Goal: Task Accomplishment & Management: Use online tool/utility

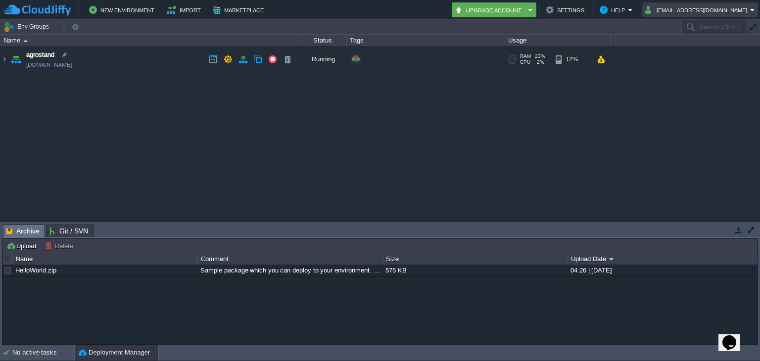
click at [751, 8] on em "[EMAIL_ADDRESS][DOMAIN_NAME]" at bounding box center [700, 10] width 110 height 12
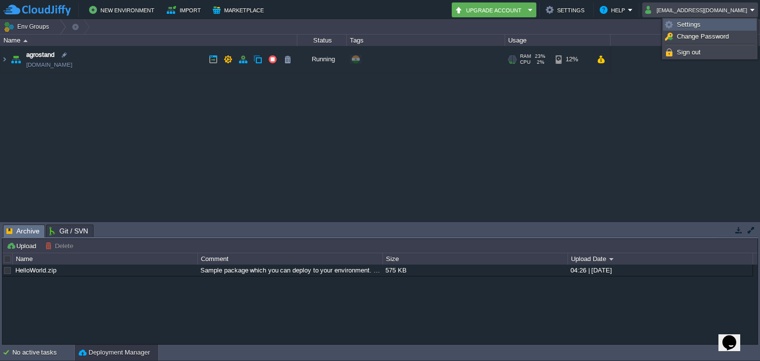
click at [699, 21] on span "Settings" at bounding box center [689, 24] width 24 height 7
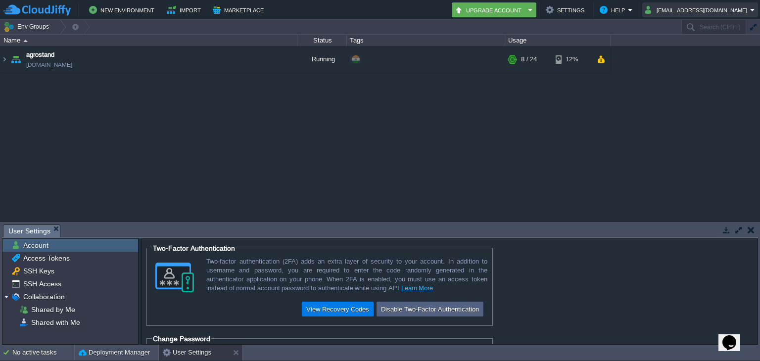
click at [723, 12] on button "[EMAIL_ADDRESS][DOMAIN_NAME]" at bounding box center [697, 10] width 105 height 12
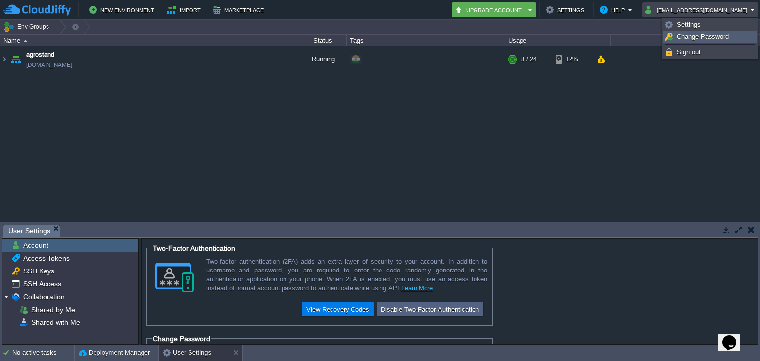
click at [680, 35] on span "Change Password" at bounding box center [703, 36] width 52 height 7
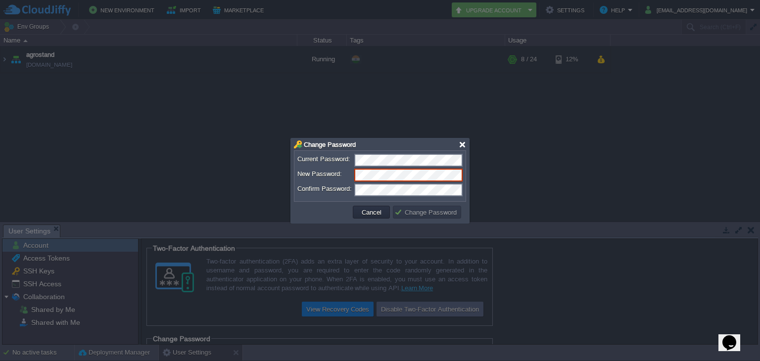
click at [459, 146] on div at bounding box center [462, 144] width 7 height 7
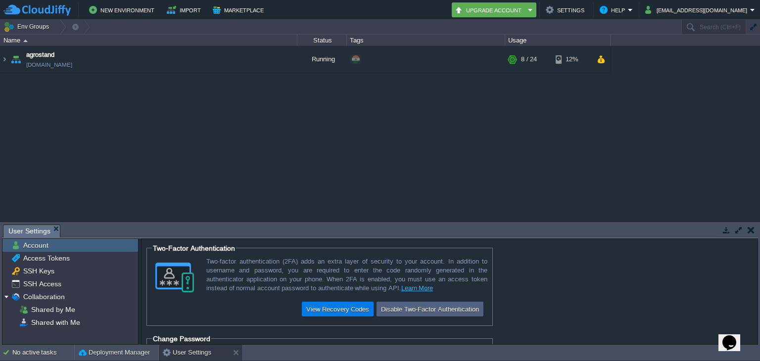
scroll to position [65, 0]
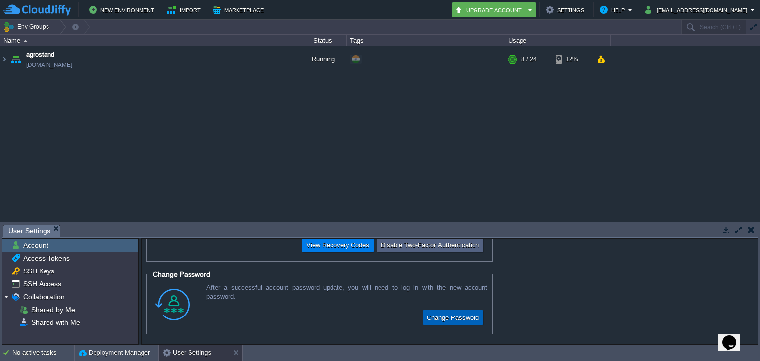
click at [466, 321] on button "Change Password" at bounding box center [453, 318] width 58 height 12
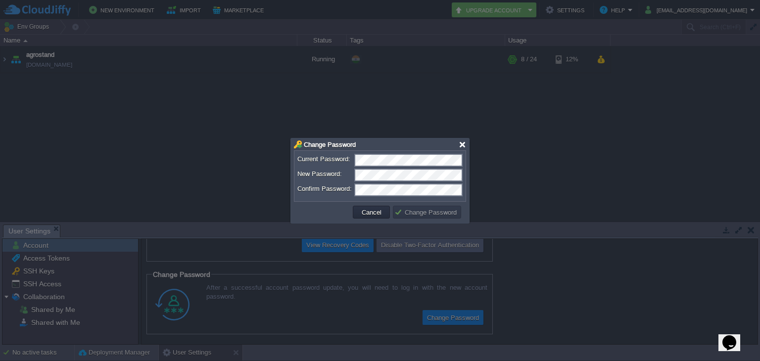
click at [461, 145] on div at bounding box center [462, 144] width 7 height 7
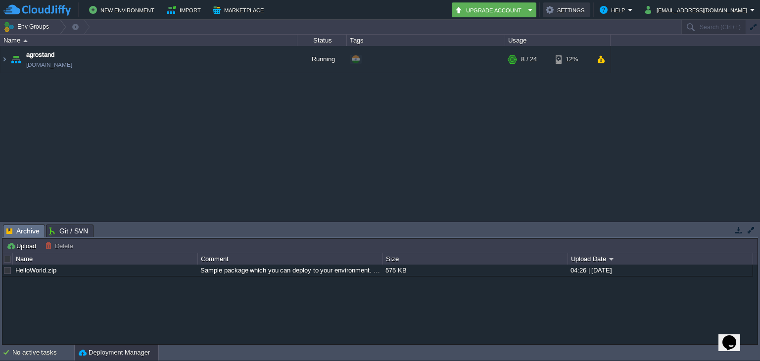
click at [587, 13] on button "Settings" at bounding box center [567, 10] width 42 height 12
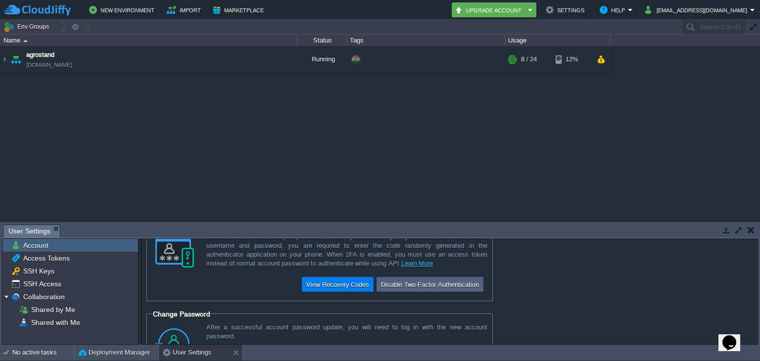
scroll to position [65, 0]
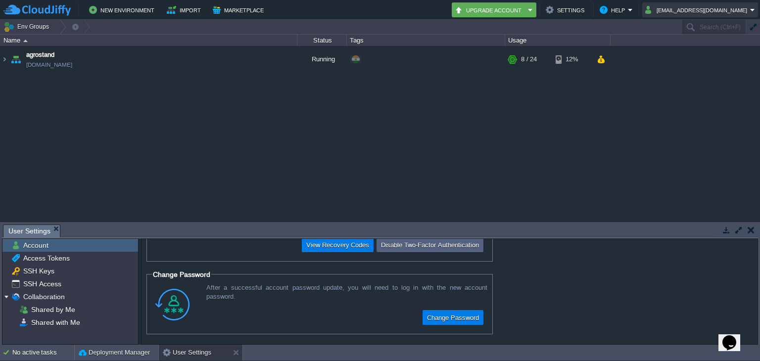
click at [687, 14] on button "[EMAIL_ADDRESS][DOMAIN_NAME]" at bounding box center [697, 10] width 105 height 12
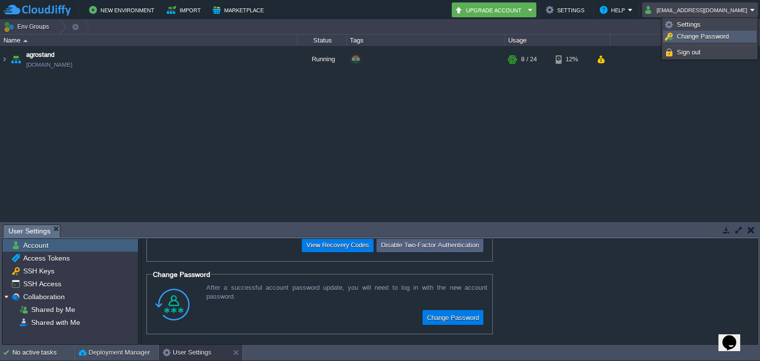
click at [678, 36] on span "Change Password" at bounding box center [703, 36] width 52 height 7
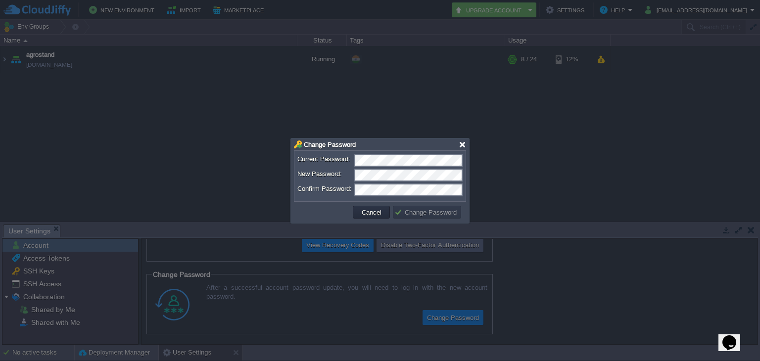
click at [465, 144] on div at bounding box center [462, 144] width 7 height 7
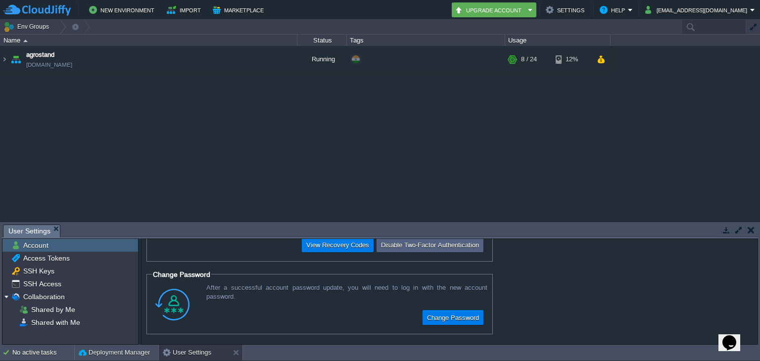
click at [736, 26] on div at bounding box center [713, 27] width 65 height 14
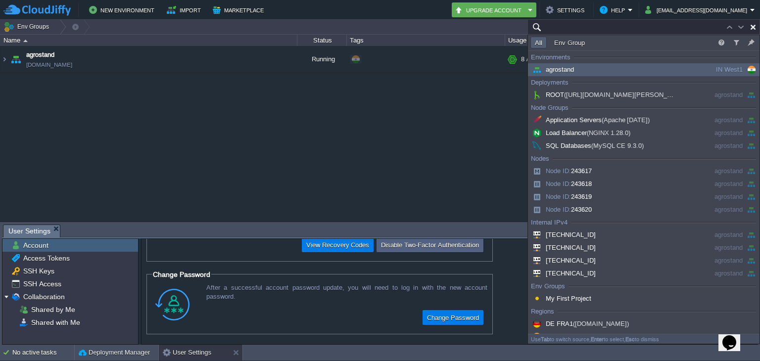
click at [752, 25] on button "button" at bounding box center [753, 27] width 9 height 9
type input "Search (Ctrl+F)"
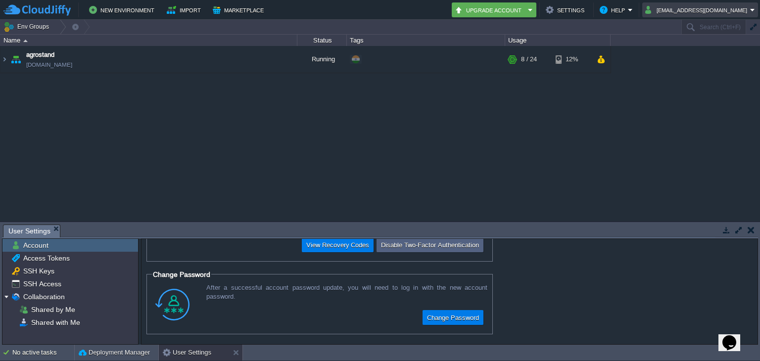
click at [690, 16] on td "[EMAIL_ADDRESS][DOMAIN_NAME]" at bounding box center [700, 9] width 116 height 15
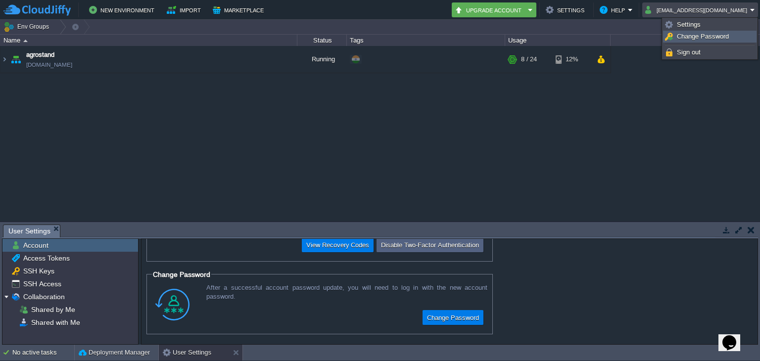
click at [689, 36] on span "Change Password" at bounding box center [703, 36] width 52 height 7
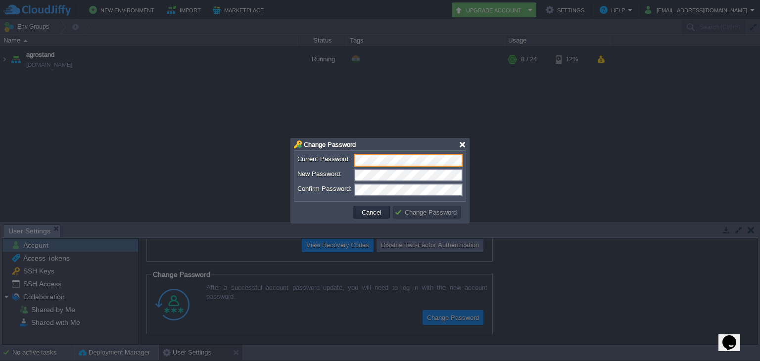
click at [461, 142] on div at bounding box center [462, 144] width 7 height 7
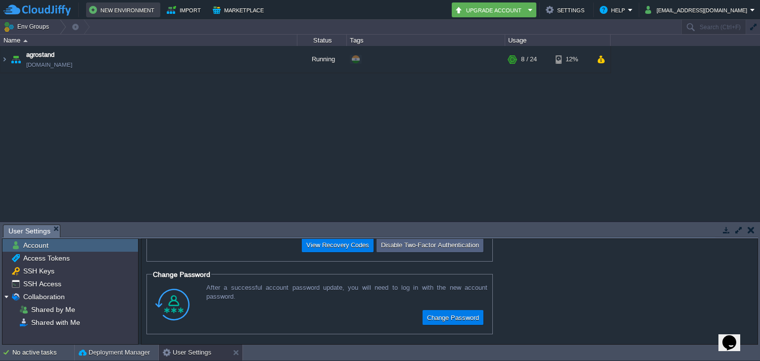
click at [92, 9] on button "New Environment" at bounding box center [123, 10] width 68 height 12
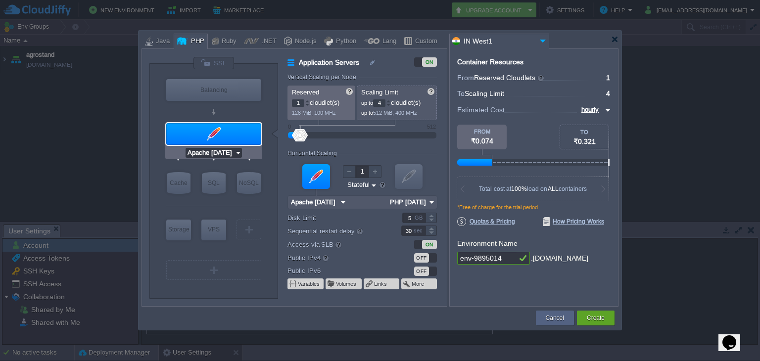
click at [230, 150] on input "Apache 2.4.65" at bounding box center [210, 153] width 49 height 10
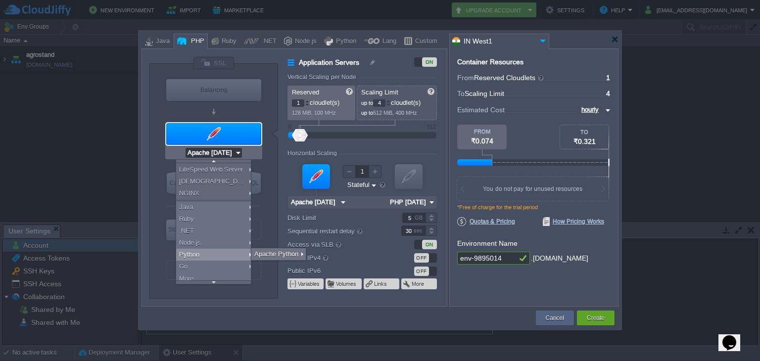
scroll to position [20, 0]
click at [201, 274] on div "More..." at bounding box center [215, 279] width 78 height 12
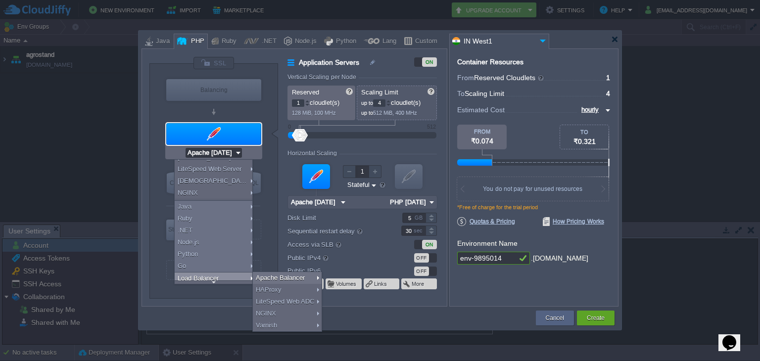
scroll to position [0, 0]
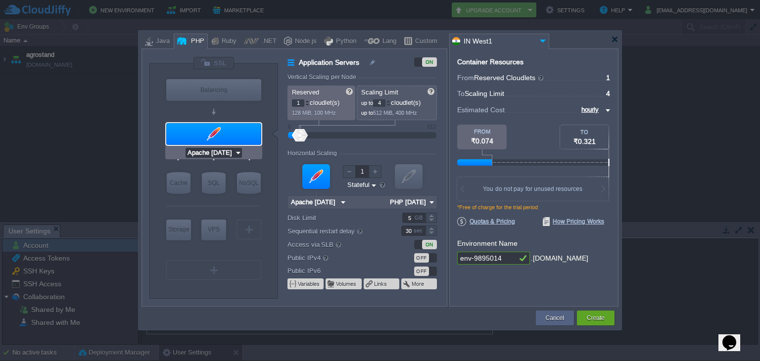
click at [209, 151] on input "Apache 2.4.65" at bounding box center [210, 153] width 49 height 10
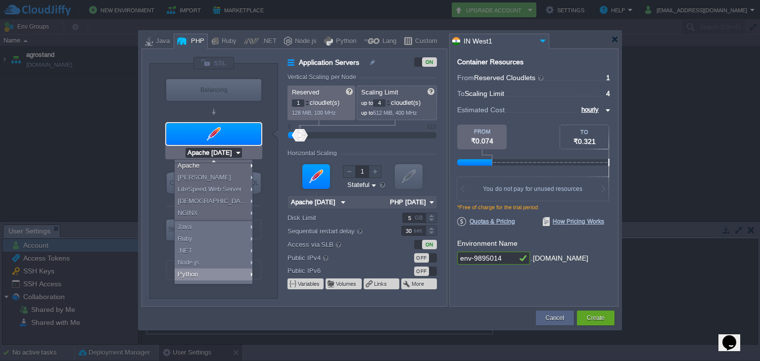
scroll to position [20, 0]
click at [202, 278] on div "More..." at bounding box center [215, 279] width 81 height 12
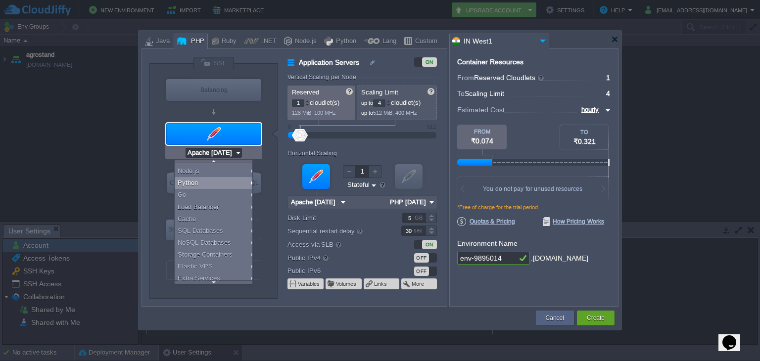
scroll to position [0, 0]
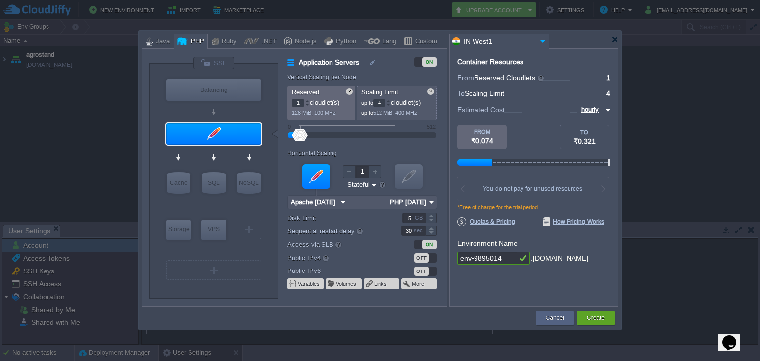
click at [262, 132] on div at bounding box center [270, 133] width 16 height 15
type input "NGINX 1.28.0"
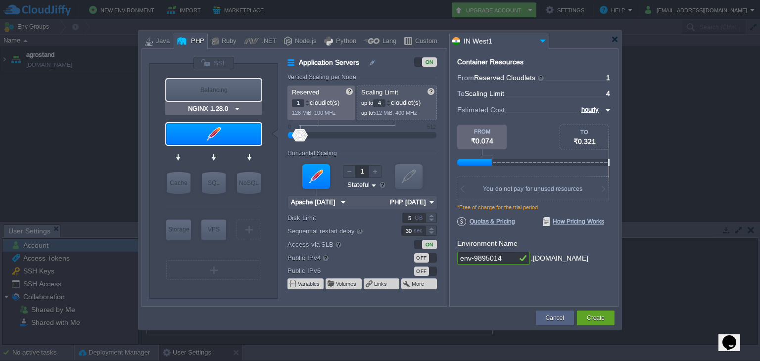
click at [229, 88] on div "Balancing" at bounding box center [213, 90] width 95 height 22
type input "Load Balancer"
type input "NGINX 1.28.0"
type input "1.28.0-almalin..."
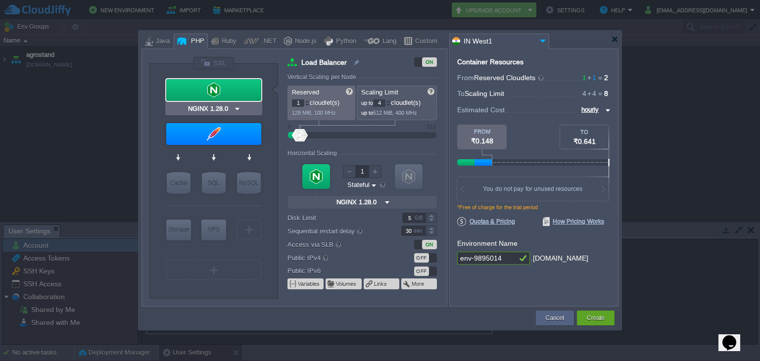
type input "Apache 2.4.65"
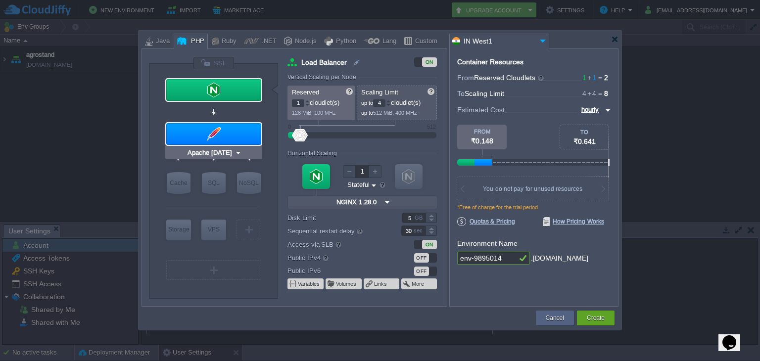
click at [235, 154] on img at bounding box center [237, 153] width 7 height 10
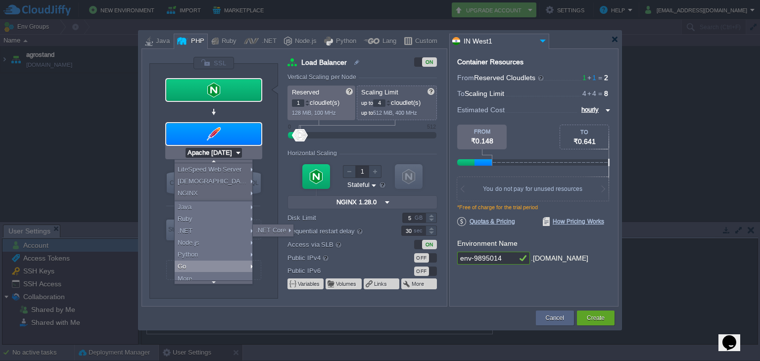
scroll to position [20, 0]
click at [207, 276] on div "More..." at bounding box center [215, 279] width 81 height 12
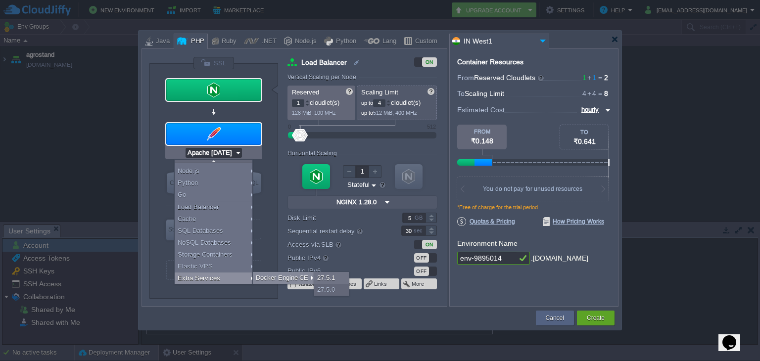
click at [271, 279] on div "Docker Engine CE" at bounding box center [284, 278] width 63 height 12
type input "Load Balancer"
type input "1.28.0-almalin..."
type input "Docker Engine CE 27.5.1"
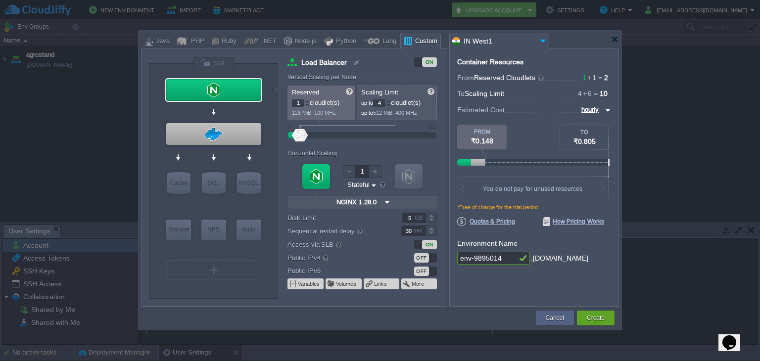
scroll to position [0, 0]
click at [210, 143] on div at bounding box center [213, 134] width 95 height 22
type input "Extra Services"
type input "6"
type input "Docker Engine CE 27.5.1"
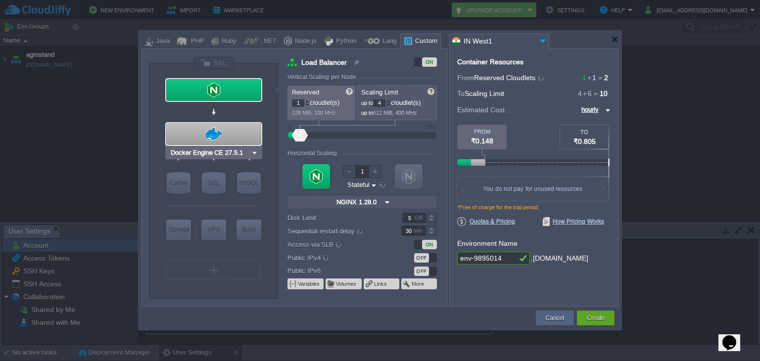
type input "27.5.1-almalin..."
type input "Stateless"
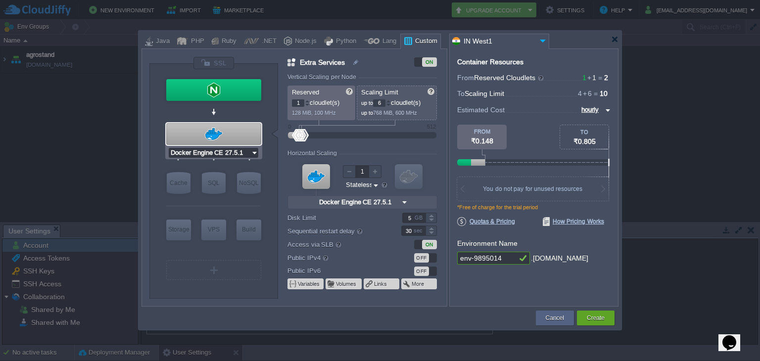
click at [228, 151] on input "Docker Engine CE 27.5.1" at bounding box center [210, 153] width 82 height 10
click at [216, 181] on div "More..." at bounding box center [213, 180] width 89 height 12
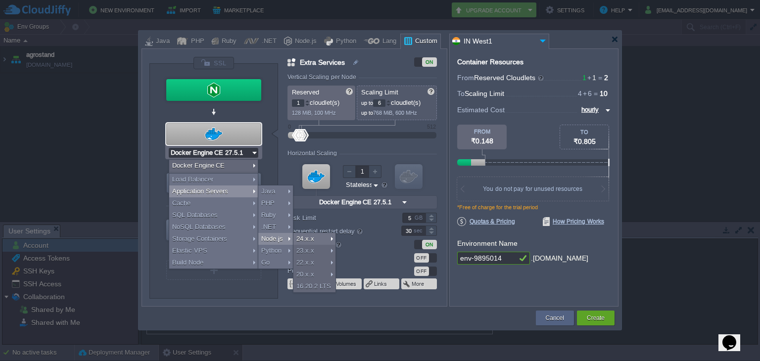
click at [274, 244] on div "Node.js" at bounding box center [275, 239] width 35 height 12
type input "Application Servers"
type input "4"
type input "8"
type input "Node.js 24.6.0 LTS"
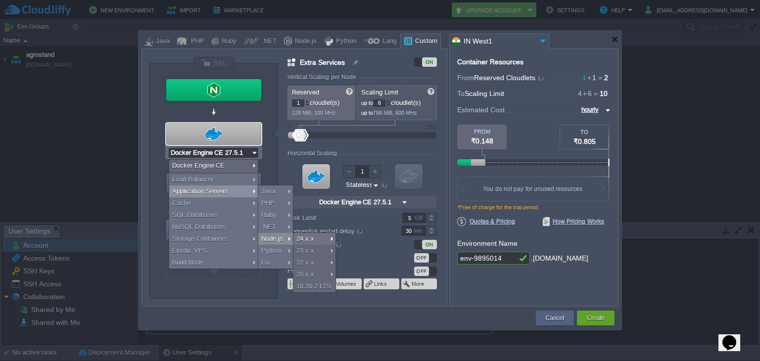
type input "24.6.0-pm2"
type input "Stateful"
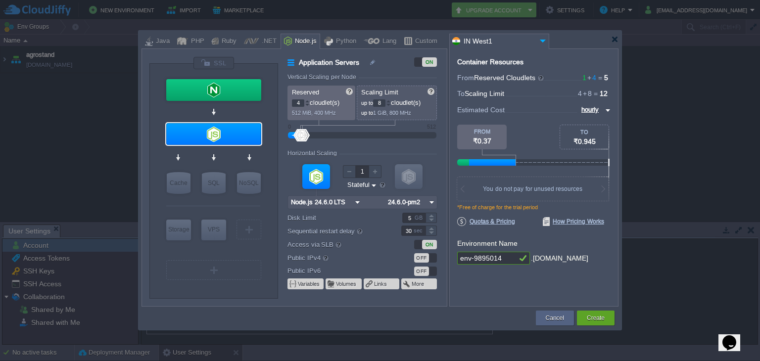
type input "Node.js 24.6.0 LTS"
click at [235, 130] on div at bounding box center [213, 134] width 95 height 22
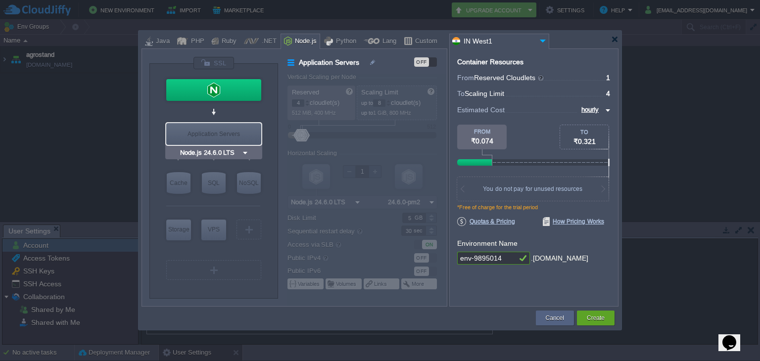
click at [235, 130] on div "Application Servers" at bounding box center [213, 134] width 95 height 22
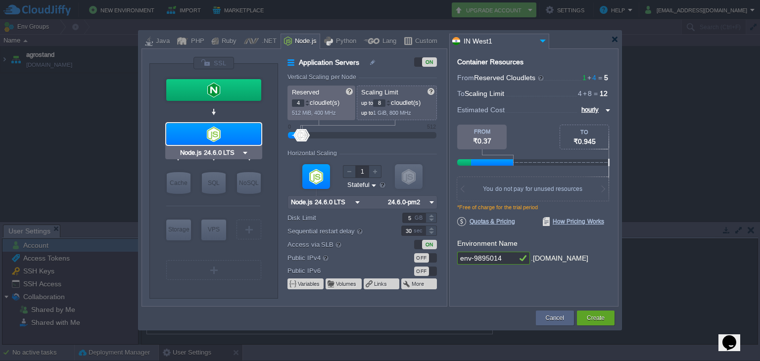
click at [235, 130] on div at bounding box center [213, 134] width 95 height 22
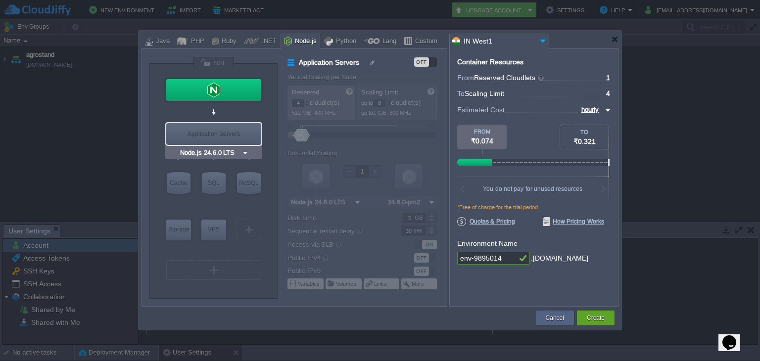
click at [235, 126] on div "Application Servers" at bounding box center [213, 134] width 95 height 22
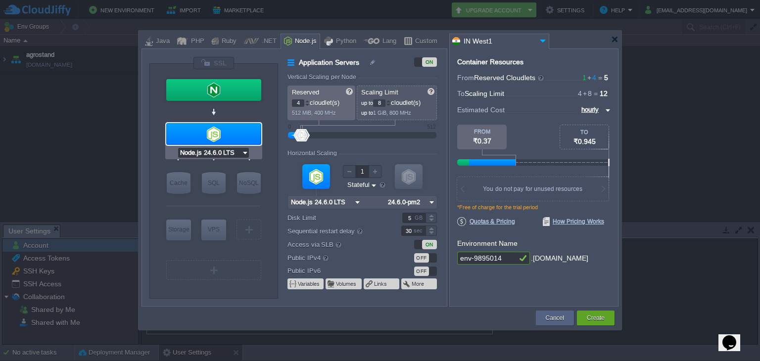
click at [239, 149] on input "Node.js 24.6.0 LTS" at bounding box center [209, 153] width 63 height 10
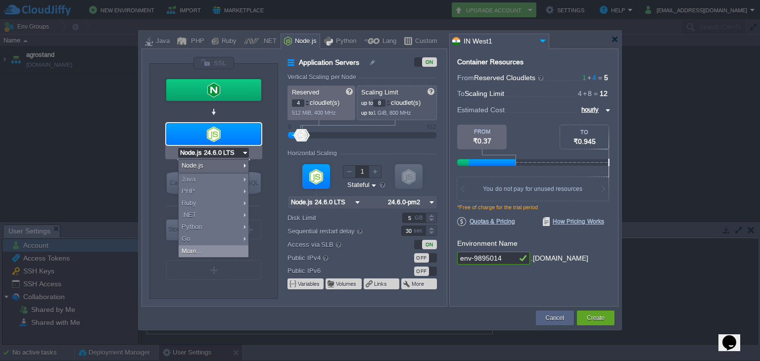
click at [218, 248] on div "More..." at bounding box center [214, 251] width 70 height 12
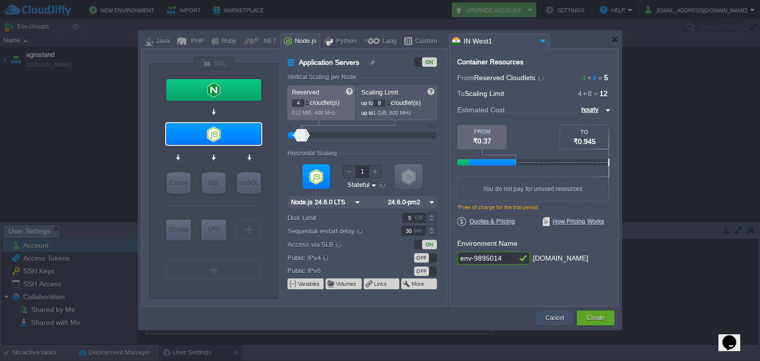
click at [558, 319] on button "Cancel" at bounding box center [555, 318] width 18 height 10
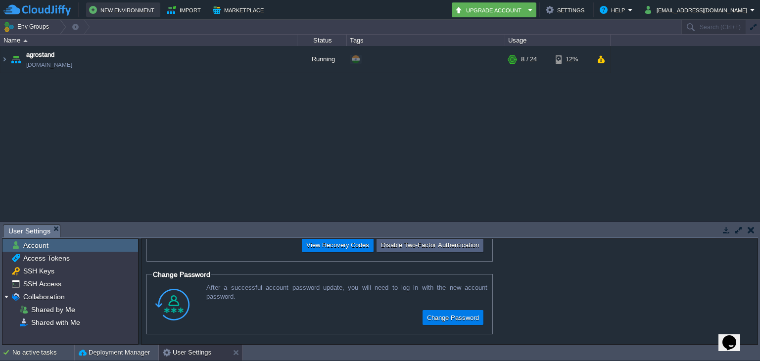
click at [118, 6] on button "New Environment" at bounding box center [123, 10] width 68 height 12
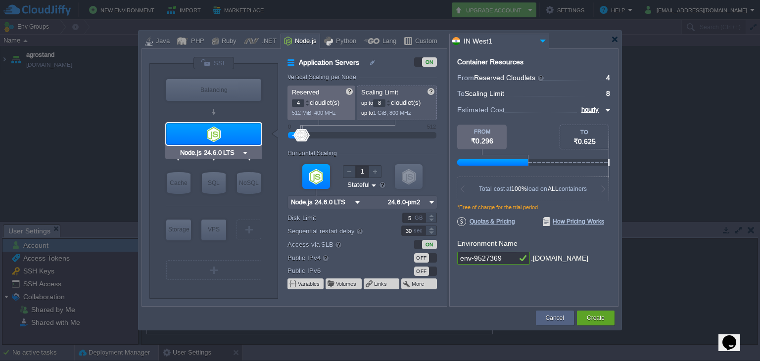
click at [214, 134] on div at bounding box center [213, 134] width 95 height 22
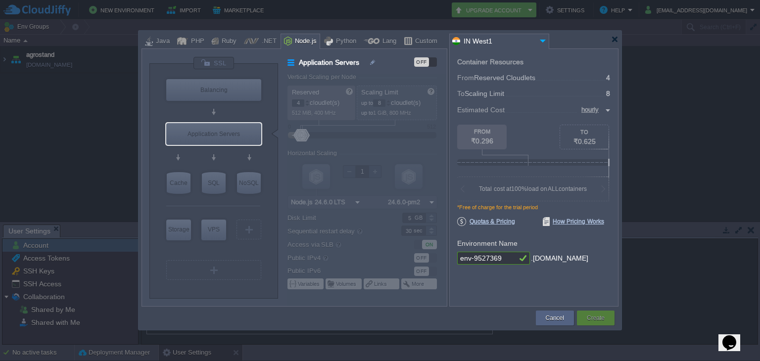
click at [422, 65] on div "OFF" at bounding box center [421, 61] width 15 height 9
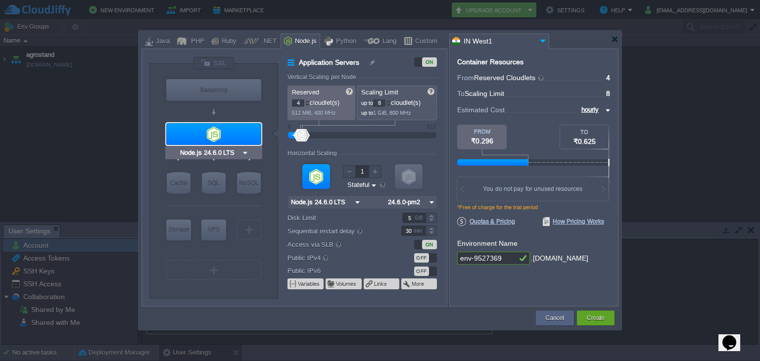
type input "NGINX 1.28.0"
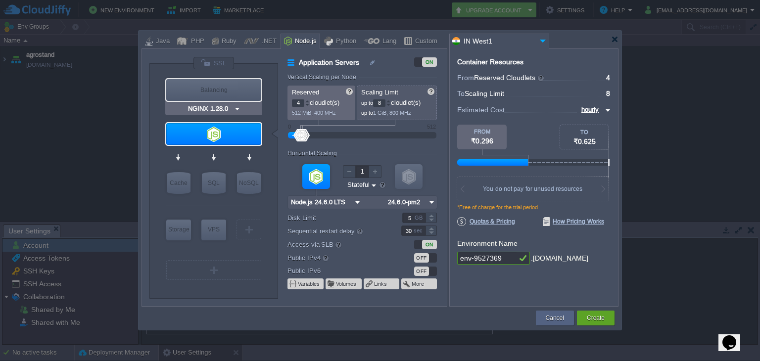
click at [240, 101] on div "VM Balancing" at bounding box center [214, 90] width 98 height 26
click at [240, 94] on div "Balancing" at bounding box center [213, 90] width 95 height 22
type input "Load Balancer"
type input "1"
type input "4"
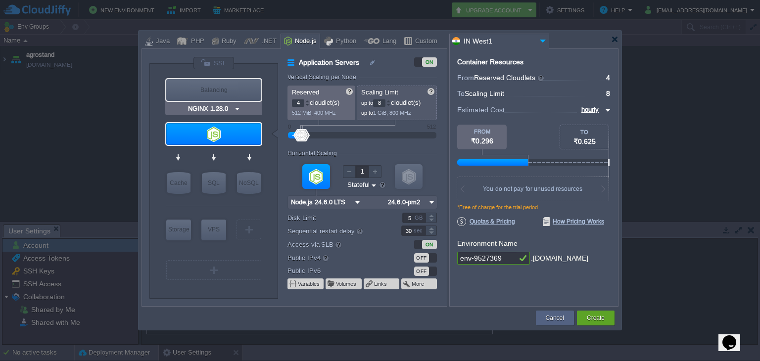
type input "NGINX 1.28.0"
type input "1.28.0-almalin..."
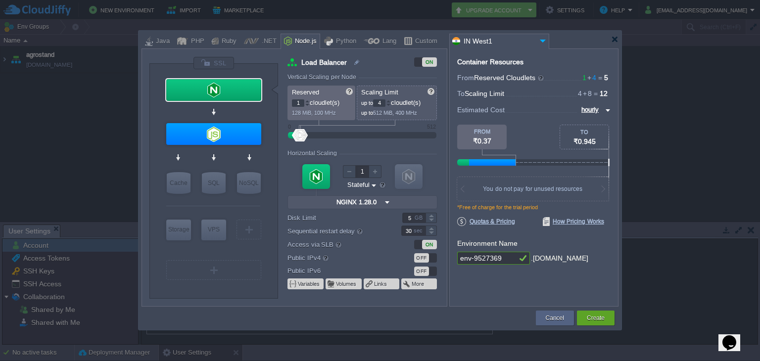
type input "Node.js 24.6.0 LTS"
click at [244, 138] on div at bounding box center [213, 134] width 95 height 22
type input "Application Servers"
type input "4"
type input "8"
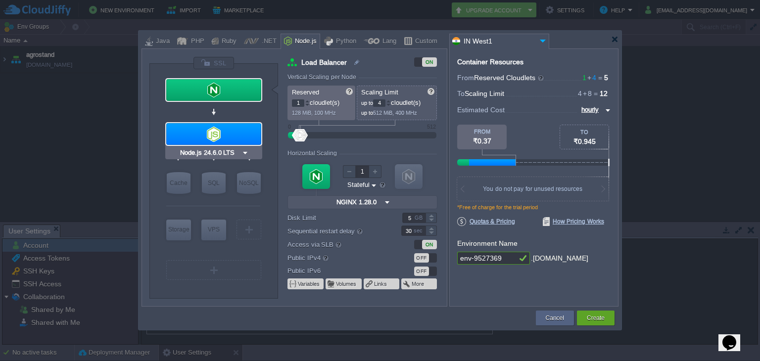
type input "Node.js 24.6.0 LTS"
type input "24.6.0-pm2"
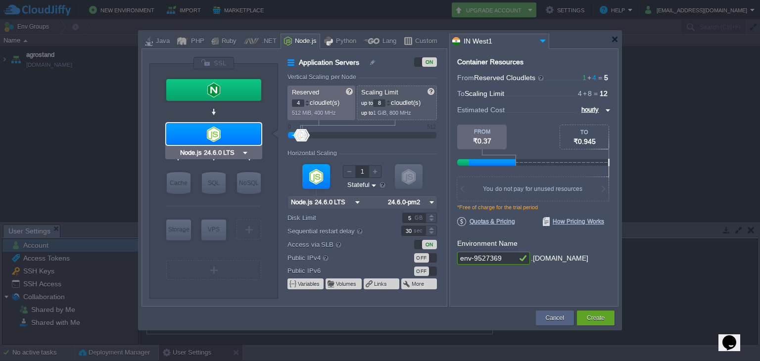
click at [249, 150] on div "Node.js 24.6.0 LTS" at bounding box center [213, 152] width 97 height 13
click at [245, 153] on div "Node.js 24.6.0 LTS" at bounding box center [213, 153] width 71 height 10
click at [245, 153] on img at bounding box center [244, 153] width 7 height 10
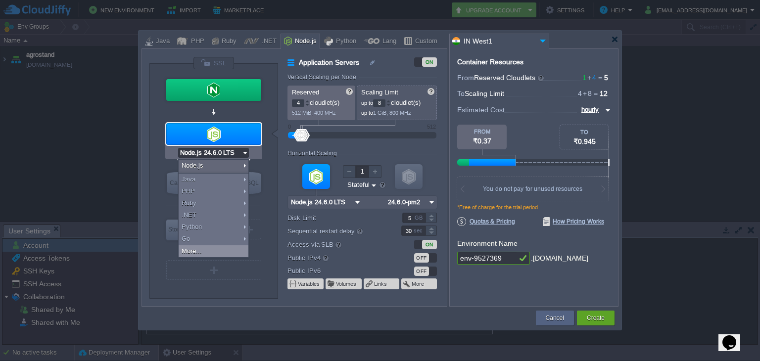
click at [224, 253] on div "More..." at bounding box center [214, 251] width 70 height 12
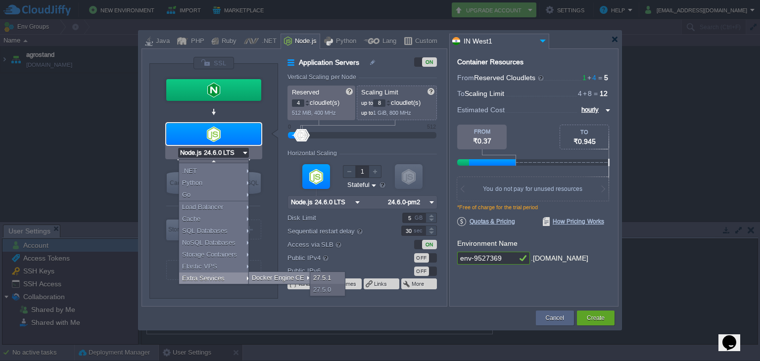
click at [256, 280] on div "Docker Engine CE" at bounding box center [280, 278] width 63 height 12
type input "Extra Services"
type input "1"
type input "6"
type input "Docker Engine CE 27.5.1"
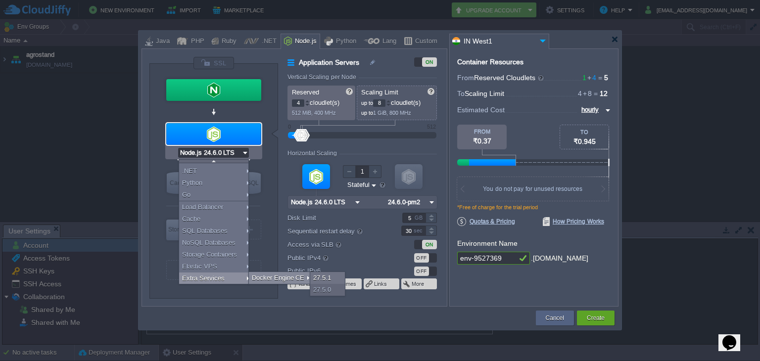
type input "null"
type input "27.5.1-almalin..."
type input "Stateless"
type input "Docker Engine CE 27.5.1"
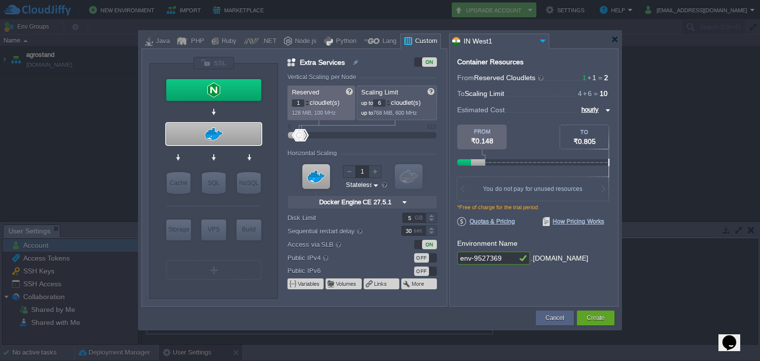
click at [317, 182] on div at bounding box center [316, 176] width 28 height 25
click at [404, 198] on img at bounding box center [404, 202] width 10 height 13
click at [385, 212] on div "Docker Engine CE" at bounding box center [363, 215] width 93 height 12
click at [560, 322] on button "Cancel" at bounding box center [555, 318] width 18 height 10
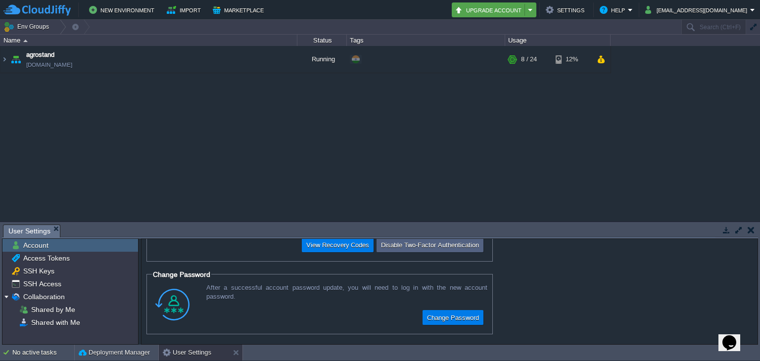
click at [533, 8] on em "Upgrade Account" at bounding box center [494, 10] width 79 height 12
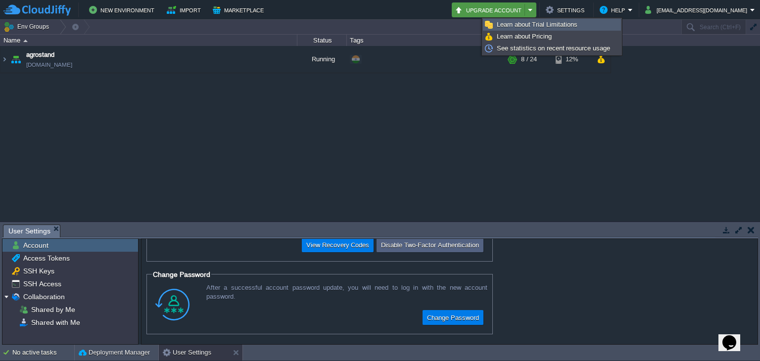
click at [543, 22] on span "Learn about Trial Limitations" at bounding box center [537, 24] width 81 height 7
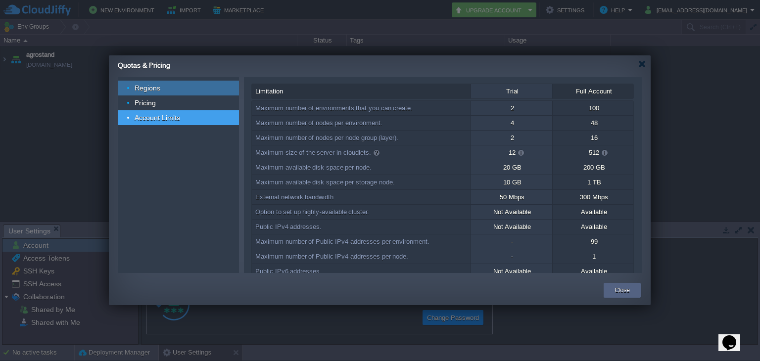
click at [175, 91] on div "Regions" at bounding box center [178, 88] width 121 height 15
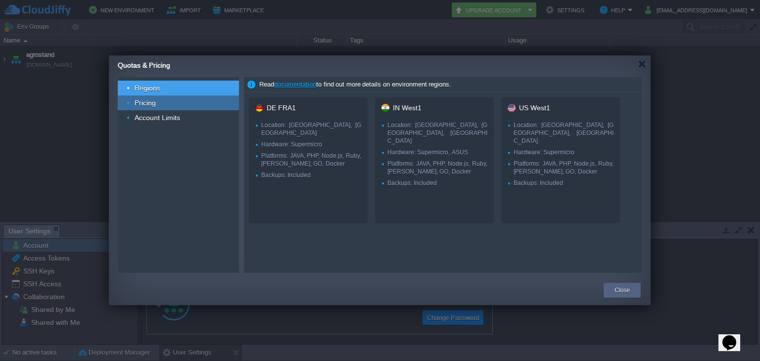
click at [171, 102] on div "Pricing" at bounding box center [178, 102] width 121 height 15
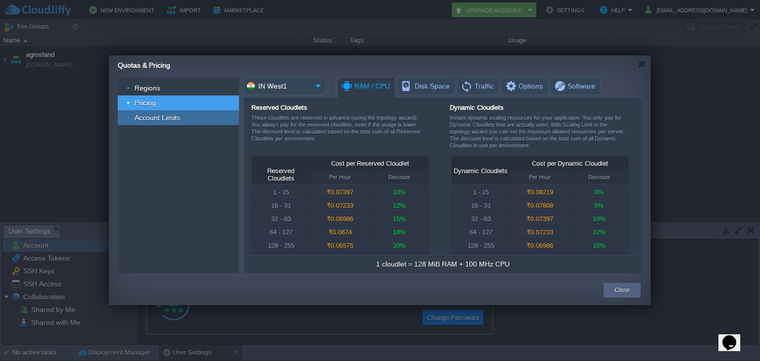
click at [164, 117] on span "Account Limits" at bounding box center [158, 117] width 48 height 9
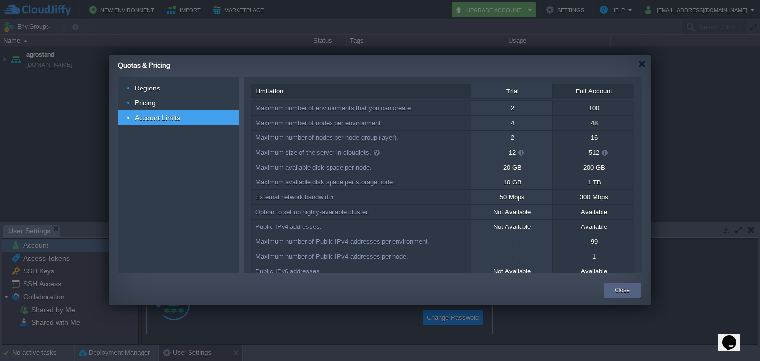
scroll to position [112, 0]
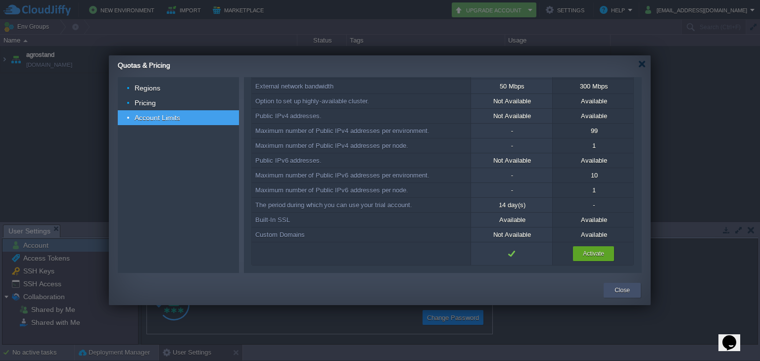
click at [614, 291] on button "Close" at bounding box center [621, 290] width 15 height 10
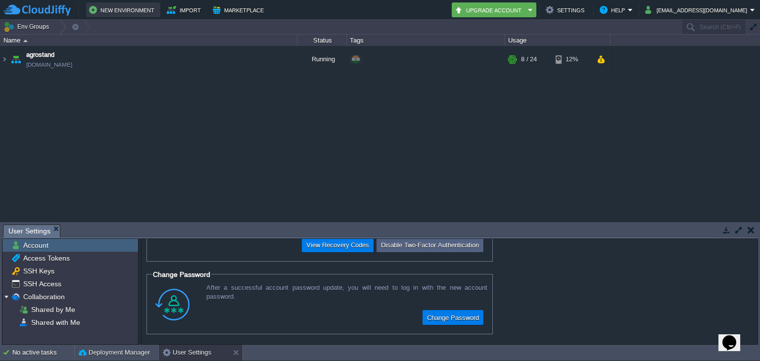
click at [118, 9] on button "New Environment" at bounding box center [123, 10] width 68 height 12
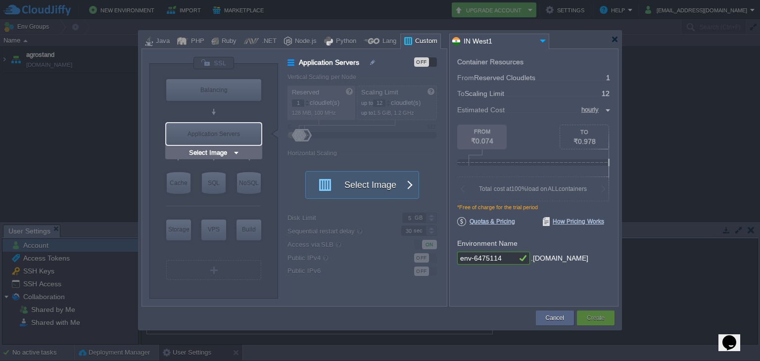
type input "Select Image"
click at [220, 129] on div "Application Servers" at bounding box center [213, 134] width 95 height 22
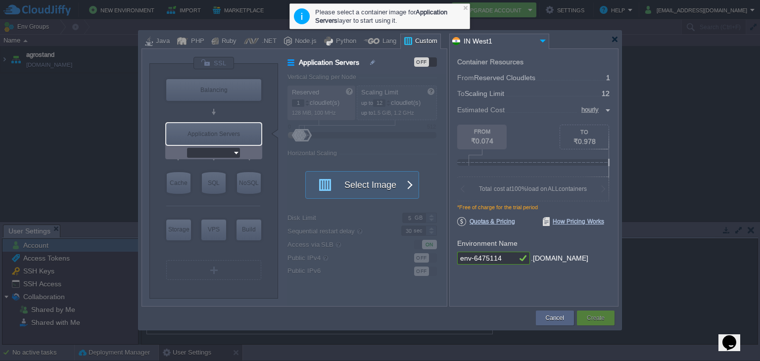
click at [219, 156] on input "text" at bounding box center [210, 153] width 46 height 10
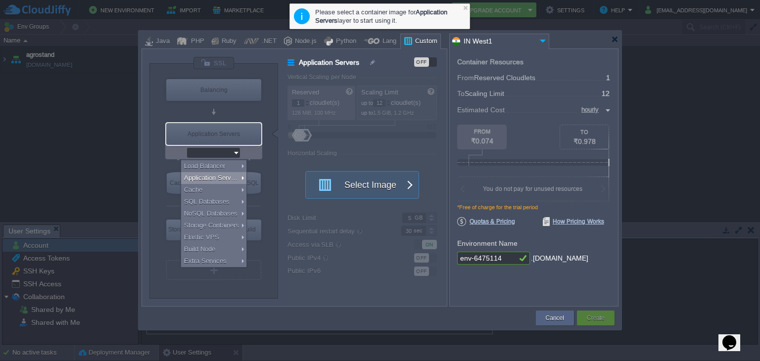
click at [224, 176] on div "Application Servers" at bounding box center [213, 178] width 65 height 12
type input "Application Servers"
type input "6"
type input "12"
type input "GlassFish 7.0.11"
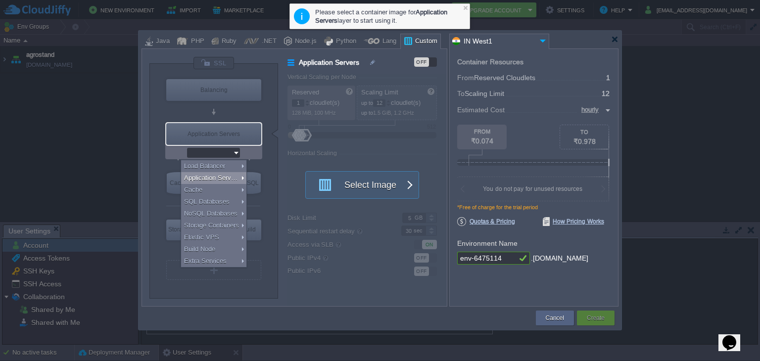
type input "Zulu Communit..."
type input "Stateful"
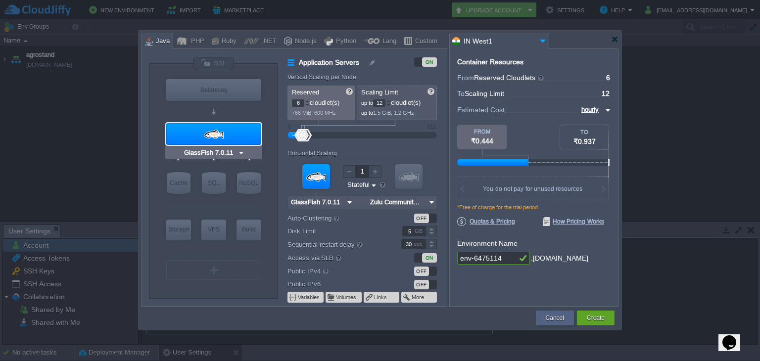
click at [248, 134] on div at bounding box center [213, 134] width 95 height 22
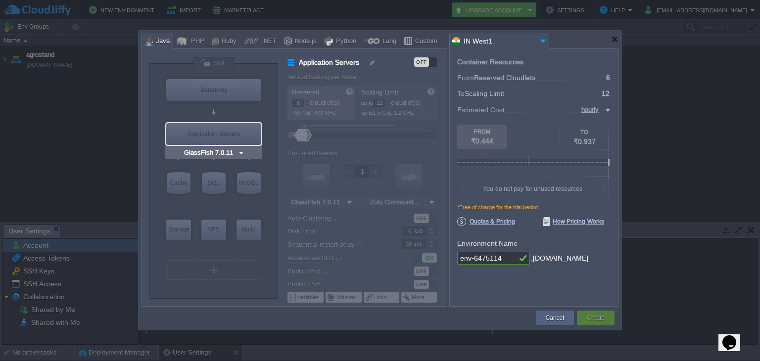
click at [240, 131] on div "Application Servers" at bounding box center [213, 134] width 95 height 22
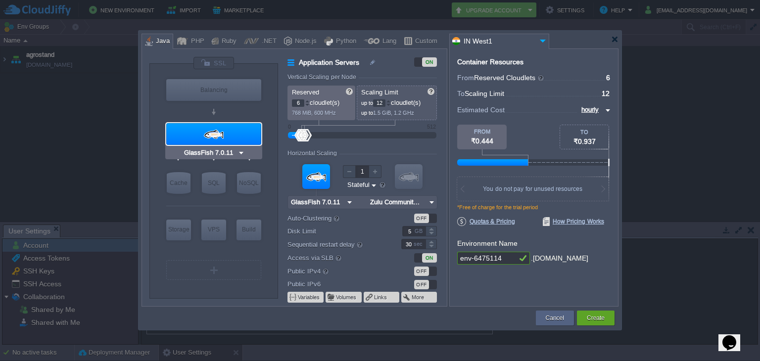
click at [240, 151] on img at bounding box center [240, 153] width 7 height 10
click at [252, 136] on div at bounding box center [213, 134] width 95 height 22
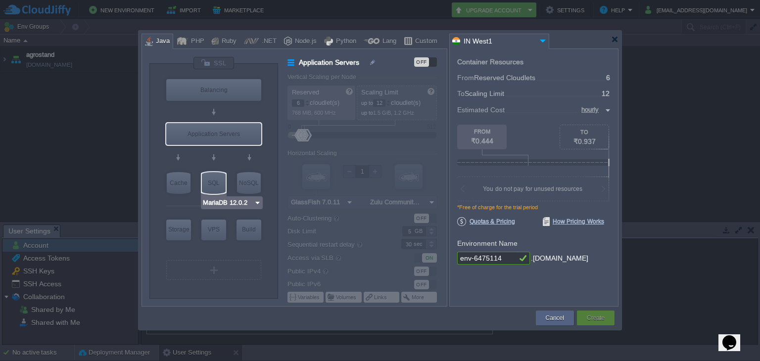
type input "GlassFish 7.0.11"
click at [241, 150] on img at bounding box center [240, 153] width 7 height 10
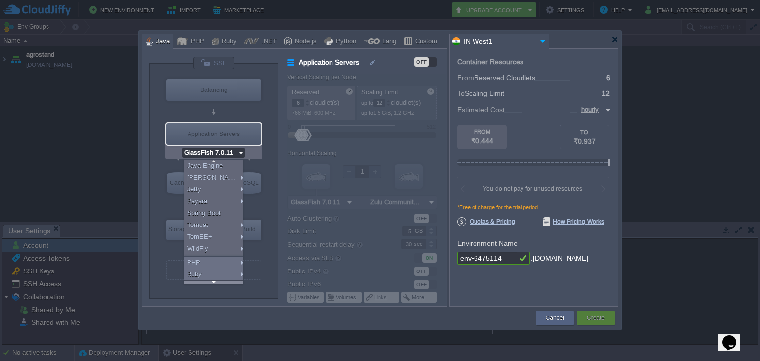
click at [216, 281] on div at bounding box center [213, 282] width 59 height 3
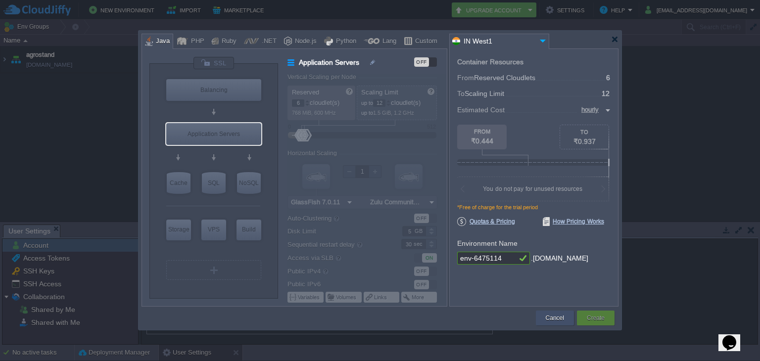
click at [573, 317] on div "Cancel" at bounding box center [555, 318] width 38 height 15
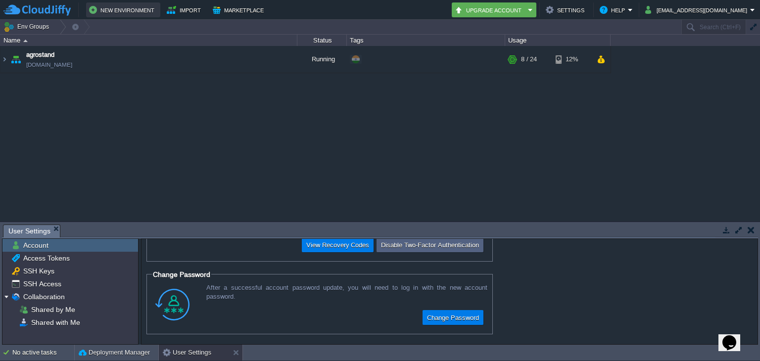
click at [103, 8] on button "New Environment" at bounding box center [123, 10] width 68 height 12
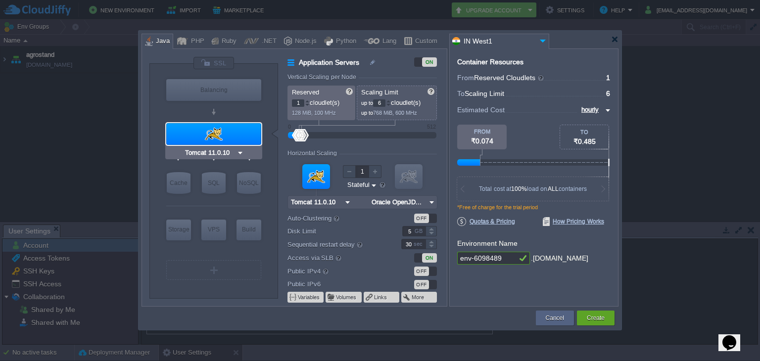
click at [245, 128] on div at bounding box center [213, 134] width 95 height 22
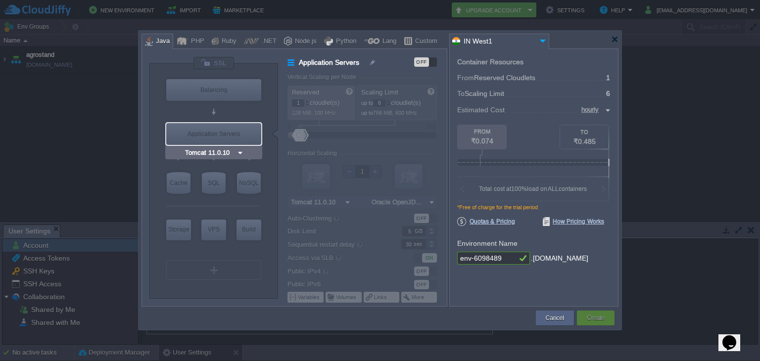
click at [245, 128] on div "Application Servers" at bounding box center [213, 134] width 95 height 22
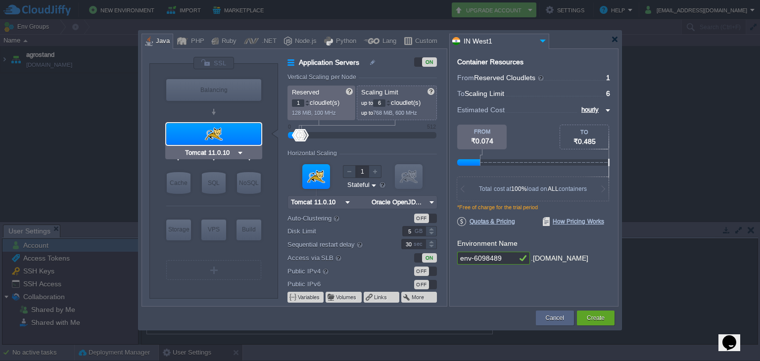
click at [245, 128] on div at bounding box center [213, 134] width 95 height 22
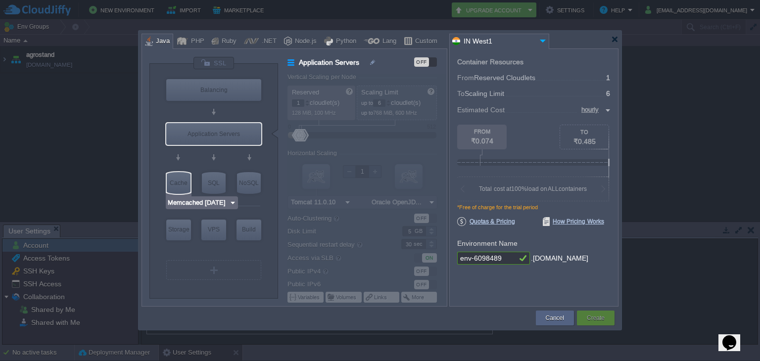
type input "Tomcat 11.0.10"
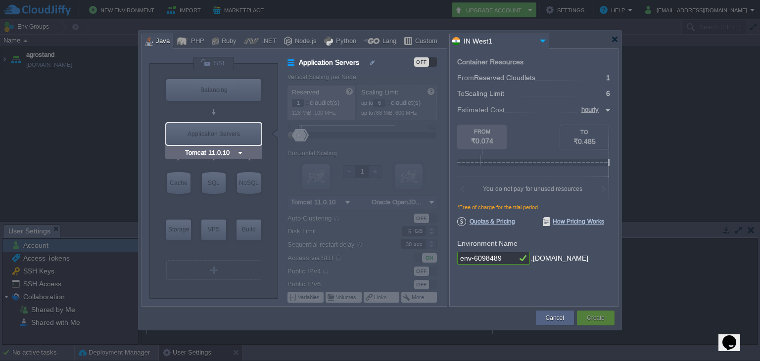
click at [241, 151] on img at bounding box center [239, 153] width 7 height 10
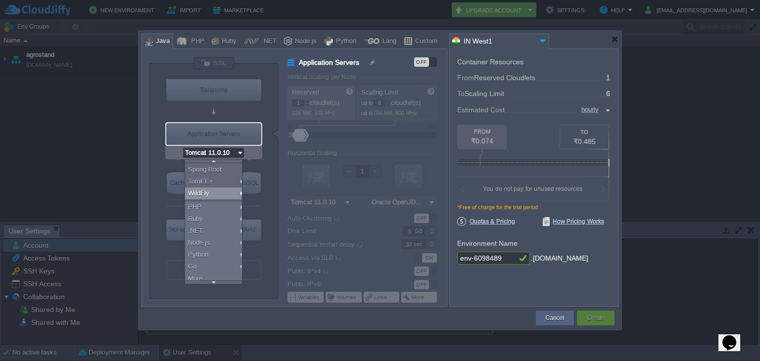
scroll to position [68, 0]
click at [218, 277] on div "More..." at bounding box center [215, 279] width 60 height 12
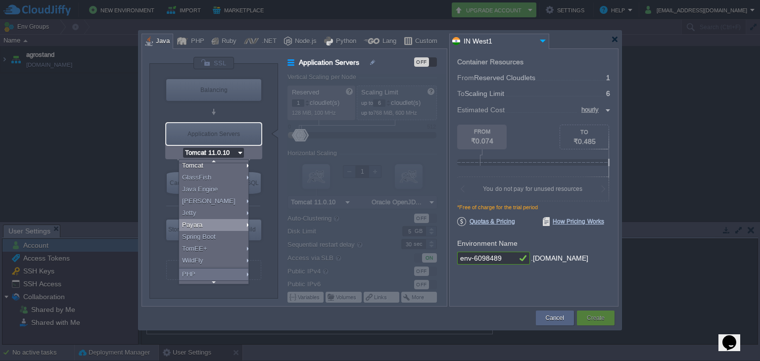
scroll to position [0, 0]
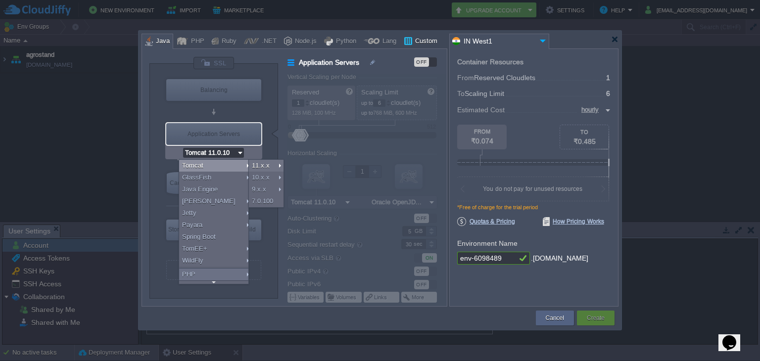
click at [404, 36] on div at bounding box center [408, 41] width 8 height 15
type input "Application Servers"
type input "11.0.10"
type input "null"
type input "11.0.10-openjd..."
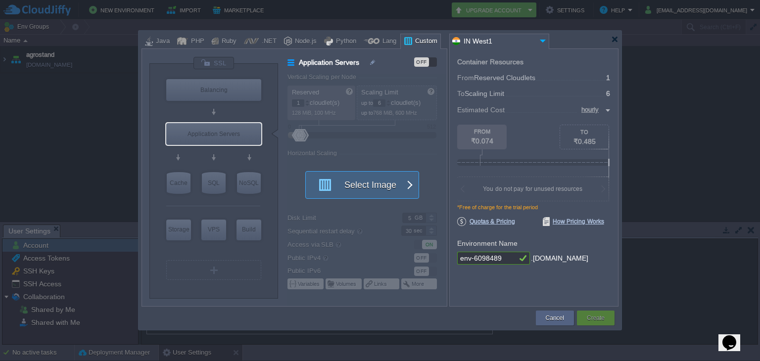
click at [374, 196] on button "Select Image" at bounding box center [356, 185] width 89 height 27
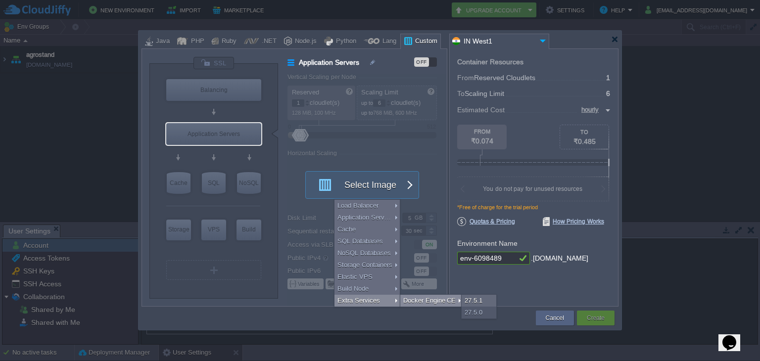
click at [420, 299] on div "Docker Engine CE" at bounding box center [431, 301] width 63 height 12
type input "Extra Services"
type input "Docker Engine CE 27.5.1"
type input "27.5.1-almalin..."
type input "Stateless"
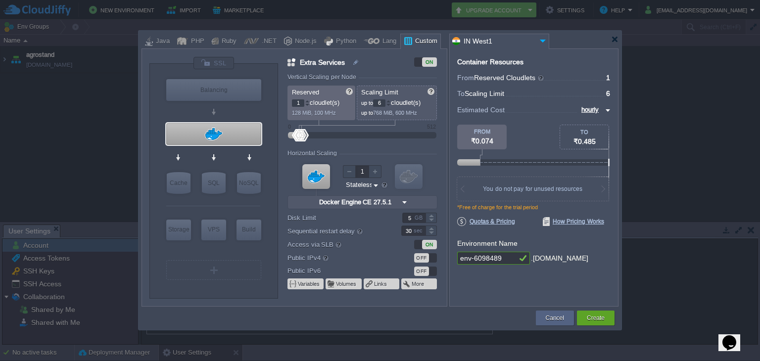
type input "Docker Engine CE 27.5.1"
click at [417, 37] on div "Custom" at bounding box center [424, 41] width 25 height 15
click at [546, 316] on button "Cancel" at bounding box center [555, 318] width 18 height 10
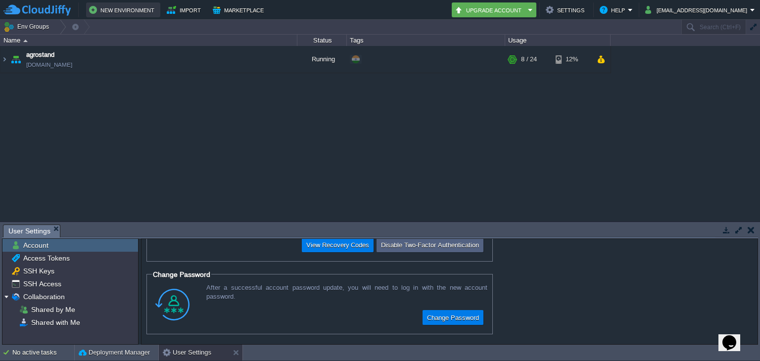
click at [129, 6] on button "New Environment" at bounding box center [123, 10] width 68 height 12
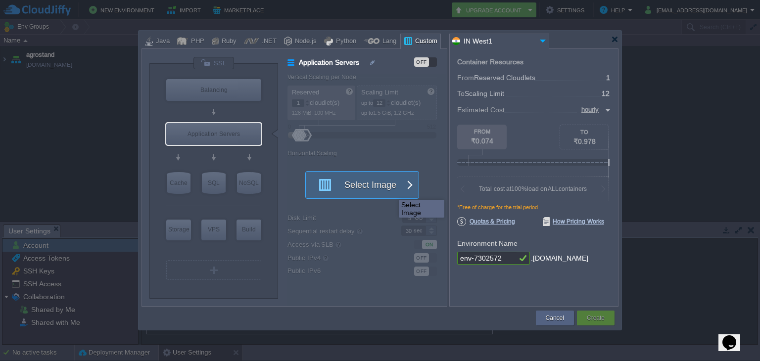
click at [391, 191] on button "Select Image" at bounding box center [356, 185] width 89 height 27
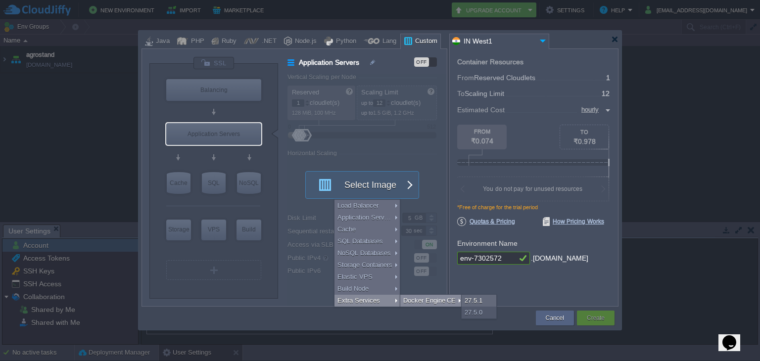
click at [420, 301] on div "Docker Engine CE" at bounding box center [431, 301] width 63 height 12
type input "Extra Services"
type input "6"
type input "Docker Engine CE 27.5.1"
type input "27.5.1-almalin..."
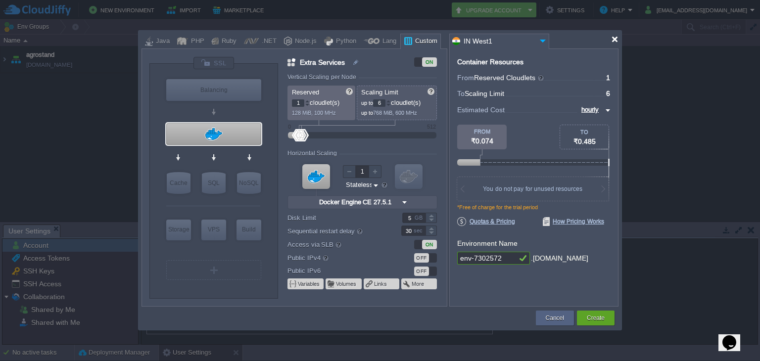
click at [611, 42] on div at bounding box center [614, 39] width 7 height 7
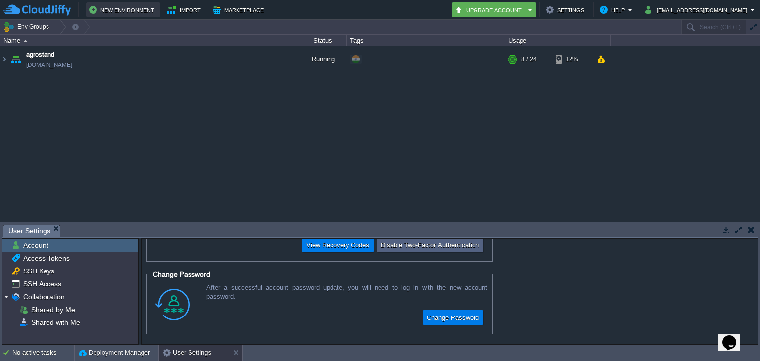
click at [122, 14] on button "New Environment" at bounding box center [123, 10] width 68 height 12
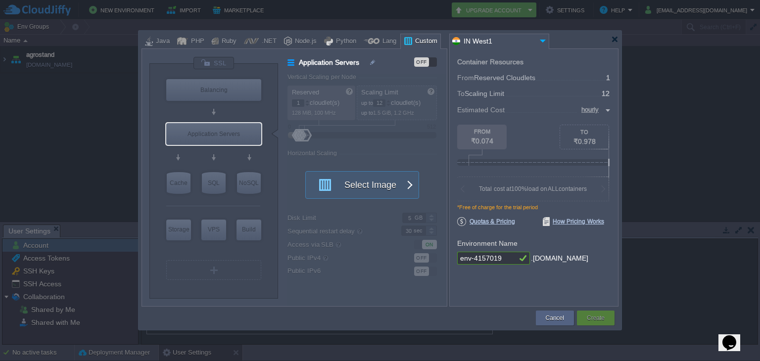
click at [410, 34] on div "Custom" at bounding box center [420, 41] width 41 height 15
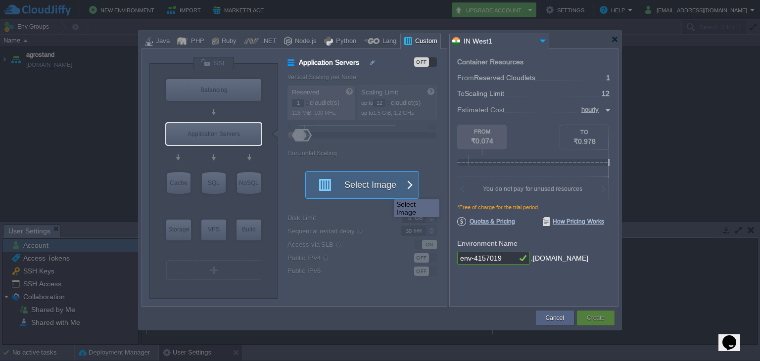
click at [386, 190] on button "Select Image" at bounding box center [356, 185] width 89 height 27
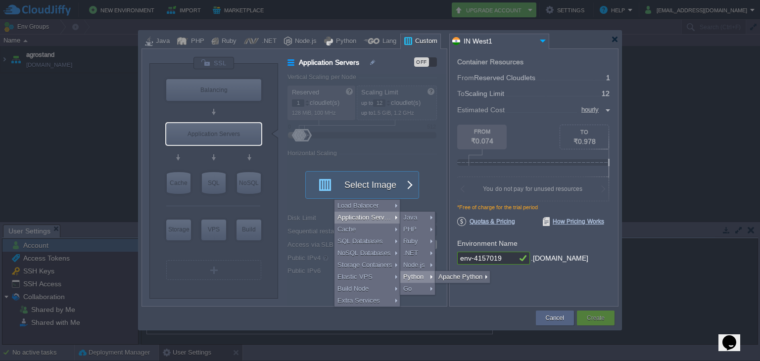
click at [421, 276] on div "Python" at bounding box center [417, 277] width 35 height 12
type input "Application Servers"
type input "4"
type input "Apache Python..."
type input "Python 3.13.7"
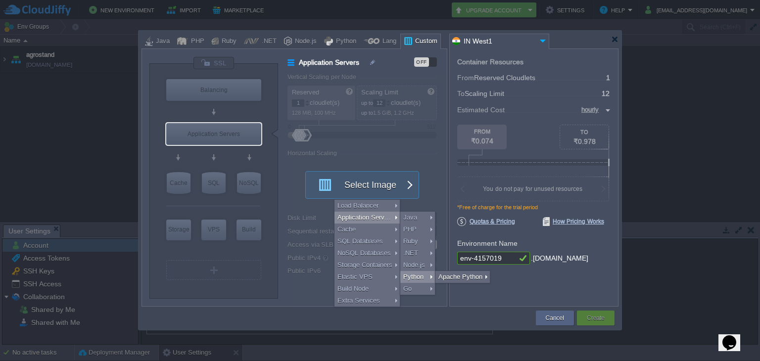
type input "Stateful"
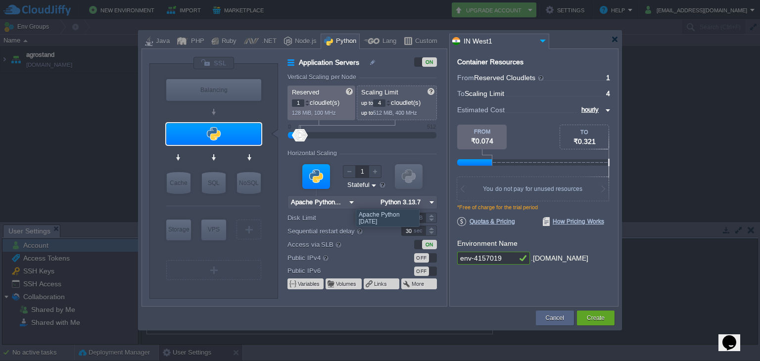
click at [348, 200] on img at bounding box center [351, 202] width 10 height 13
type input "Apache Python 2.4.65"
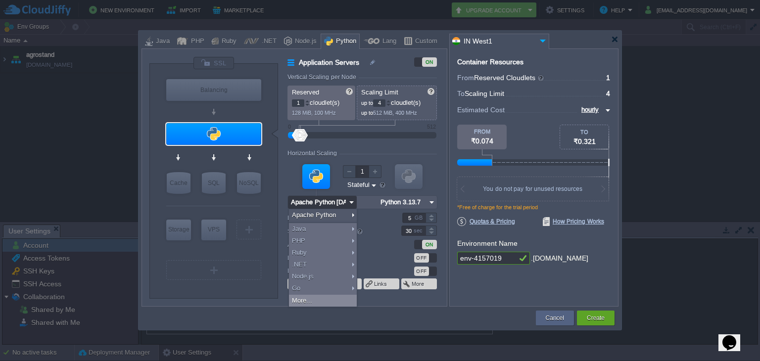
click at [323, 295] on div "More..." at bounding box center [323, 301] width 68 height 12
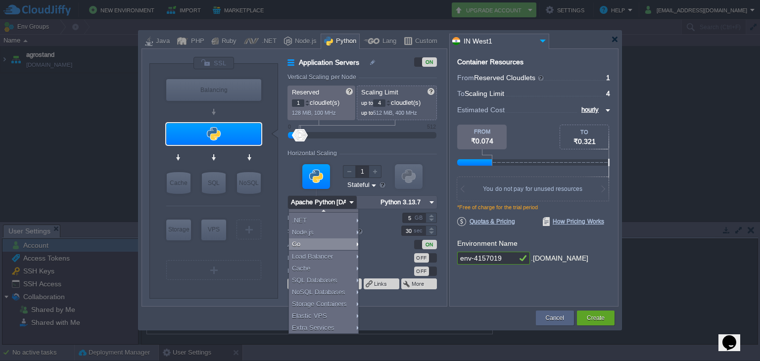
scroll to position [44, 0]
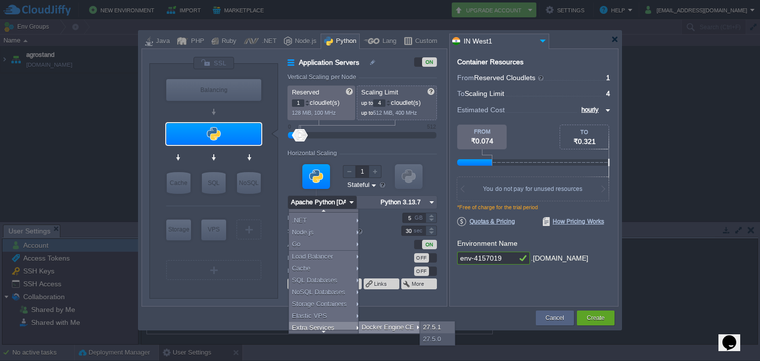
click at [386, 328] on div "Docker Engine CE" at bounding box center [390, 328] width 63 height 12
type input "Extra Services"
type input "6"
type input "Docker Engine CE 27.5.1"
type input "27.5.1-almalin..."
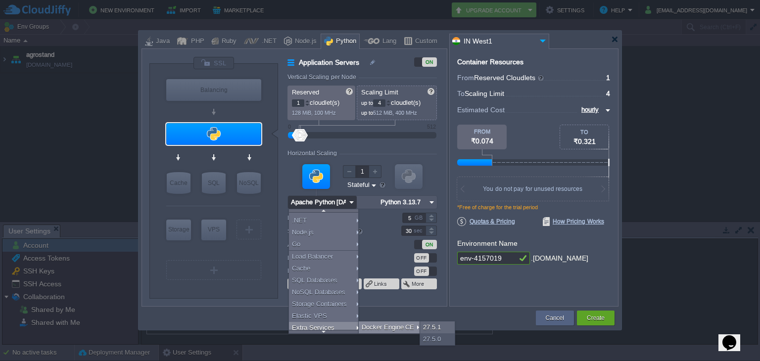
type input "Stateless"
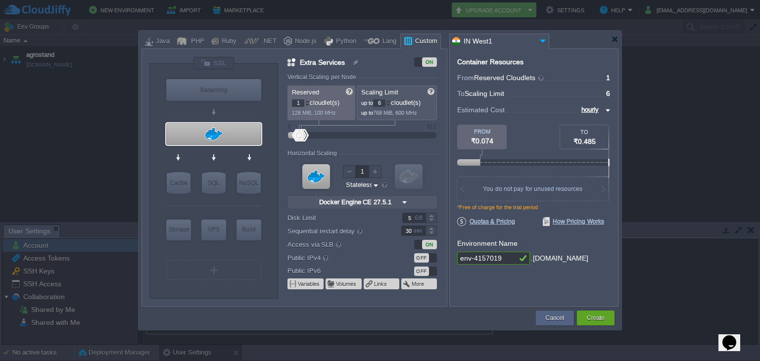
scroll to position [0, 0]
click at [321, 175] on div at bounding box center [316, 176] width 28 height 25
type input "MariaDB 12.0.2"
click at [312, 286] on button "Variables" at bounding box center [309, 284] width 23 height 8
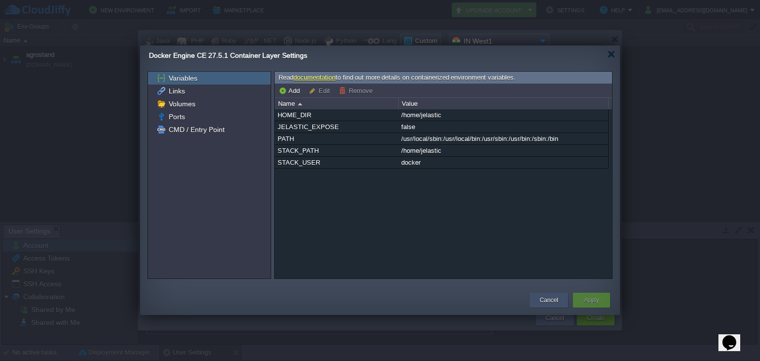
click at [549, 299] on button "Cancel" at bounding box center [549, 300] width 18 height 10
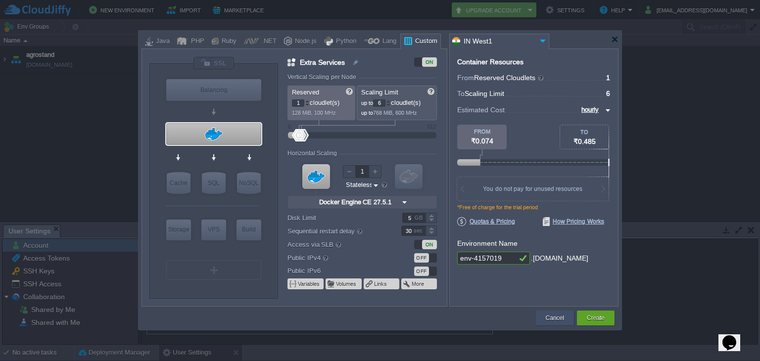
click at [548, 312] on div "Cancel" at bounding box center [554, 318] width 23 height 15
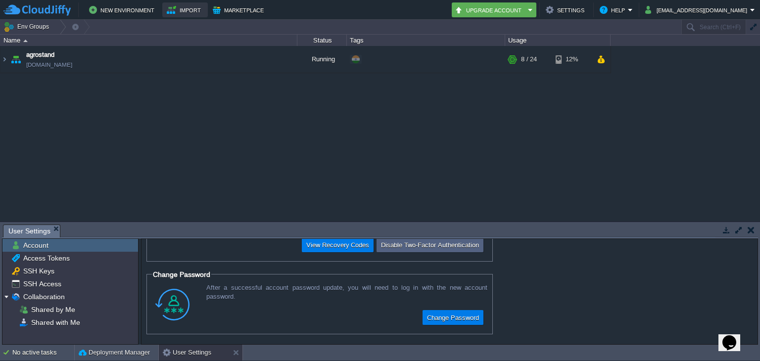
click at [192, 9] on button "Import" at bounding box center [185, 10] width 37 height 12
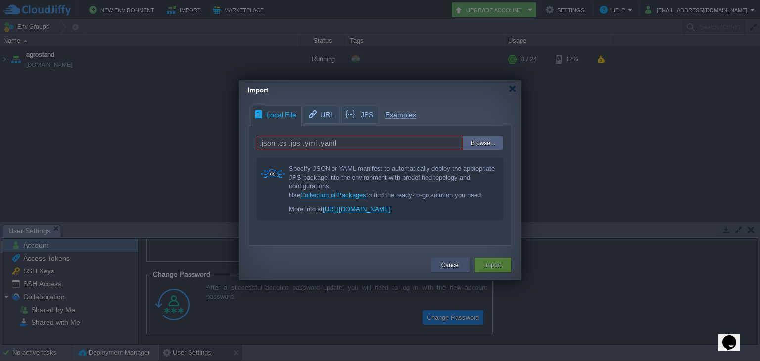
click at [452, 267] on button "Cancel" at bounding box center [450, 265] width 18 height 10
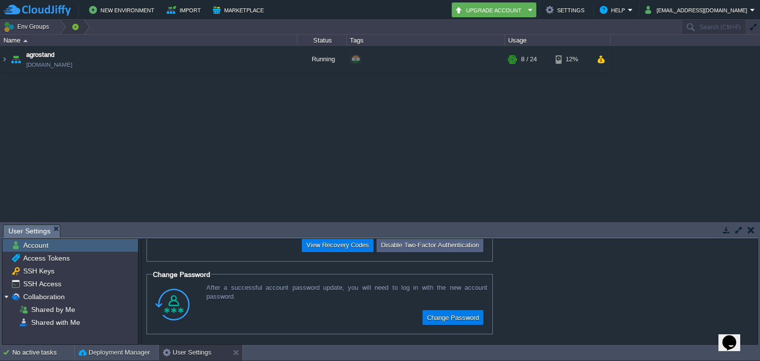
click at [71, 26] on button "button" at bounding box center [75, 27] width 9 height 14
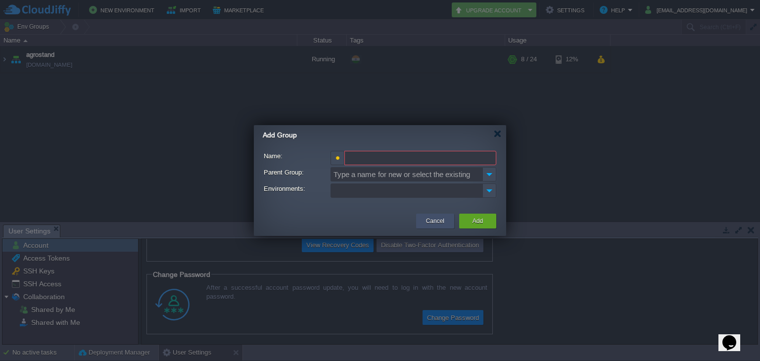
click at [433, 221] on button "Cancel" at bounding box center [435, 221] width 18 height 10
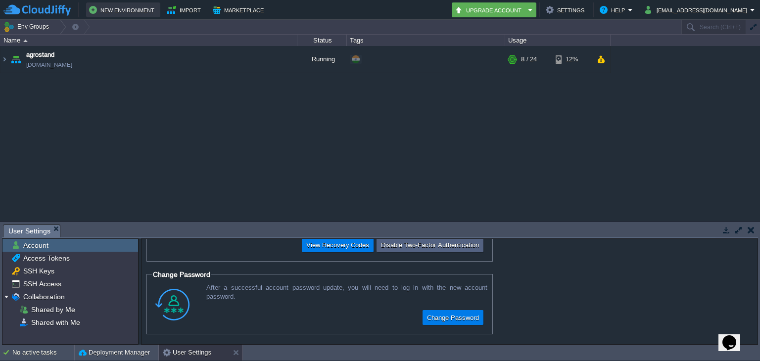
click at [104, 6] on button "New Environment" at bounding box center [123, 10] width 68 height 12
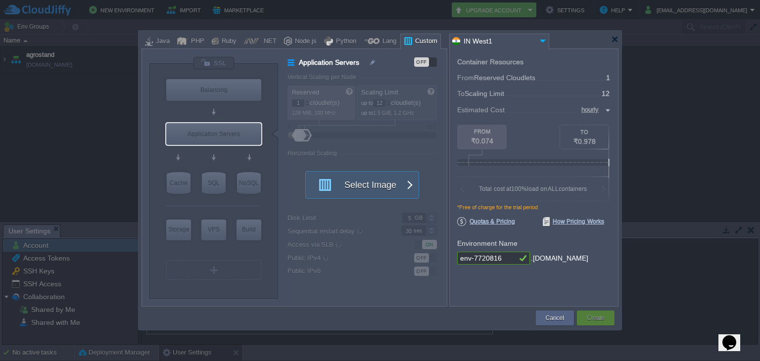
click at [422, 61] on div "OFF" at bounding box center [421, 61] width 15 height 9
click at [378, 184] on button "Select Image" at bounding box center [356, 185] width 89 height 27
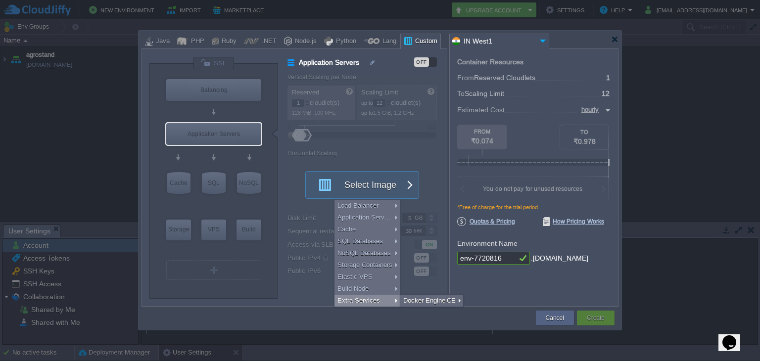
type input "Select Image"
click at [226, 152] on input "text" at bounding box center [210, 153] width 46 height 10
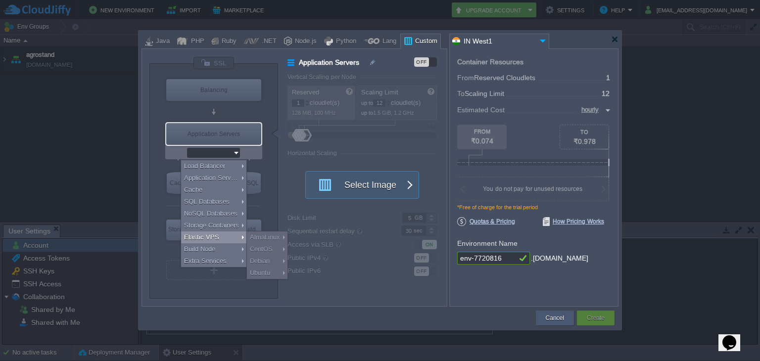
type input "Select Image"
click at [546, 313] on div "Cancel" at bounding box center [554, 318] width 23 height 15
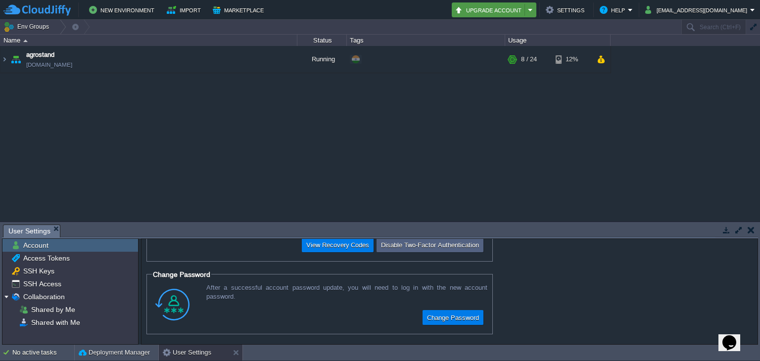
click at [525, 8] on button "Upgrade Account" at bounding box center [490, 10] width 70 height 12
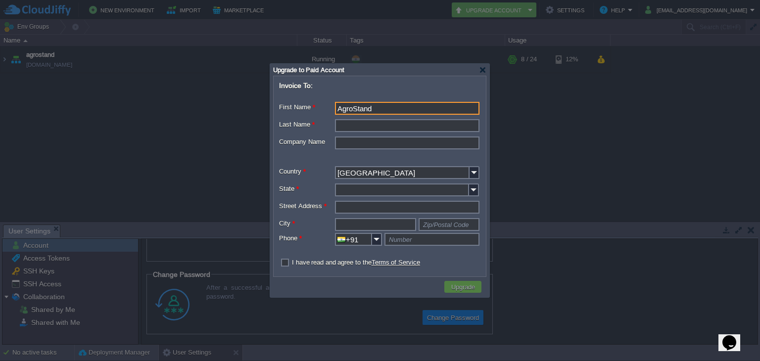
type input "AgroStand"
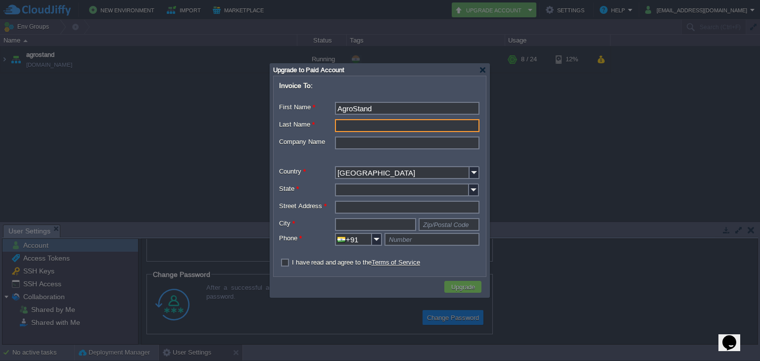
click at [391, 130] on input "Last Name *" at bounding box center [407, 125] width 144 height 13
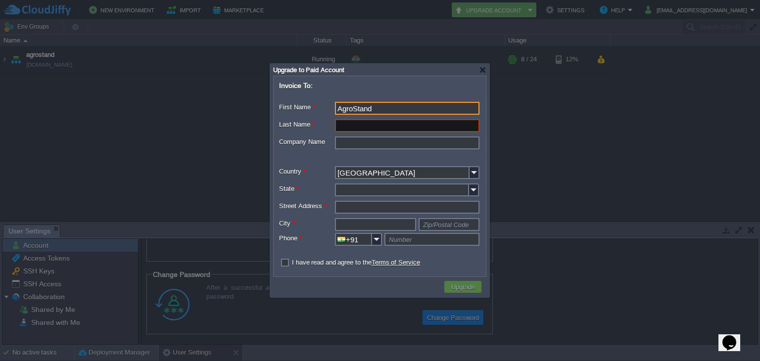
click at [398, 109] on input "AgroStand" at bounding box center [407, 108] width 144 height 13
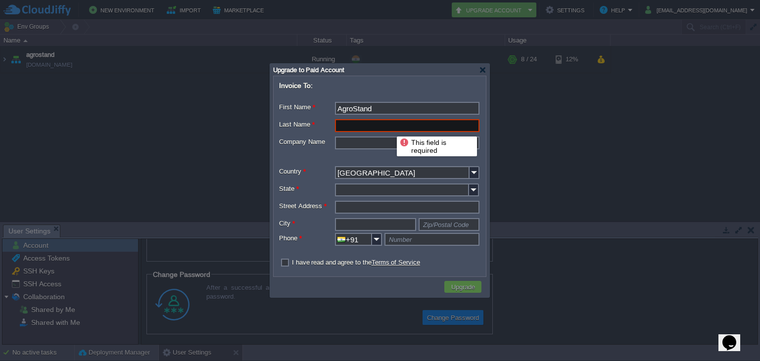
click at [389, 128] on input "Last Name *" at bounding box center [407, 125] width 144 height 13
type input "a"
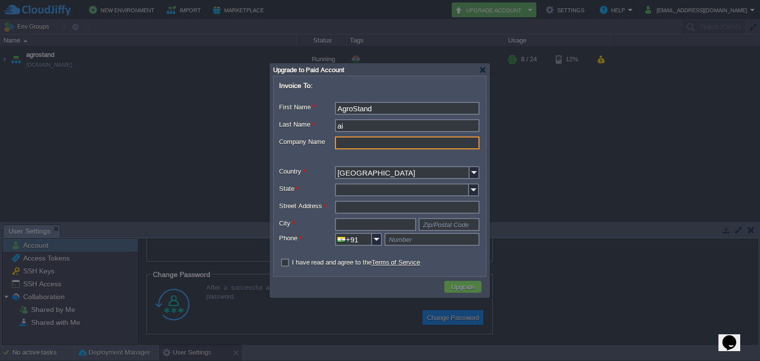
click at [376, 143] on input "Company Name" at bounding box center [407, 143] width 144 height 13
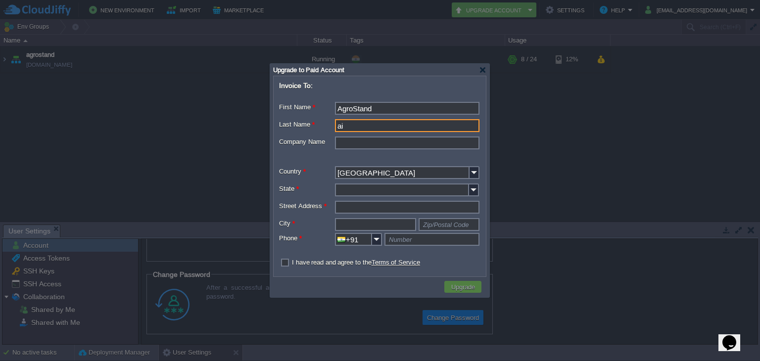
click at [380, 127] on input "ai" at bounding box center [407, 125] width 144 height 13
type input "a"
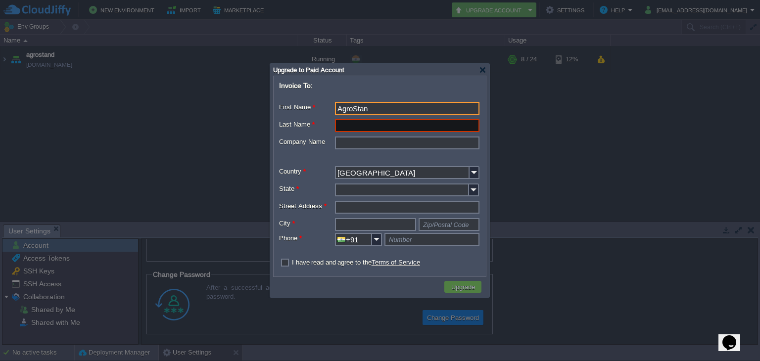
click at [384, 106] on input "AgroStan" at bounding box center [407, 108] width 144 height 13
type input "A"
type input "Keshav"
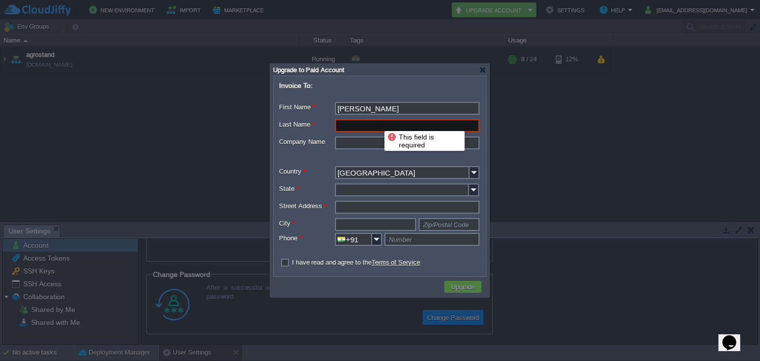
click at [377, 122] on input "Last Name *" at bounding box center [407, 125] width 144 height 13
type input "Porwal"
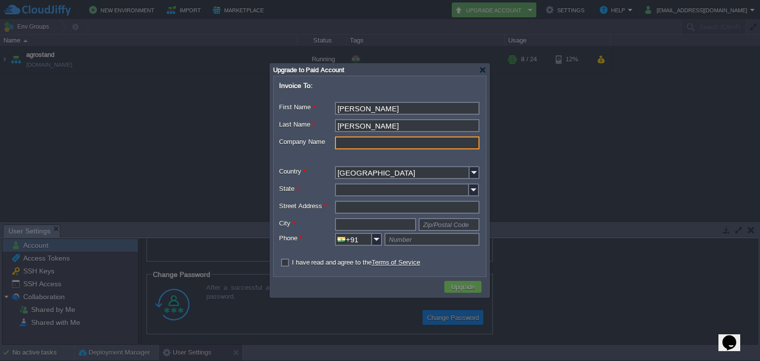
click at [366, 141] on input "Company Name" at bounding box center [407, 143] width 144 height 13
type input "AgroStand.ai"
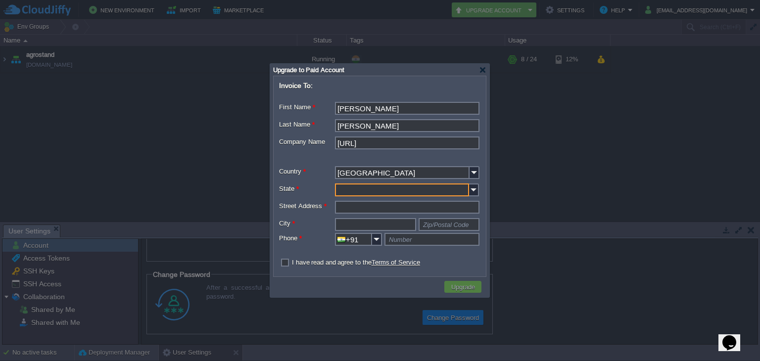
click at [377, 188] on input "State *" at bounding box center [402, 190] width 134 height 13
type input "Madhya Pradesh"
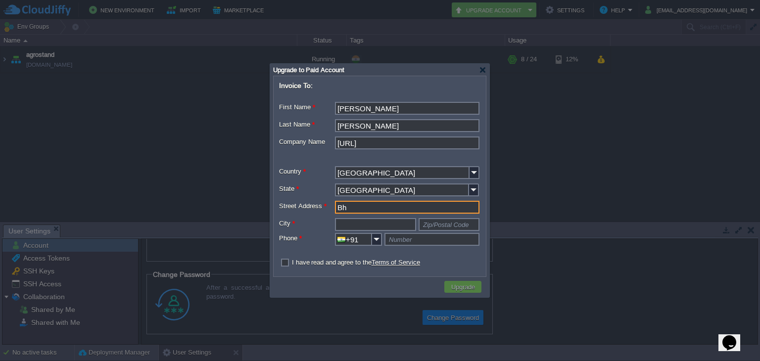
type input "B"
type input "1"
type input "G"
type input "H"
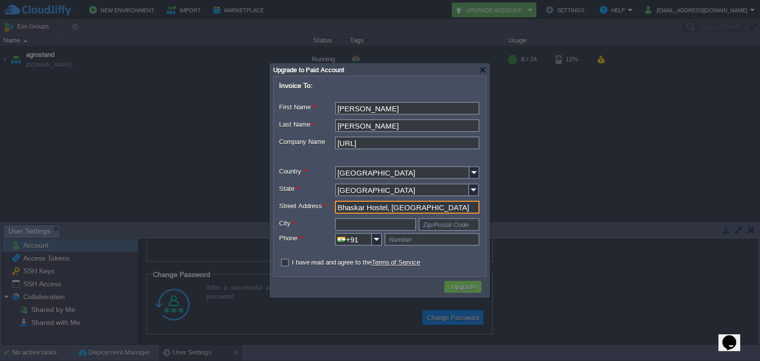
type input "Bhaskar Hostel, MRPSC Road, Khandwa Road"
click at [372, 218] on form "Invoice To: First Name * Keshav Middle Name Last Name * Porwal Company Name Agr…" at bounding box center [379, 175] width 211 height 197
click at [370, 222] on input "text" at bounding box center [375, 224] width 81 height 13
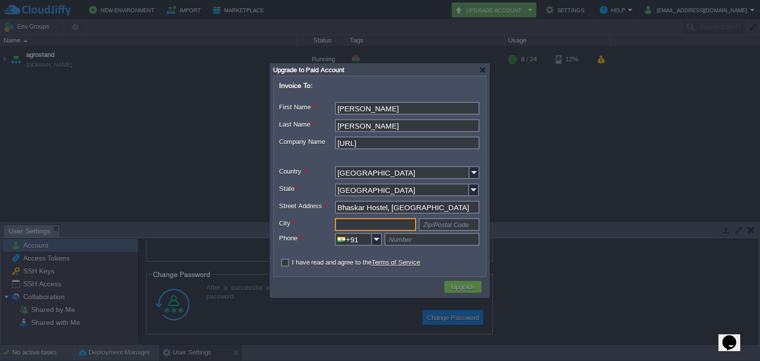
type input "I"
type input "Indore"
click at [445, 226] on input "text" at bounding box center [449, 224] width 61 height 13
type input "452020"
click at [435, 240] on input "text" at bounding box center [431, 239] width 95 height 13
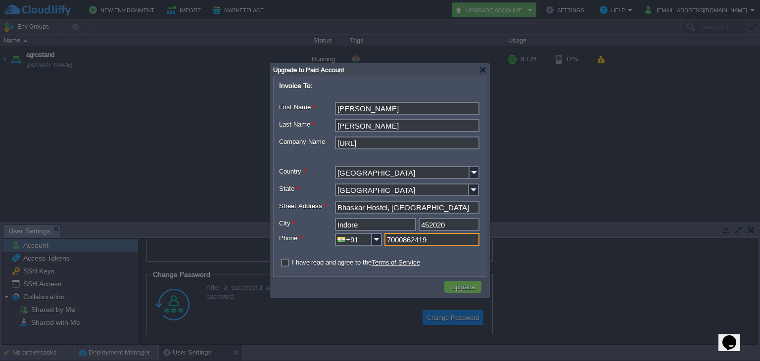
type input "7000862419"
click at [292, 264] on label "I have read and agree to the Terms of Service" at bounding box center [356, 262] width 128 height 7
click at [285, 264] on input "checkbox" at bounding box center [282, 263] width 6 height 6
checkbox input "true"
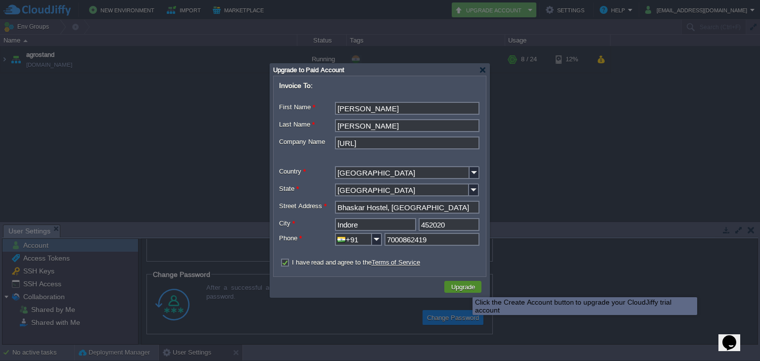
click at [465, 288] on button "Upgrade" at bounding box center [463, 286] width 30 height 9
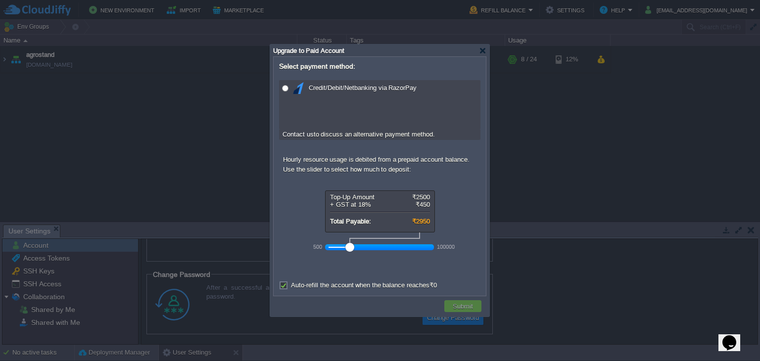
click at [347, 248] on div at bounding box center [349, 247] width 9 height 9
drag, startPoint x: 351, startPoint y: 244, endPoint x: 321, endPoint y: 246, distance: 30.2
click at [325, 246] on div "500 100000" at bounding box center [379, 247] width 109 height 16
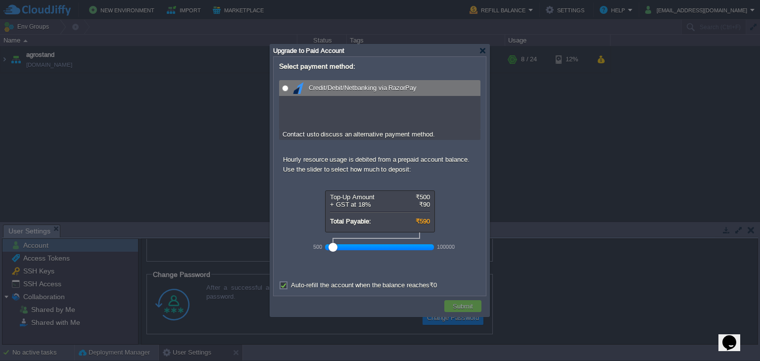
radio input "true"
click at [284, 88] on input "radio" at bounding box center [285, 88] width 6 height 6
click at [451, 303] on button "Submit" at bounding box center [463, 306] width 26 height 9
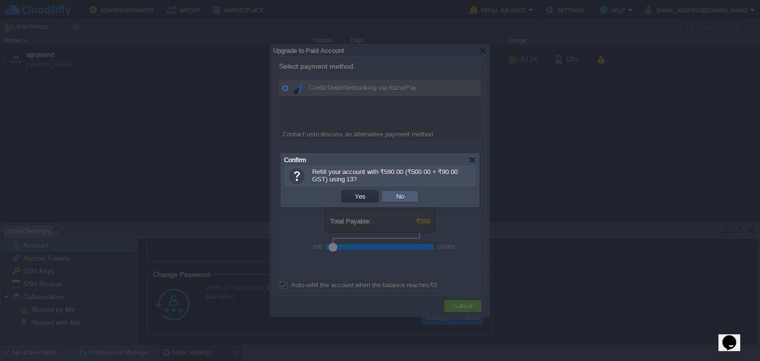
click at [385, 195] on td "No" at bounding box center [399, 196] width 37 height 12
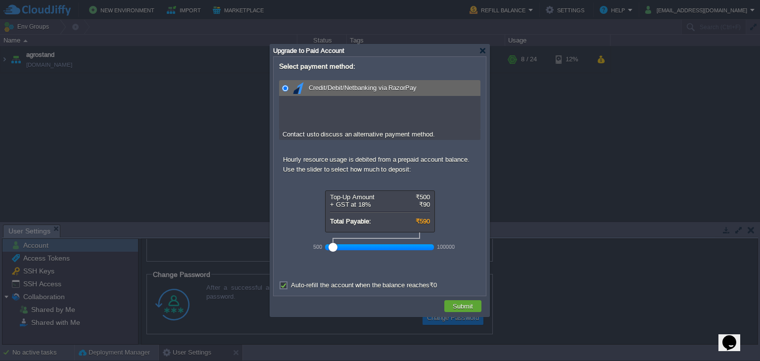
click at [291, 285] on label "Auto-refill the account when the balance reaches ₹0" at bounding box center [364, 284] width 146 height 7
click at [283, 285] on input "Auto-refill the account when the balance reaches ₹0" at bounding box center [282, 286] width 6 height 6
checkbox input "false"
click at [458, 306] on button "Submit" at bounding box center [463, 306] width 26 height 9
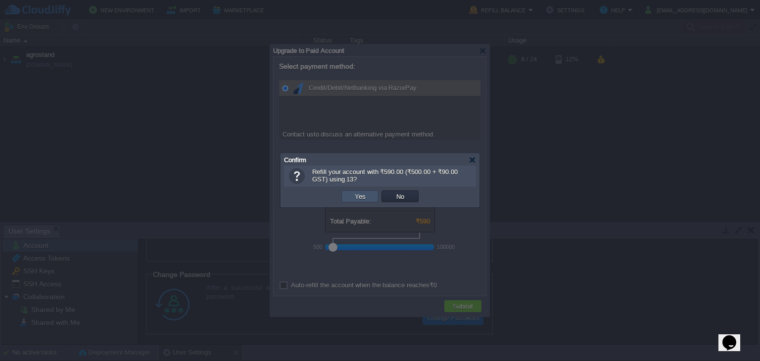
click at [357, 198] on button "Yes" at bounding box center [360, 196] width 17 height 9
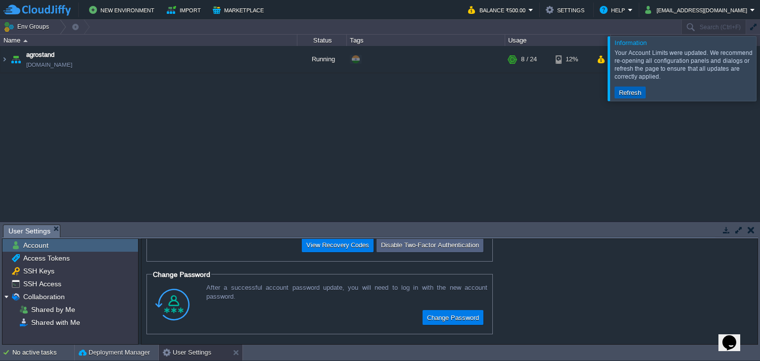
click at [628, 93] on button "Refresh" at bounding box center [630, 92] width 28 height 9
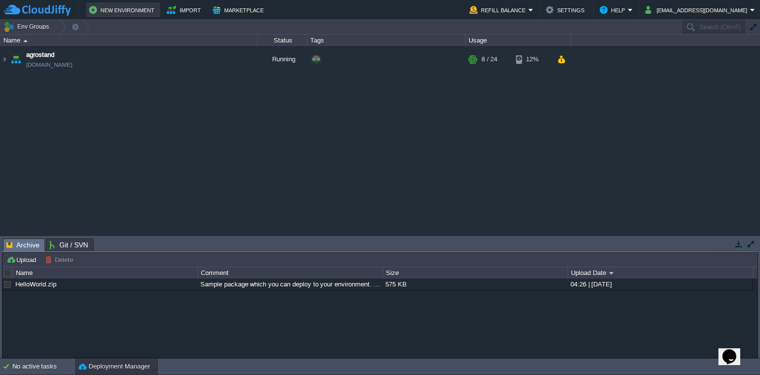
click at [121, 11] on button "New Environment" at bounding box center [123, 10] width 68 height 12
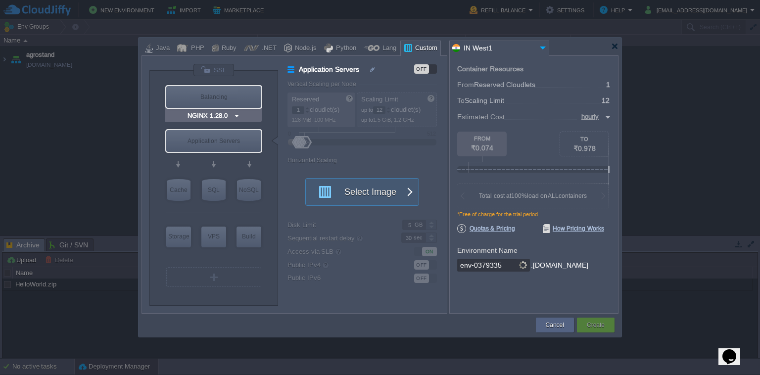
type input "Select Image"
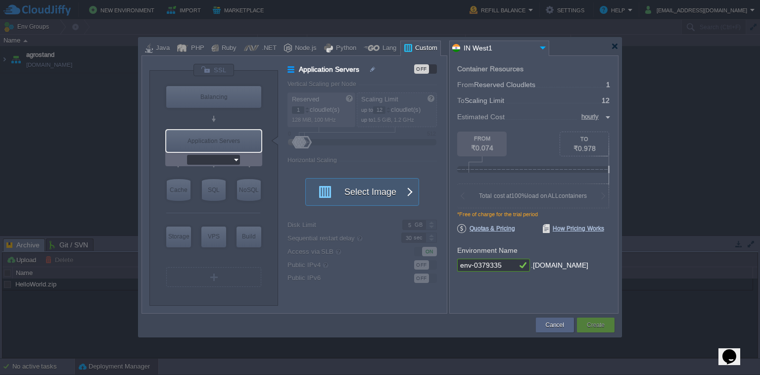
click at [229, 160] on input "text" at bounding box center [210, 160] width 46 height 10
type input "Select Image"
click at [260, 292] on div "VM Balancing VM Application Servers VM Cache VM SQL VM NoSQL VM Storage VM VPS …" at bounding box center [214, 192] width 99 height 216
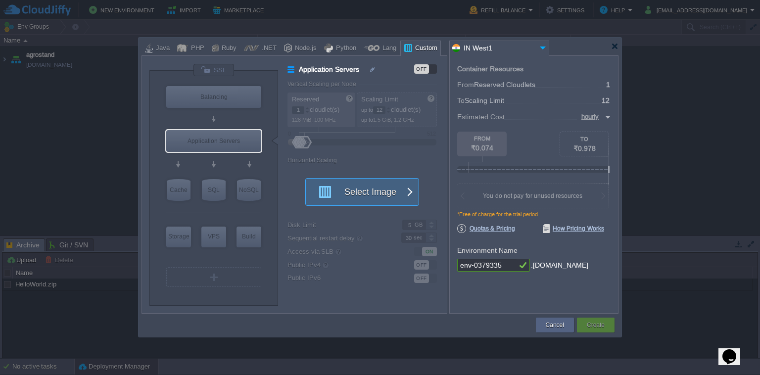
click at [352, 191] on button "Select Image" at bounding box center [356, 192] width 89 height 27
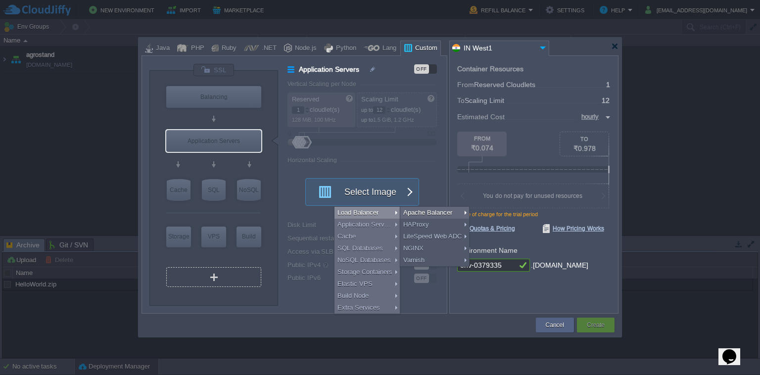
type input "Select Image"
click at [249, 279] on div "VM" at bounding box center [213, 277] width 95 height 20
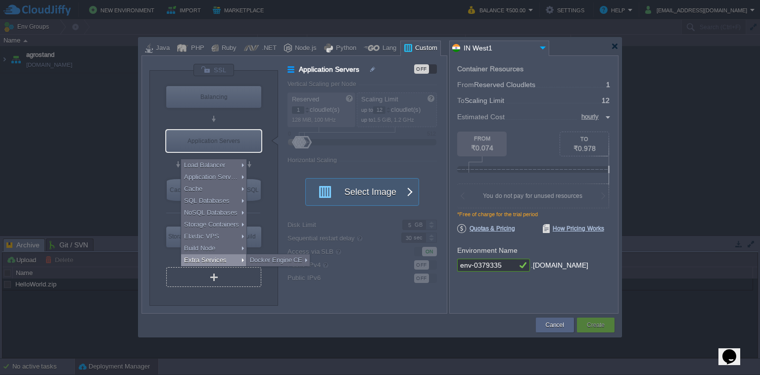
type input "Select Image"
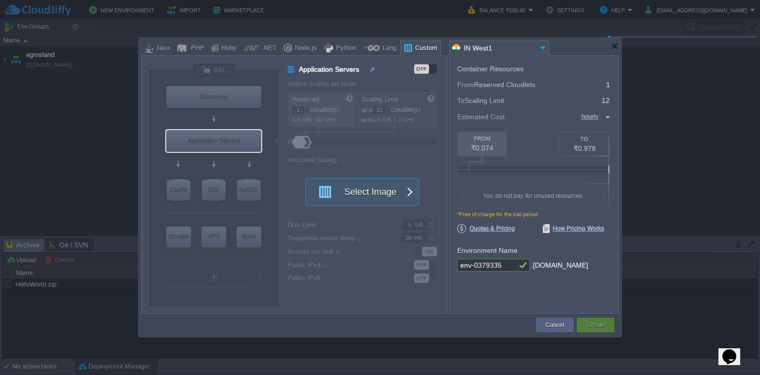
drag, startPoint x: 296, startPoint y: 289, endPoint x: 483, endPoint y: 122, distance: 250.9
click at [447, 122] on div "VM Balancing VM Application Servers VM Cache VM SQL VM NoSQL VM Storage VM VPS …" at bounding box center [379, 184] width 477 height 258
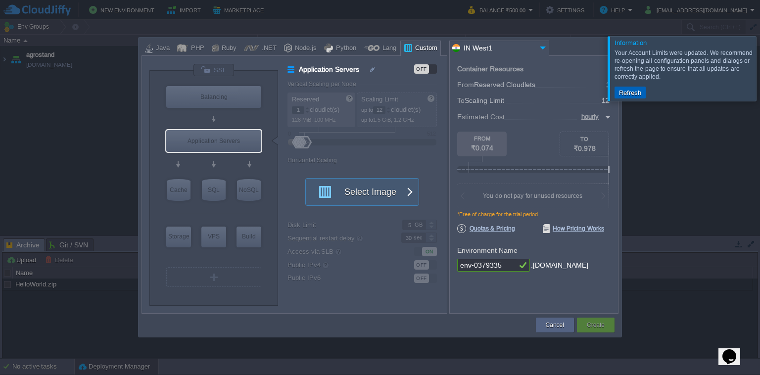
click at [447, 92] on button "Refresh" at bounding box center [630, 92] width 28 height 9
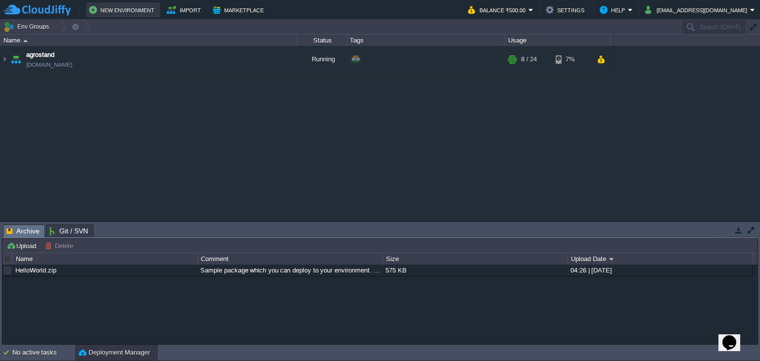
click at [100, 14] on button "New Environment" at bounding box center [123, 10] width 68 height 12
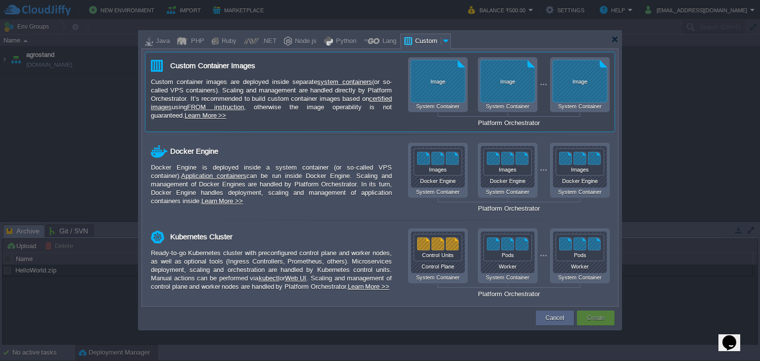
click at [301, 97] on div "Custom container images are deployed inside separate system containers (or so-c…" at bounding box center [271, 99] width 241 height 42
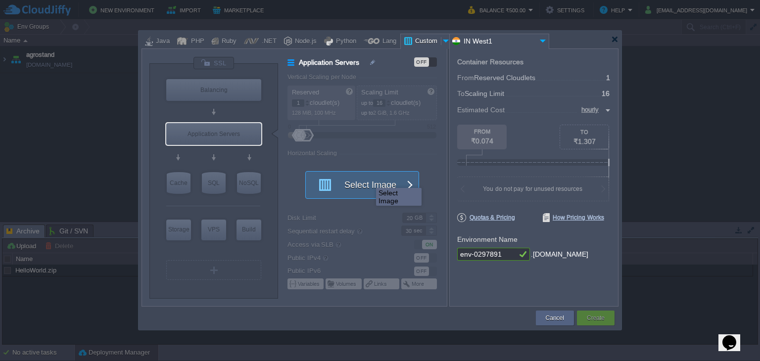
click at [369, 179] on button "Select Image" at bounding box center [356, 185] width 89 height 27
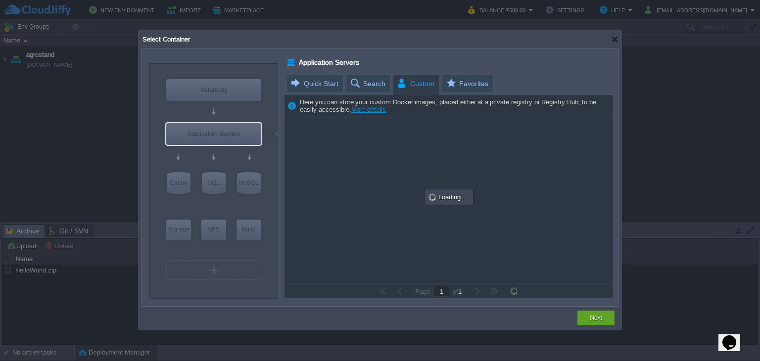
click at [418, 82] on span "Custom" at bounding box center [415, 83] width 38 height 17
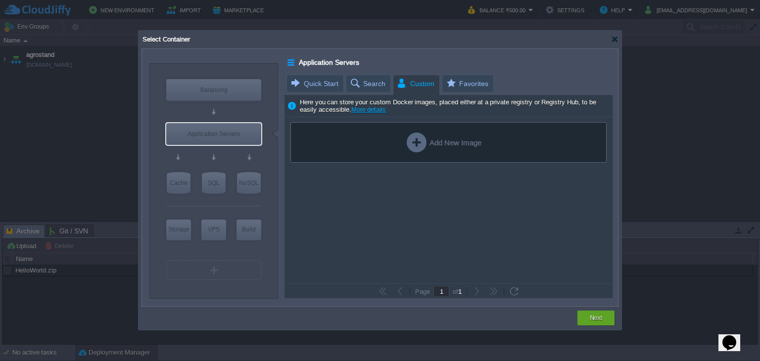
click at [458, 150] on div "Add New Image" at bounding box center [444, 143] width 75 height 20
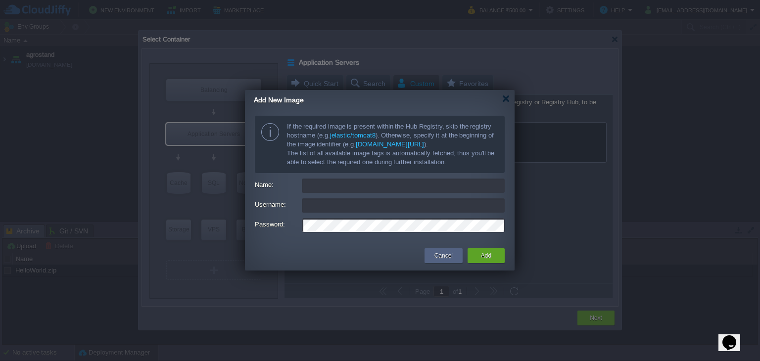
click at [383, 188] on input "Name:" at bounding box center [403, 186] width 203 height 14
type input "ajcontains123/whatsapp-bot"
click at [368, 204] on input "Username:" at bounding box center [403, 205] width 203 height 14
type input "ajcontains123"
click at [491, 258] on button "Add" at bounding box center [486, 256] width 10 height 10
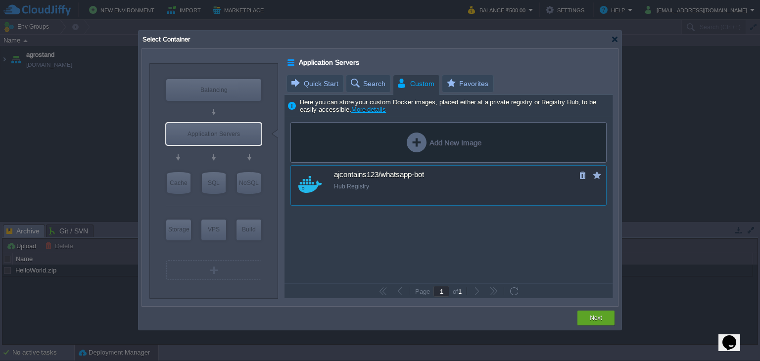
click at [436, 170] on div "ajcontains123/whatsapp-bot Hub Registry" at bounding box center [455, 180] width 242 height 28
type input "Whatsapp-bot"
type input "latest"
type input "Whatsapp-bot :"
type input "latest"
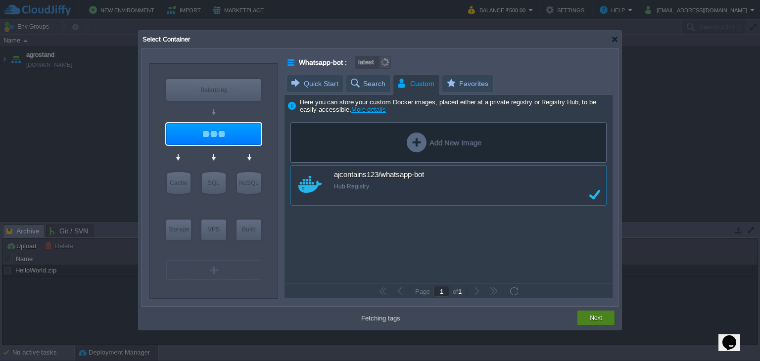
click at [598, 325] on div "Next" at bounding box center [596, 318] width 22 height 15
type input "latest"
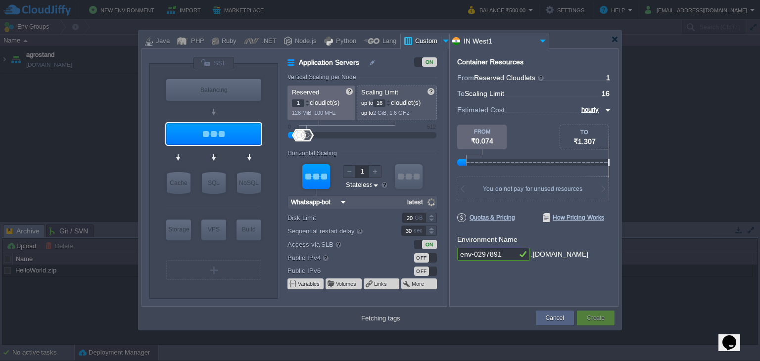
type input "Docker Image"
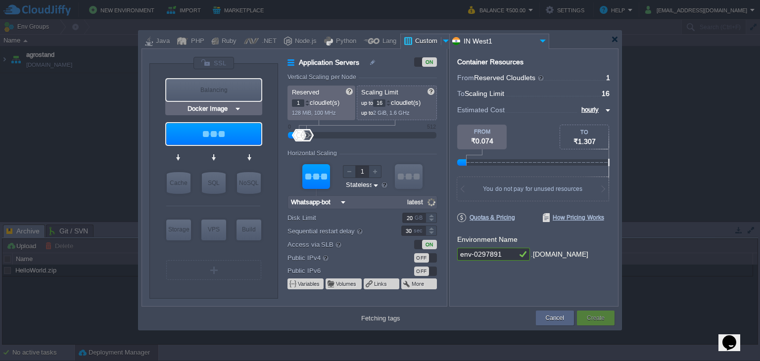
type input "v1"
click at [226, 90] on div "Balancing" at bounding box center [213, 90] width 95 height 22
type input "Load Balancer"
type input "4"
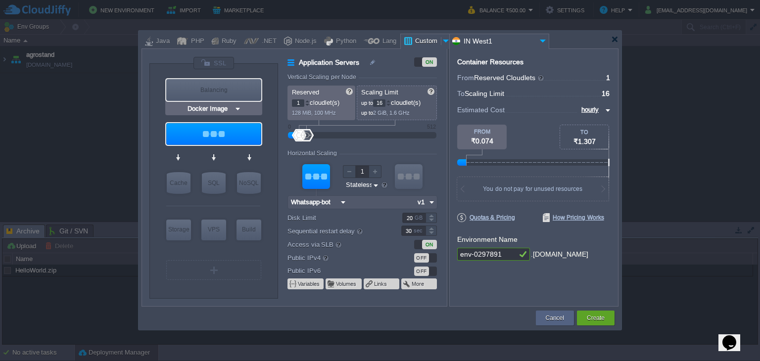
type input "Docker Image"
type input "Stateful"
type input "Load Balancer"
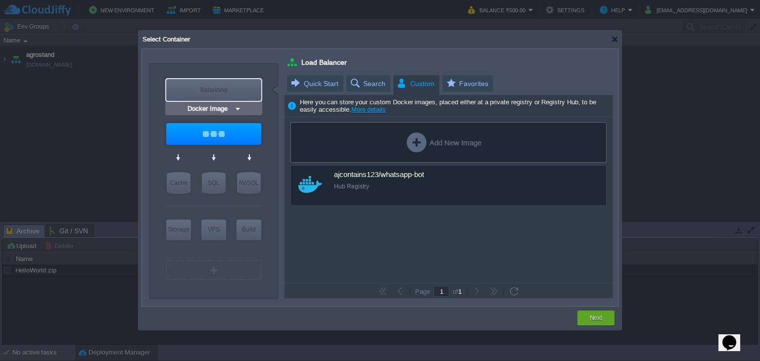
click at [231, 93] on div "Balancing" at bounding box center [213, 90] width 95 height 22
click at [232, 110] on input "Docker Image" at bounding box center [210, 109] width 48 height 10
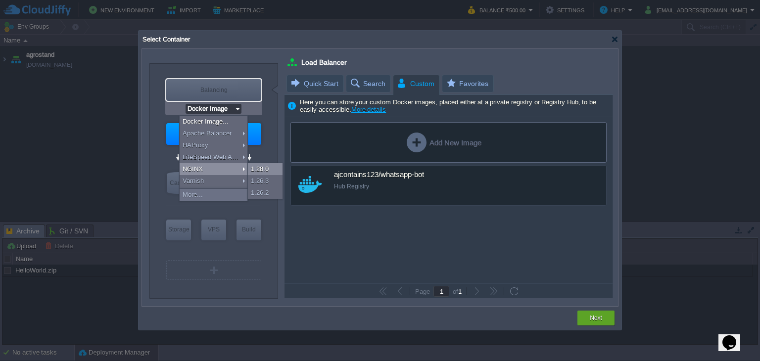
click at [260, 173] on div "1.28.0" at bounding box center [265, 169] width 35 height 12
type input "NGINX 1.28.0"
type input "1.28.0-almalin..."
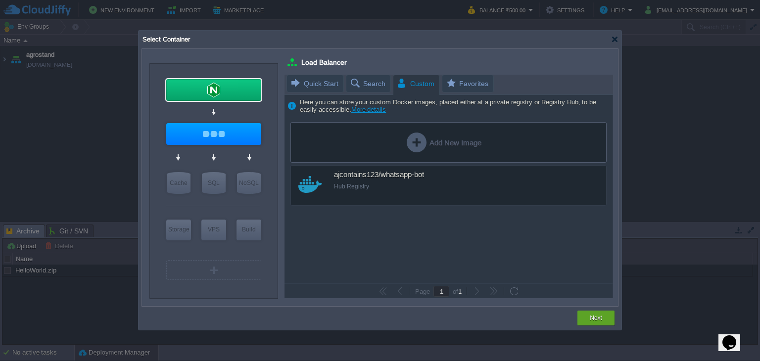
type input "Whatsapp-bot"
click at [600, 321] on button "Next" at bounding box center [596, 318] width 12 height 10
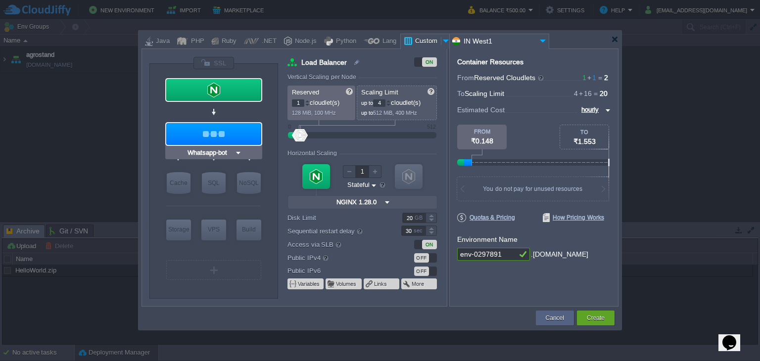
click at [208, 126] on div at bounding box center [213, 134] width 95 height 22
type input "Application Servers"
type input "16"
type input "Whatsapp-bot"
type input "v1"
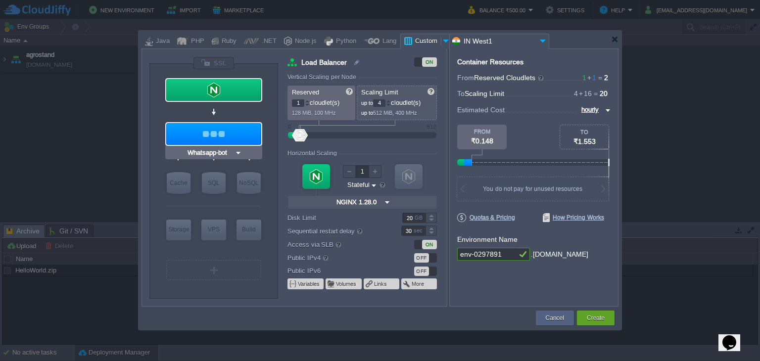
type input "Stateless"
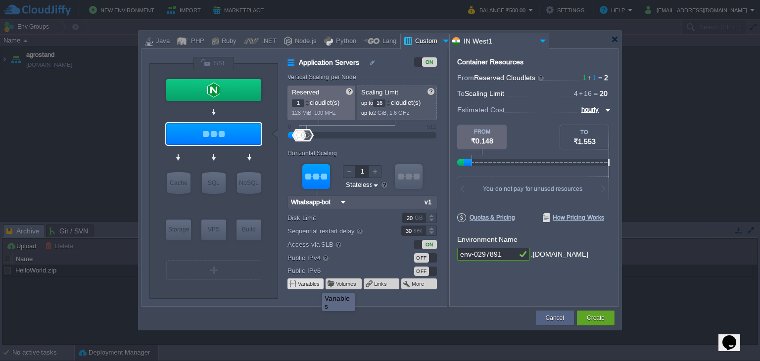
click at [315, 284] on button "Variables" at bounding box center [309, 284] width 23 height 8
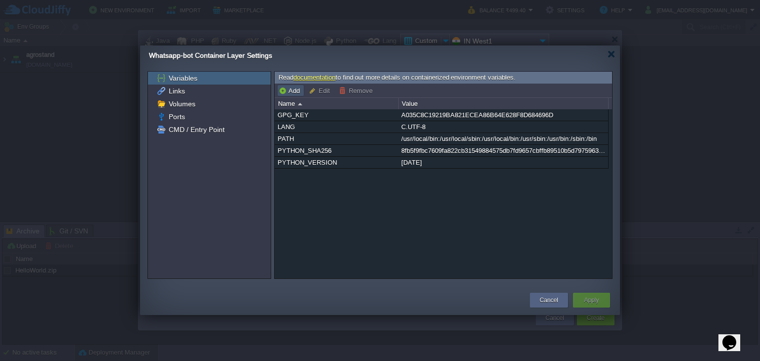
click at [294, 90] on button "Add" at bounding box center [291, 90] width 24 height 9
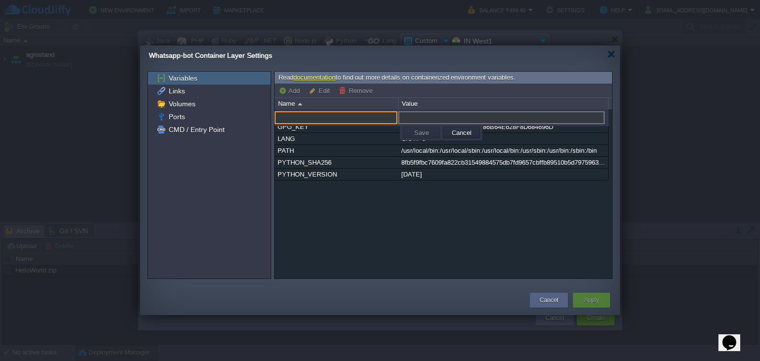
paste input "MONGO_URI"
type input "MONGO_URI"
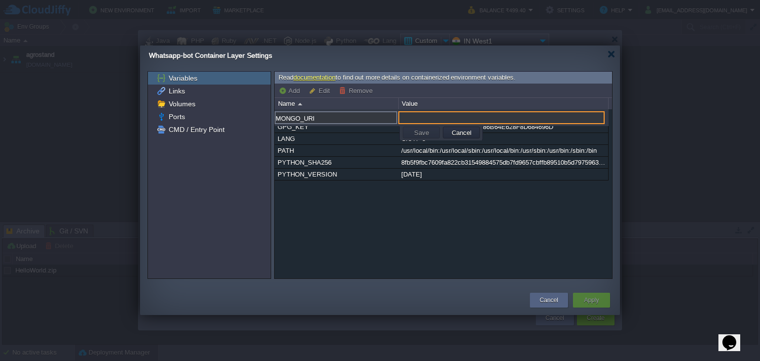
click at [462, 112] on input "text" at bounding box center [501, 117] width 206 height 13
paste input "mongodb+srv://sparky:[EMAIL_ADDRESS][DOMAIN_NAME]/?retryWrites=true&w=majority&…"
type input "mongodb+srv://sparky:[EMAIL_ADDRESS][DOMAIN_NAME]/?retryWrites=true&w=majority&…"
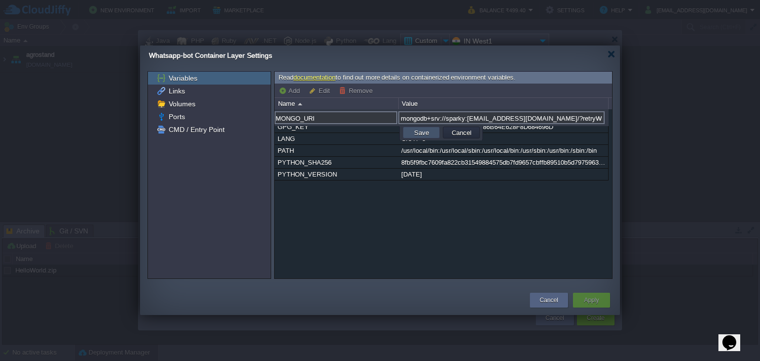
click at [422, 130] on button "Save" at bounding box center [421, 132] width 21 height 9
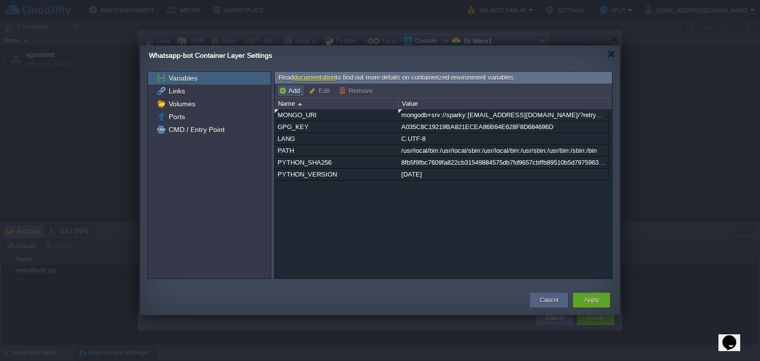
click at [293, 94] on button "Add" at bounding box center [291, 90] width 24 height 9
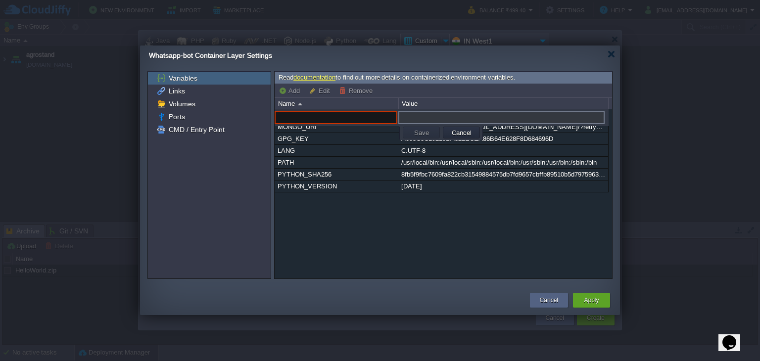
paste input "TWILIO_ACCOUNT_SID"
type input "TWILIO_ACCOUNT_SID"
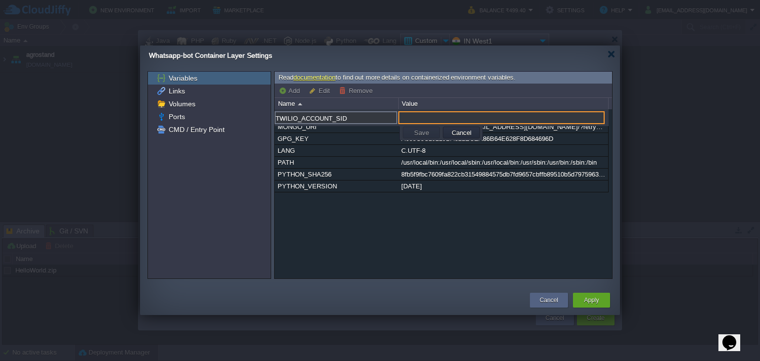
click at [458, 117] on input "text" at bounding box center [501, 117] width 206 height 13
paste input "AC7a11efa7925fea0a4030c86cf2098811"
type input "AC7a11efa7925fea0a4030c86cf2098811"
click at [425, 133] on button "Save" at bounding box center [421, 132] width 21 height 9
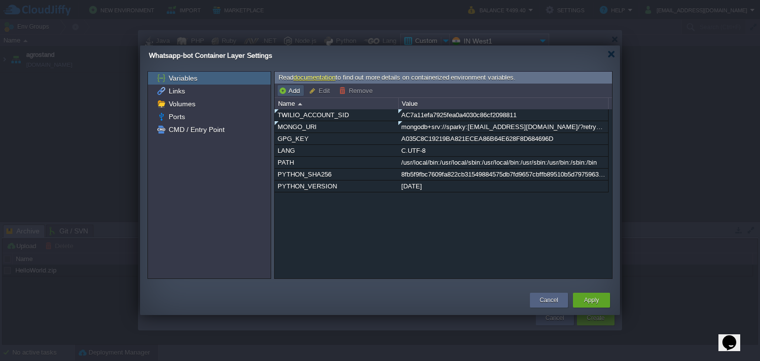
click at [291, 86] on button "Add" at bounding box center [291, 90] width 24 height 9
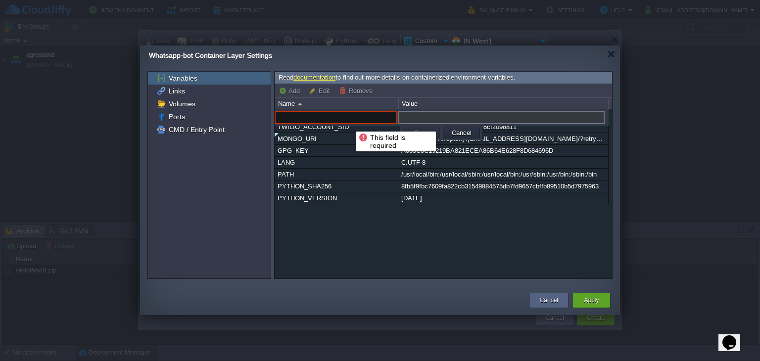
paste input "TWILIO_AUTH_TOKEN"
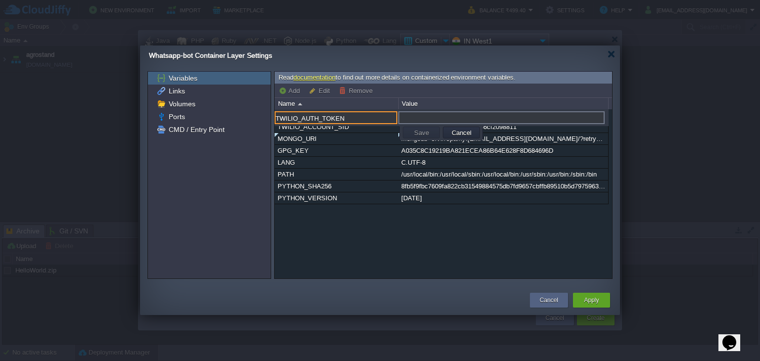
type input "TWILIO_AUTH_TOKEN"
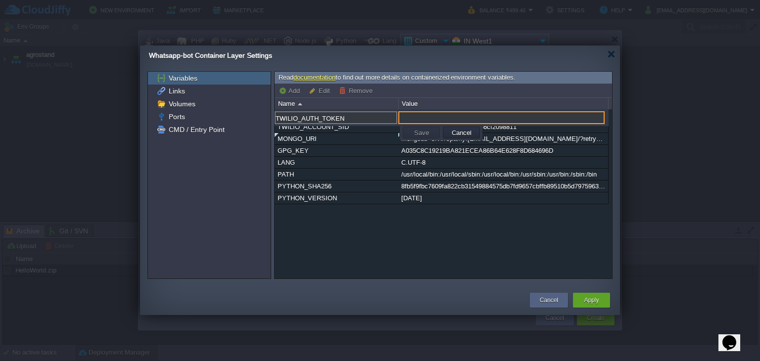
click at [422, 119] on input "text" at bounding box center [501, 117] width 206 height 13
paste input "5ca0002cad641f7bedd68d14459b5460"
type input "5ca0002cad641f7bedd68d14459b5460"
click at [422, 133] on button "Save" at bounding box center [421, 132] width 21 height 9
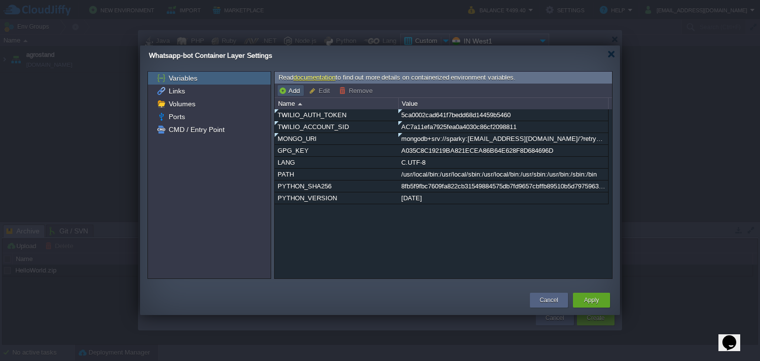
click at [281, 91] on button "Add" at bounding box center [291, 90] width 24 height 9
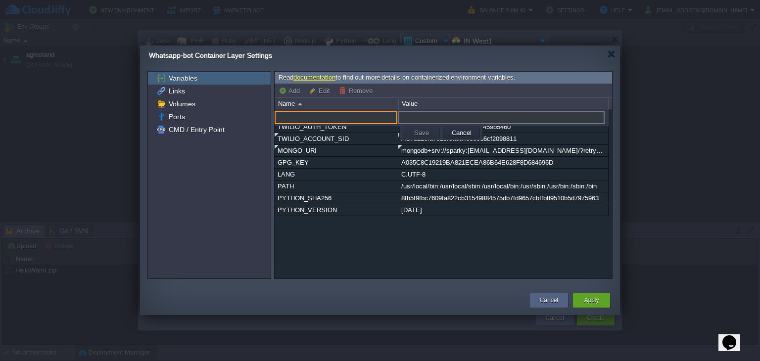
click at [305, 114] on input "text" at bounding box center [336, 117] width 123 height 13
paste input "TWILIO_PHONE_NUMBER"
type input "TWILIO_PHONE_NUMBER"
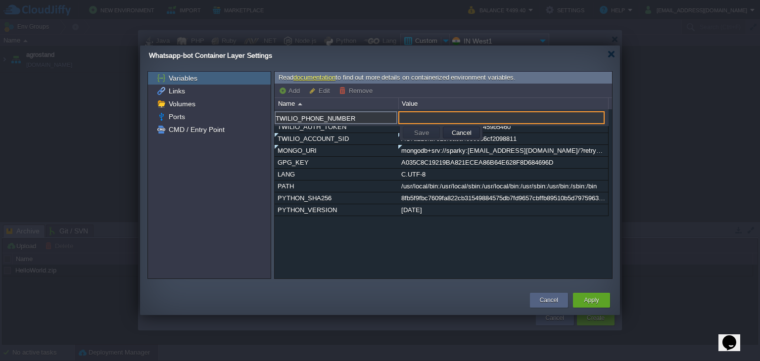
click at [459, 116] on input "text" at bounding box center [501, 117] width 206 height 13
paste input "[PHONE_NUMBER]"
type input "[PHONE_NUMBER]"
click at [420, 134] on button "Save" at bounding box center [421, 132] width 21 height 9
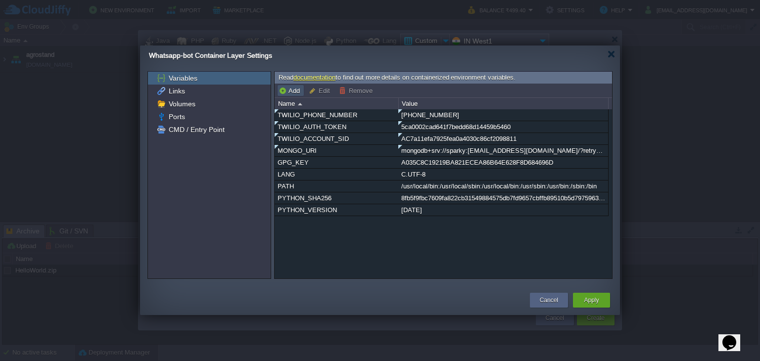
click at [292, 88] on button "Add" at bounding box center [291, 90] width 24 height 9
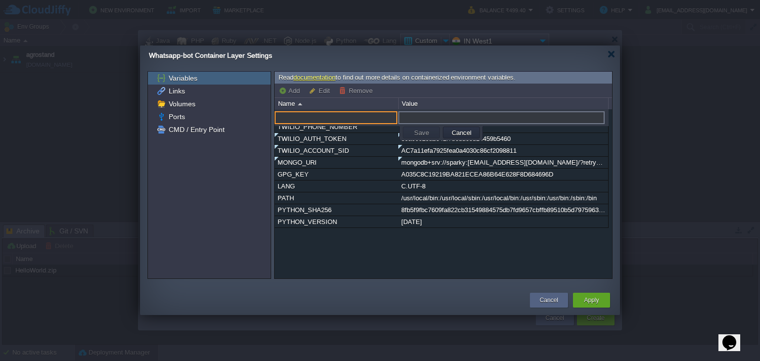
click at [311, 115] on input "text" at bounding box center [336, 117] width 123 height 13
paste input "OPENAI_API_KEY"
type input "OPENAI_API_KEY"
click at [477, 116] on input "text" at bounding box center [501, 117] width 206 height 13
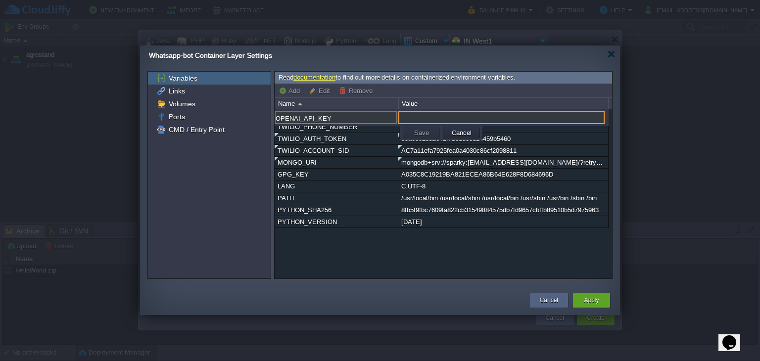
paste input "5vObJraJVzNs1tPW76enPQLa8dH3ygfp9P5vVuDAfueJBTpQqr7uJQQJ99BEACYeBjFXJ3w3AAABACO…"
type input "5vObJraJVzNs1tPW76enPQLa8dH3ygfp9P5vVuDAfueJBTpQqr7uJQQJ99BEACYeBjFXJ3w3AAABACO…"
click at [424, 131] on button "Save" at bounding box center [421, 132] width 21 height 9
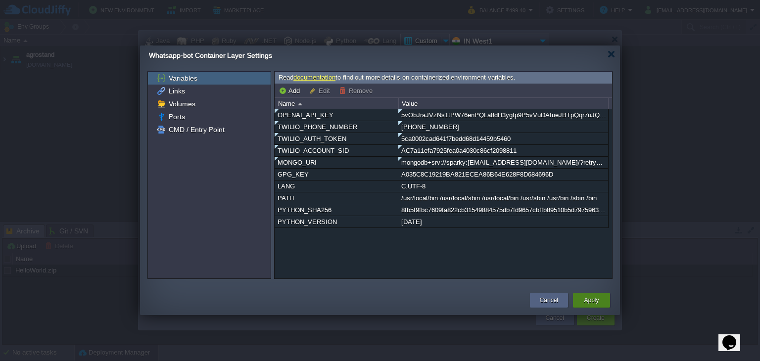
click at [600, 299] on div "Apply" at bounding box center [591, 300] width 22 height 15
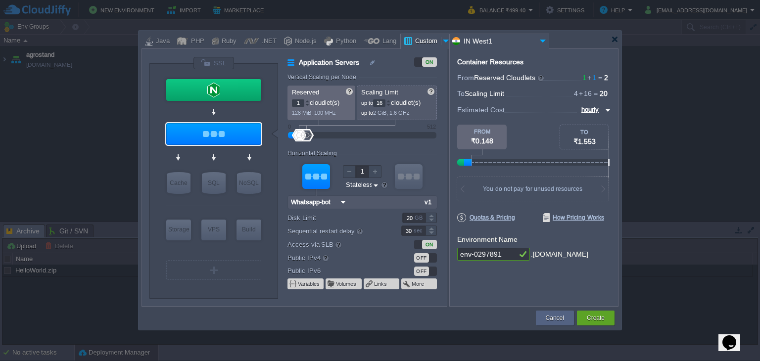
click at [503, 256] on input "env-0297891" at bounding box center [486, 254] width 59 height 13
type input "e"
type input "whatsapp-bot"
click at [602, 322] on button "Create" at bounding box center [596, 318] width 18 height 10
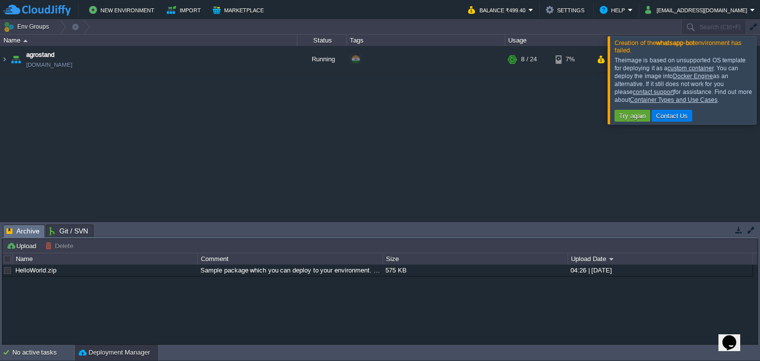
click at [249, 206] on div "agrostand [DOMAIN_NAME] Running + Add to Env Group RAM 23% CPU 2% 8 / 24 7%" at bounding box center [380, 134] width 760 height 176
click at [631, 113] on button "Try again" at bounding box center [632, 115] width 33 height 9
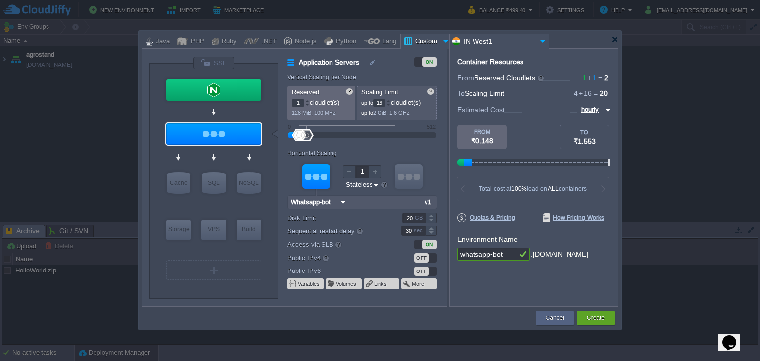
click at [427, 198] on input "v1" at bounding box center [429, 202] width 15 height 13
click at [341, 202] on img at bounding box center [343, 202] width 10 height 13
drag, startPoint x: 376, startPoint y: 198, endPoint x: 422, endPoint y: 201, distance: 45.1
click at [422, 201] on form "Vertical Scaling per Node Reserved 1 cloudlet(s) 128 MiB, 100 MHz Scaling Limit…" at bounding box center [366, 190] width 159 height 233
click at [422, 201] on input "v1" at bounding box center [429, 202] width 15 height 13
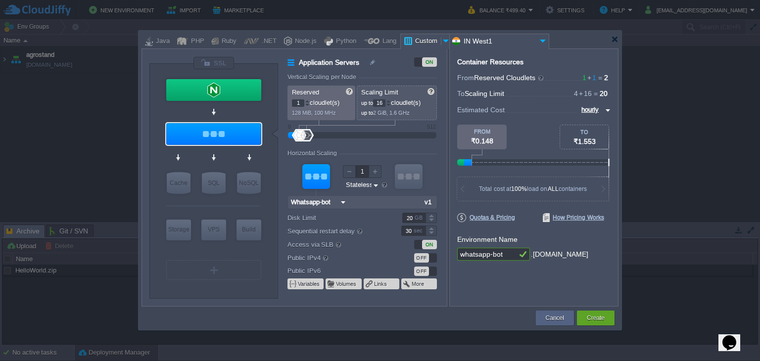
click at [422, 201] on input "v1" at bounding box center [429, 202] width 15 height 13
click at [423, 201] on input "v1" at bounding box center [429, 202] width 15 height 13
click at [431, 202] on input "v1" at bounding box center [429, 202] width 15 height 13
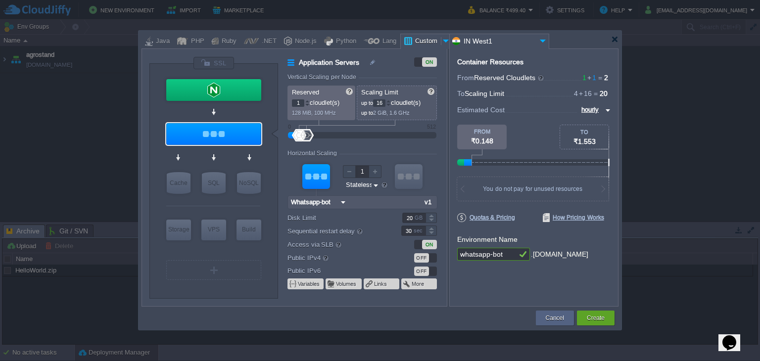
click at [431, 202] on input "v1" at bounding box center [429, 202] width 15 height 13
click at [429, 199] on input "v1" at bounding box center [429, 202] width 15 height 13
click at [340, 200] on img at bounding box center [343, 202] width 10 height 13
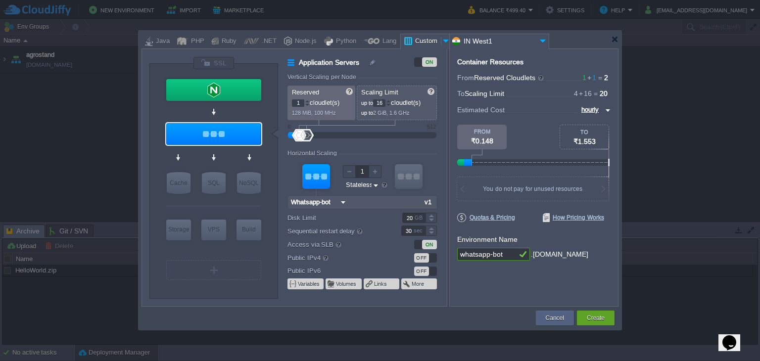
click at [382, 202] on div at bounding box center [362, 202] width 150 height 14
click at [428, 200] on input "v1" at bounding box center [429, 202] width 15 height 13
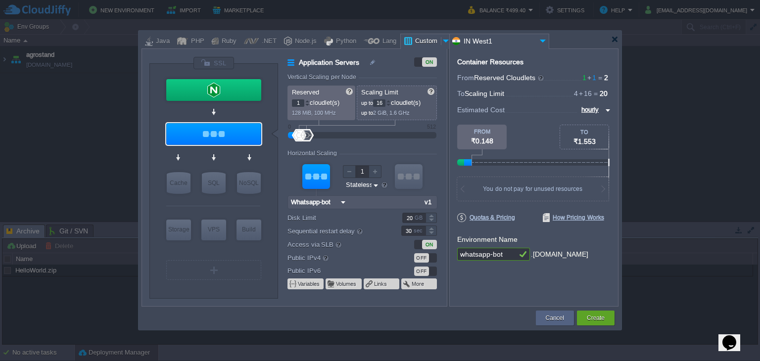
click at [429, 206] on input "v1" at bounding box center [429, 202] width 15 height 13
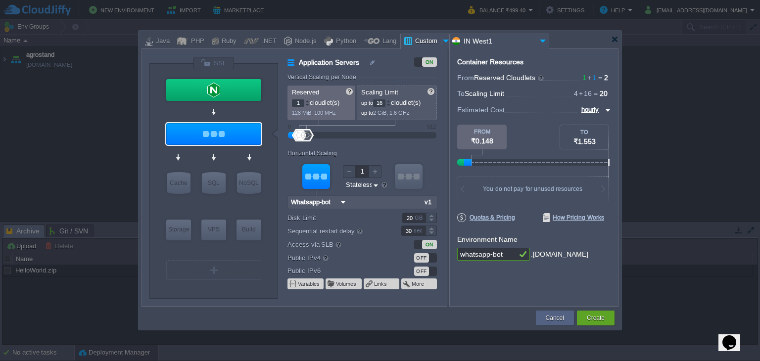
click at [433, 62] on div "ON" at bounding box center [429, 61] width 15 height 9
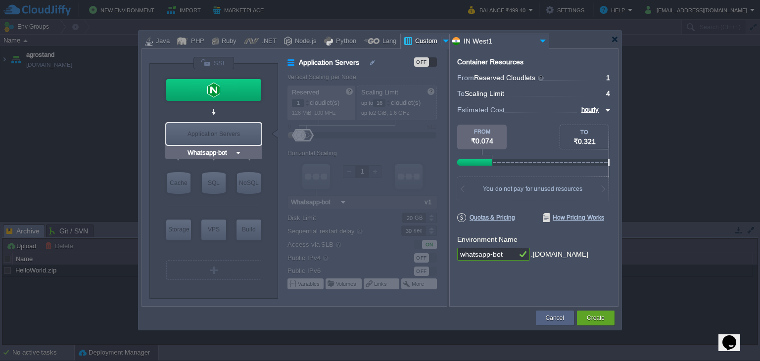
click at [201, 128] on div "Application Servers" at bounding box center [213, 134] width 95 height 22
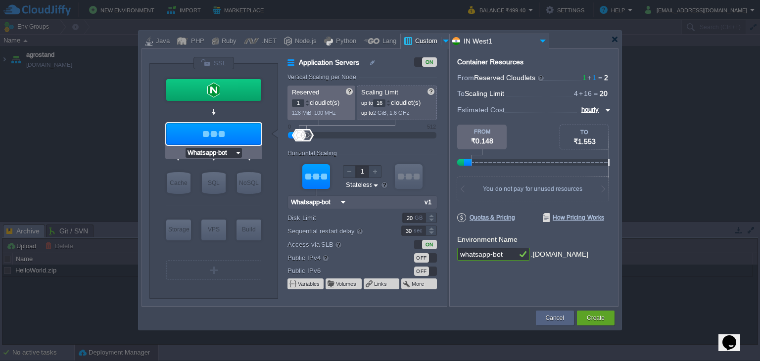
click at [219, 152] on input "Whatsapp-bot" at bounding box center [210, 153] width 49 height 10
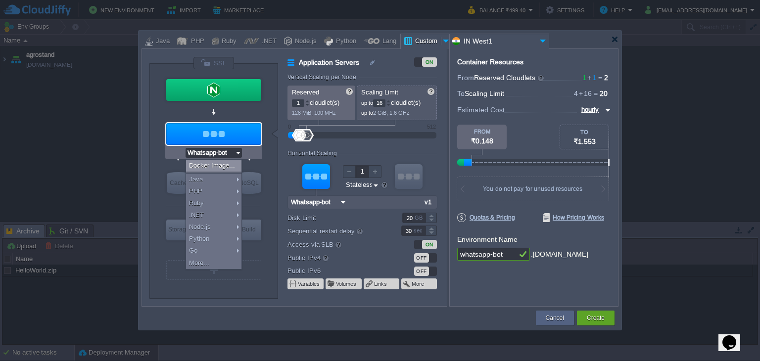
click at [228, 167] on div "Docker Image..." at bounding box center [213, 166] width 55 height 12
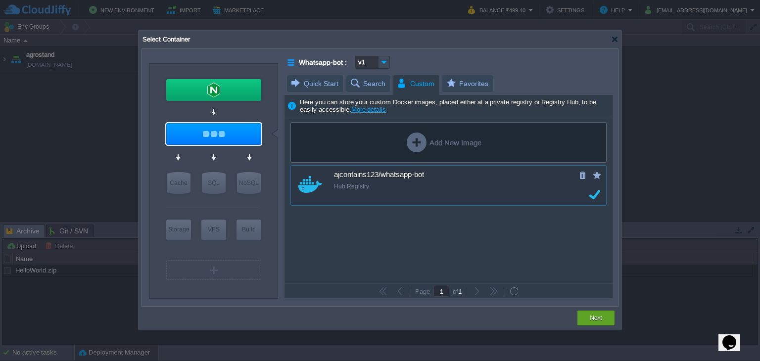
click at [423, 186] on div "Hub Registry" at bounding box center [455, 187] width 242 height 8
click at [593, 319] on button "Next" at bounding box center [596, 318] width 12 height 10
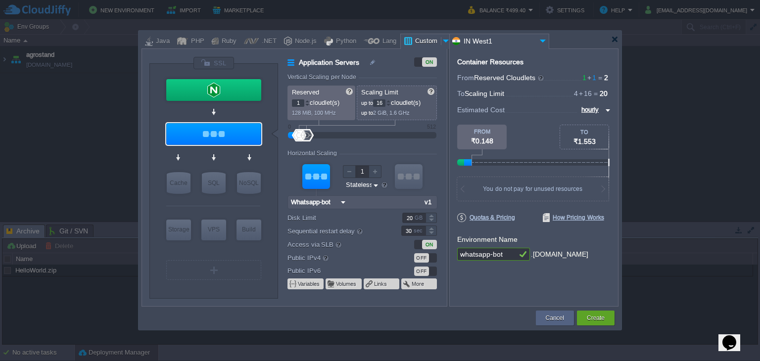
click at [426, 202] on input "v1" at bounding box center [429, 202] width 15 height 13
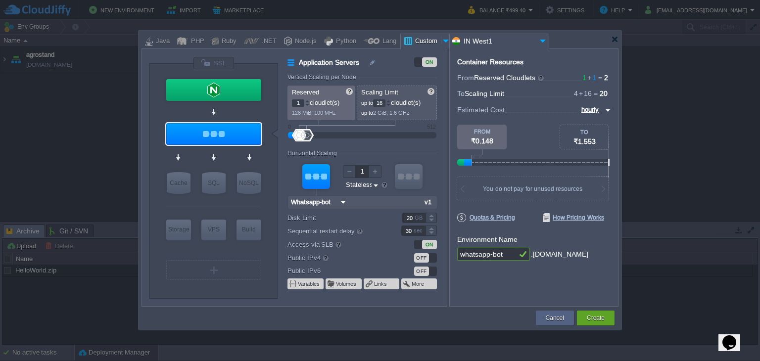
click at [426, 202] on input "v1" at bounding box center [429, 202] width 15 height 13
click at [340, 201] on img at bounding box center [343, 202] width 10 height 13
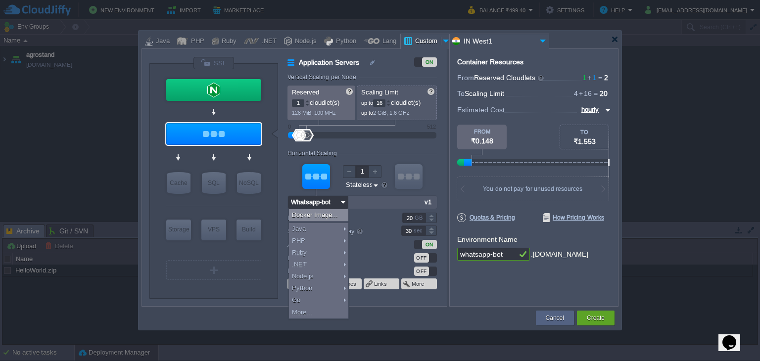
type input "2"
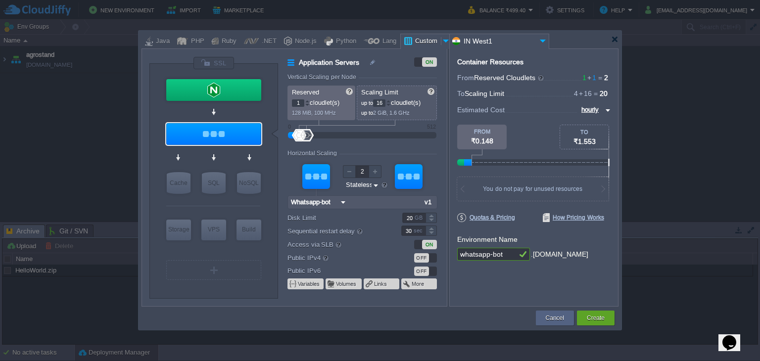
click at [410, 192] on div "VM" at bounding box center [408, 175] width 28 height 34
click at [560, 314] on button "Cancel" at bounding box center [555, 318] width 18 height 10
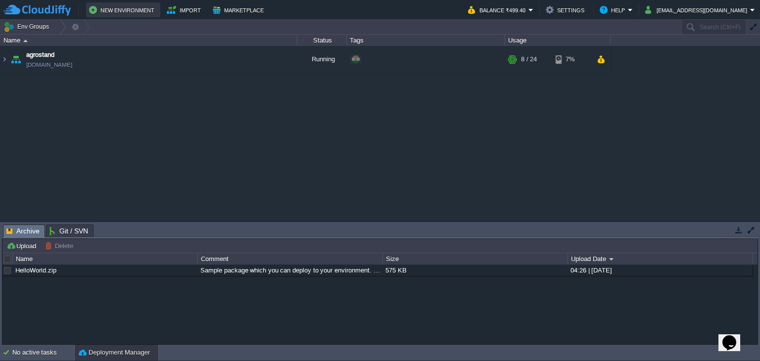
click at [120, 14] on button "New Environment" at bounding box center [123, 10] width 68 height 12
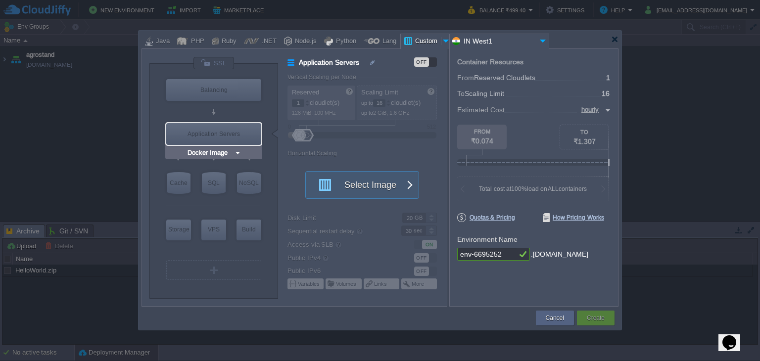
click at [218, 139] on div "Application Servers" at bounding box center [213, 134] width 95 height 22
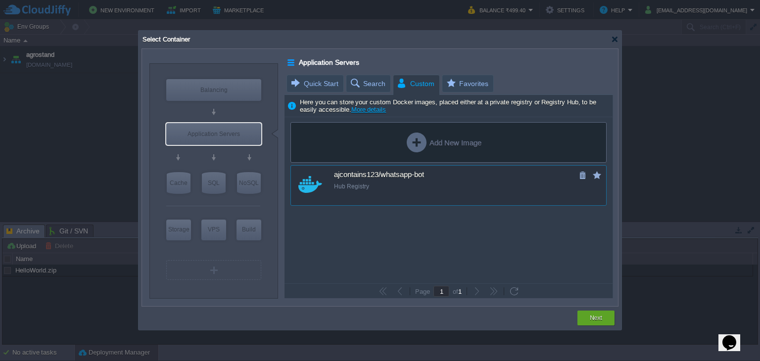
click at [418, 181] on div "ajcontains123/whatsapp-bot Hub Registry" at bounding box center [455, 180] width 242 height 28
type input "Whatsapp-bot"
type input "latest"
type input "Whatsapp-bot :"
type input "latest"
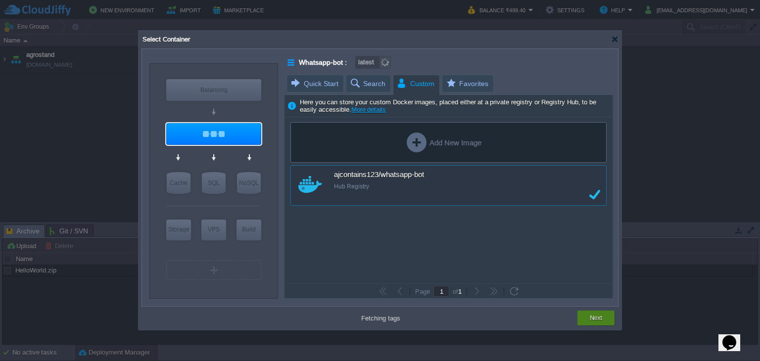
click at [583, 320] on div "Next" at bounding box center [595, 318] width 37 height 15
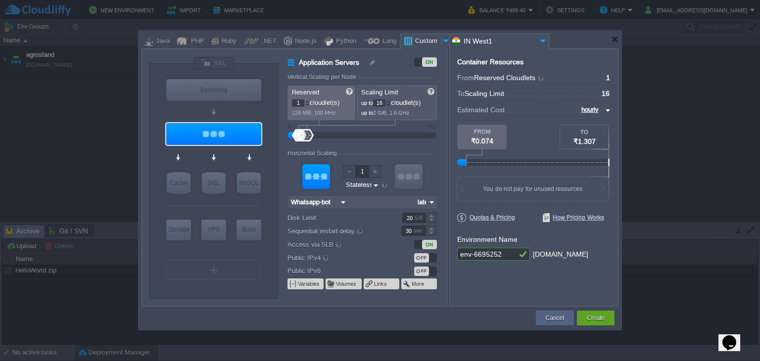
type input "v2"
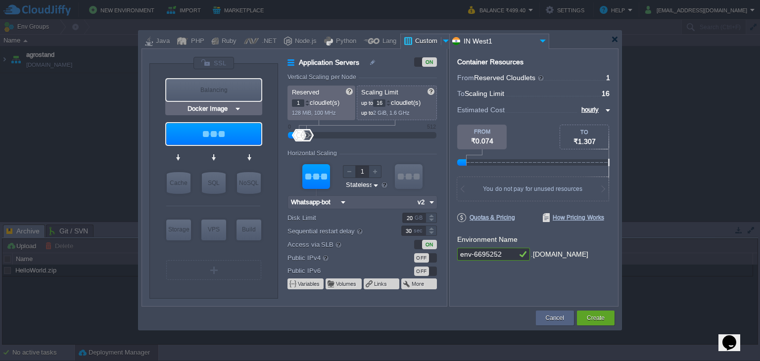
click at [234, 83] on div "Balancing" at bounding box center [213, 90] width 95 height 22
type input "Load Balancer"
type input "4"
type input "Docker Image"
type input "Stateful"
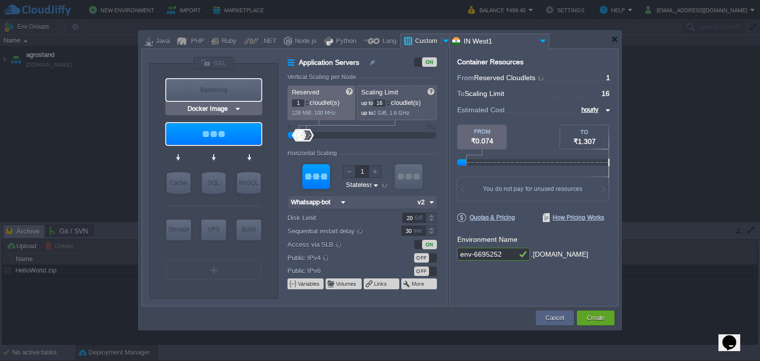
type input "Load Balancer"
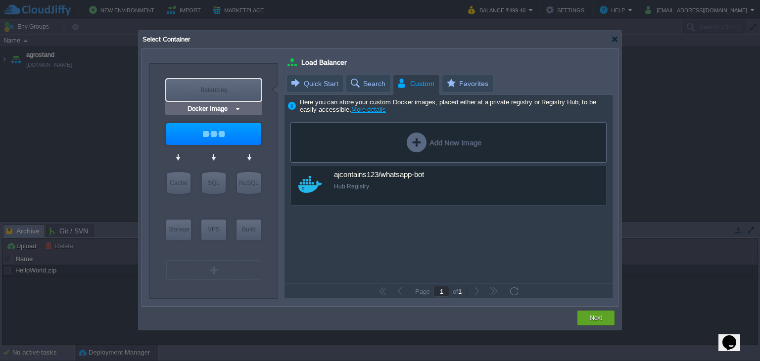
click at [237, 106] on img at bounding box center [237, 109] width 7 height 10
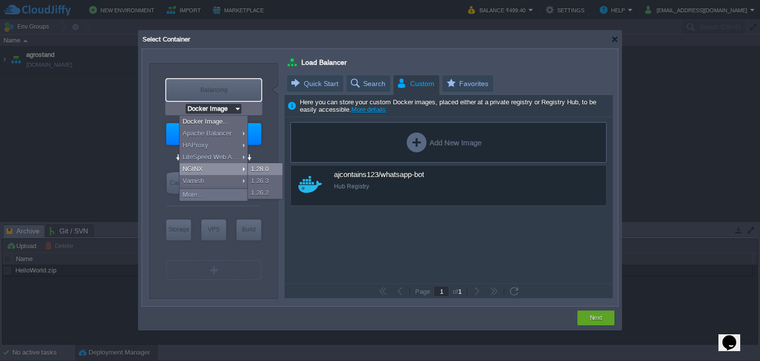
click at [261, 171] on div "1.28.0" at bounding box center [265, 169] width 35 height 12
type input "NGINX 1.28.0"
type input "1.28.0-almalin..."
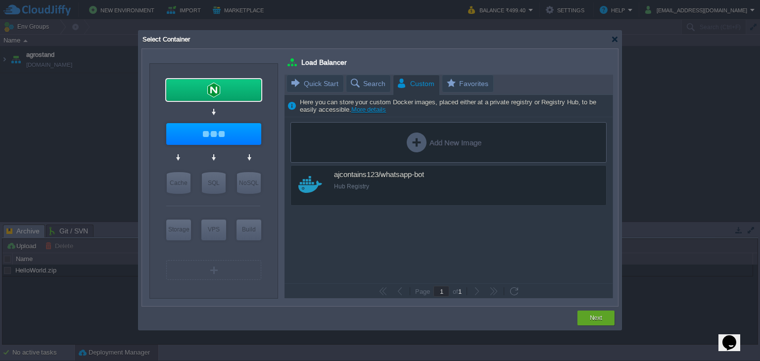
type input "Whatsapp-bot"
click at [245, 134] on div at bounding box center [213, 134] width 95 height 22
type input "Application Servers"
type input "16"
type input "Whatsapp-bot"
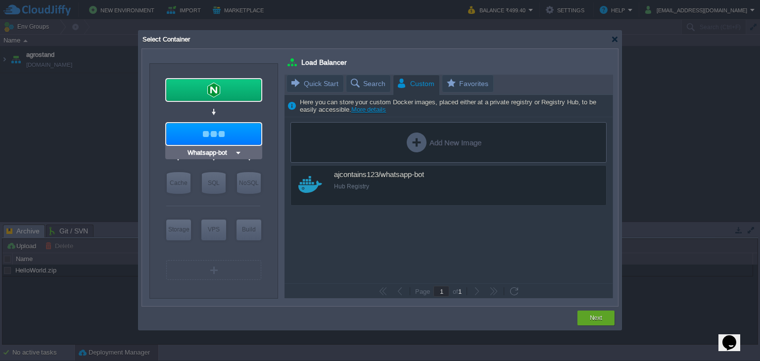
type input "v2"
type input "Stateless"
type input "Whatsapp-bot :"
type input "v2"
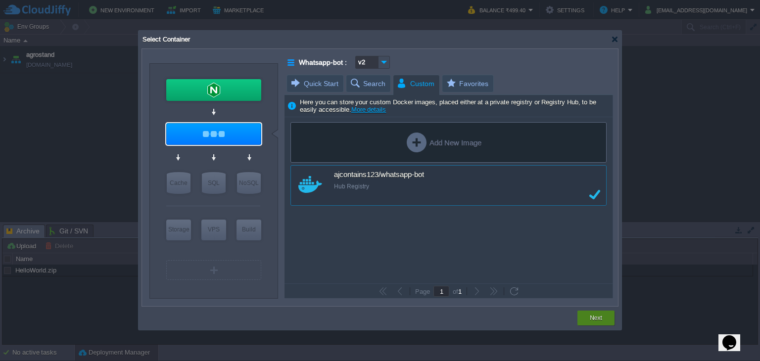
click at [600, 317] on button "Next" at bounding box center [596, 318] width 12 height 10
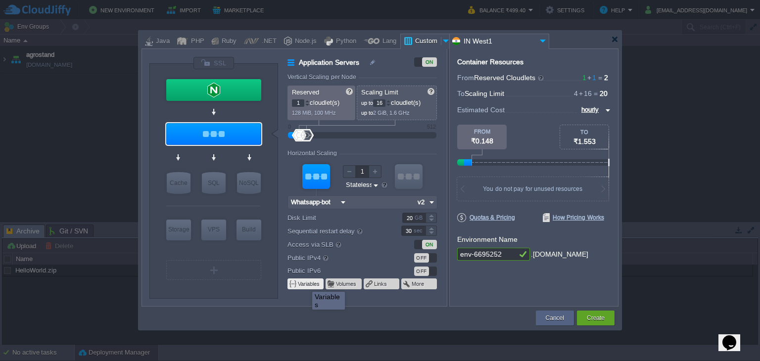
click at [305, 283] on button "Variables" at bounding box center [309, 284] width 23 height 8
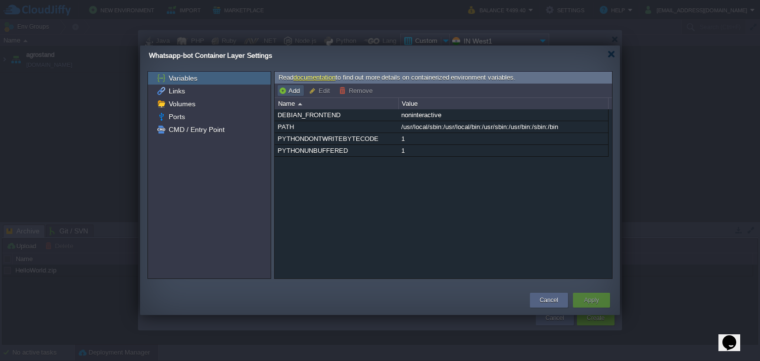
click at [293, 90] on button "Add" at bounding box center [291, 90] width 24 height 9
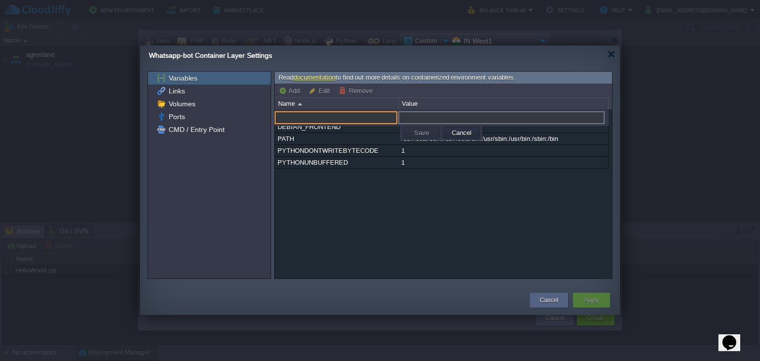
paste input "MONGO_URI"
type input "MONGO_URI"
click at [467, 112] on input "text" at bounding box center [501, 117] width 206 height 13
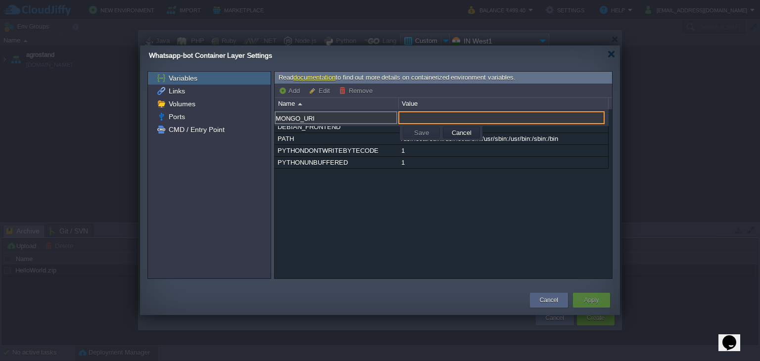
paste input "mongodb+srv://sparky:[EMAIL_ADDRESS][DOMAIN_NAME]/?retryWrites=true&w=majority&…"
type input "mongodb+srv://sparky:[EMAIL_ADDRESS][DOMAIN_NAME]/?retryWrites=true&w=majority&…"
click at [425, 132] on button "Save" at bounding box center [421, 132] width 21 height 9
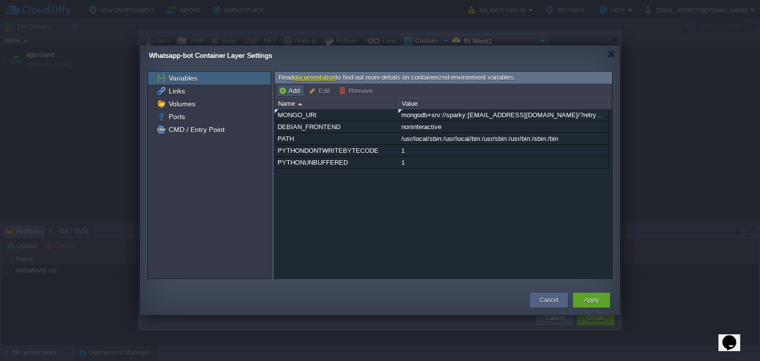
click at [289, 89] on button "Add" at bounding box center [291, 90] width 24 height 9
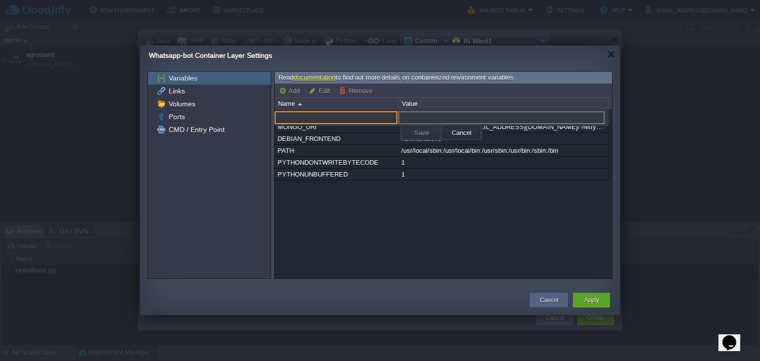
paste input "TWILIO_ACCOUNT_SID"
type input "TWILIO_ACCOUNT_SID"
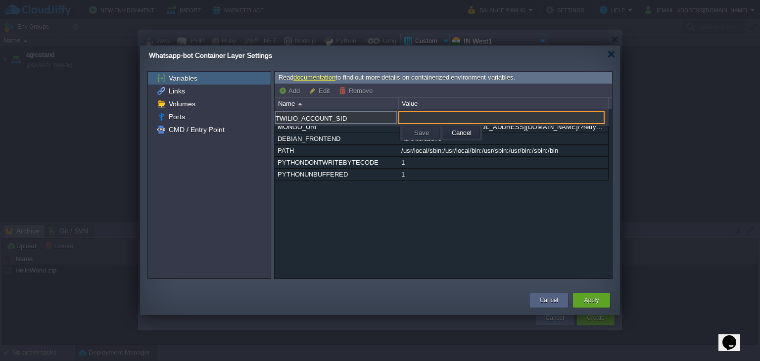
click at [423, 113] on input "text" at bounding box center [501, 117] width 206 height 13
paste input "AC7a11efa7925fea0a4030c86cf2098811"
type input "AC7a11efa7925fea0a4030c86cf2098811"
click at [416, 129] on button "Save" at bounding box center [421, 132] width 21 height 9
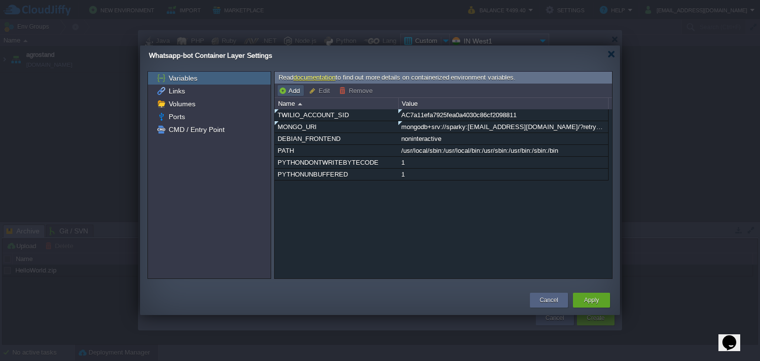
click at [283, 94] on button "Add" at bounding box center [291, 90] width 24 height 9
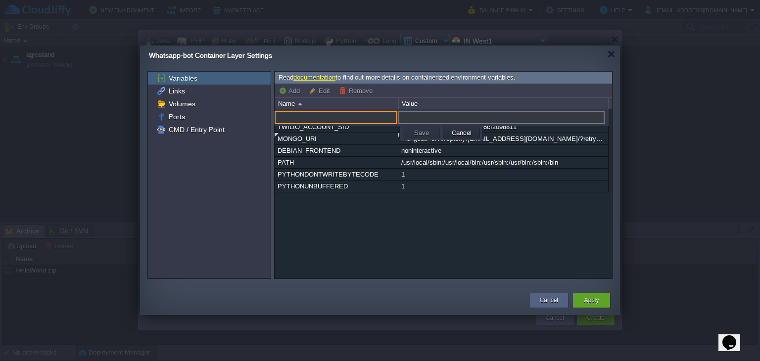
paste input "TWILIO_AUTH_TOKEN"
type input "TWILIO_AUTH_TOKEN"
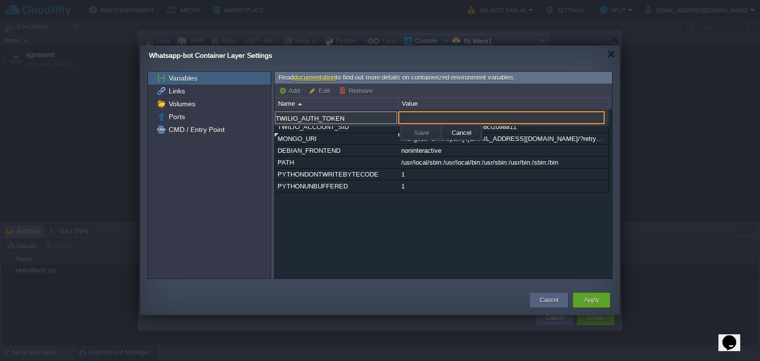
click at [445, 117] on input "text" at bounding box center [501, 117] width 206 height 13
paste input "5ca0002cad641f7bedd68d14459b5460"
type input "5ca0002cad641f7bedd68d14459b5460"
click at [423, 131] on button "Save" at bounding box center [421, 132] width 21 height 9
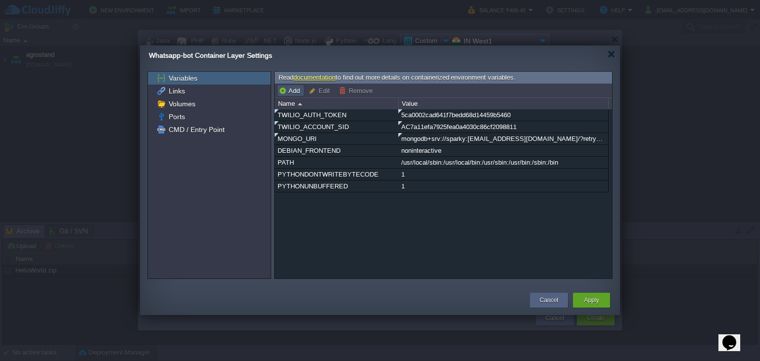
click at [291, 89] on button "Add" at bounding box center [291, 90] width 24 height 9
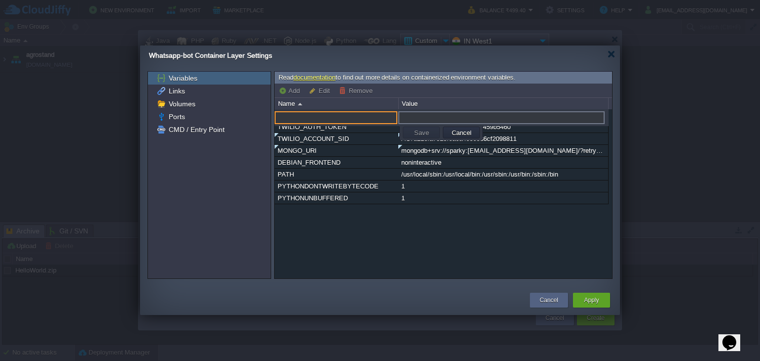
click at [308, 119] on input "text" at bounding box center [336, 117] width 123 height 13
paste input "TWILIO_PHONE_NUMBER"
type input "TWILIO_PHONE_NUMBER"
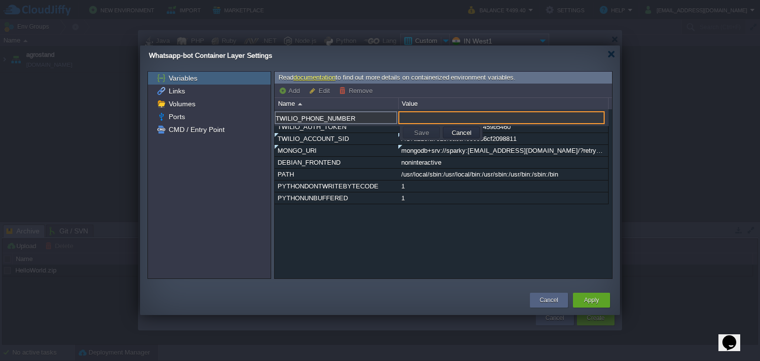
click at [420, 115] on input "text" at bounding box center [501, 117] width 206 height 13
paste input "[PHONE_NUMBER]"
type input "[PHONE_NUMBER]"
click at [418, 129] on button "Save" at bounding box center [421, 132] width 21 height 9
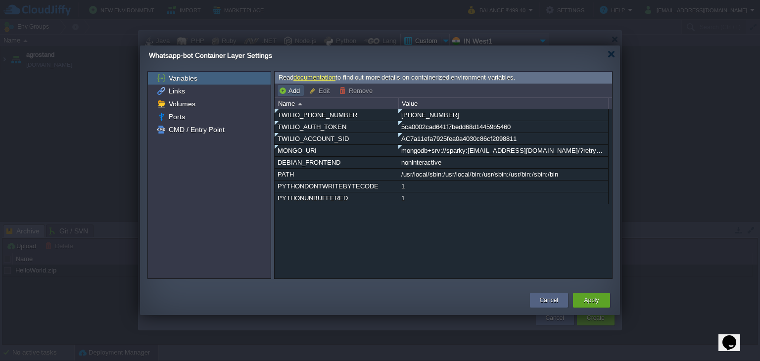
click at [292, 92] on button "Add" at bounding box center [291, 90] width 24 height 9
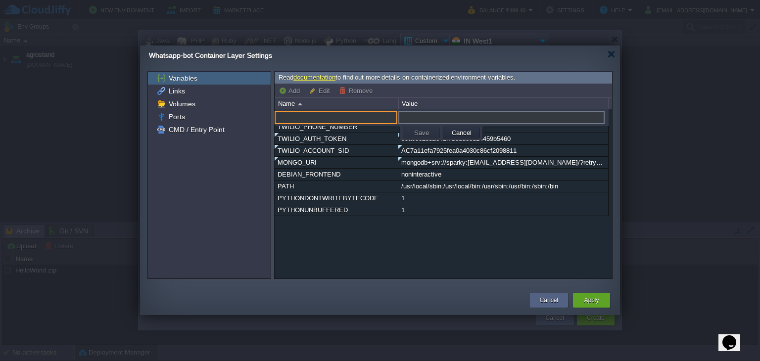
paste input "OPENAI_API_KEY"
type input "OPENAI_API_KEY"
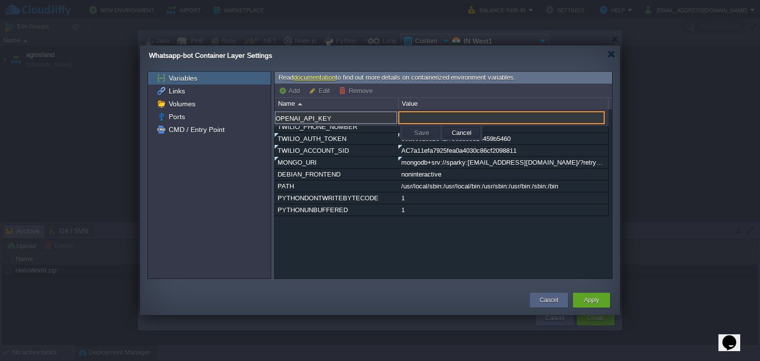
click at [415, 119] on input "text" at bounding box center [501, 117] width 206 height 13
paste input "OPENAI_API_KEY=5vObJraJVzNs1tPW76enPQLa8dH3ygfp9P5vVuDAfueJBTpQqr7uJQQJ99BEACYe…"
click at [416, 130] on button "Save" at bounding box center [421, 132] width 21 height 9
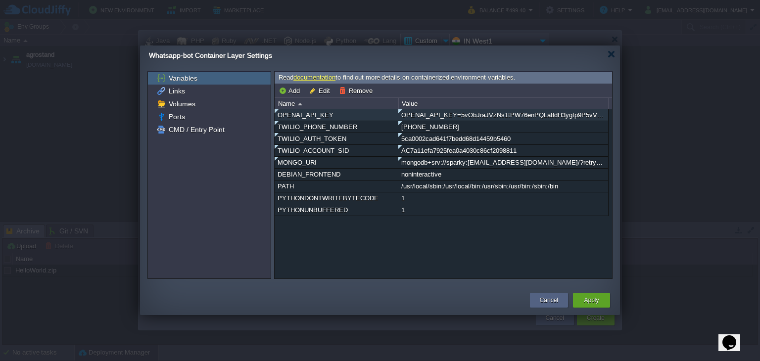
click at [467, 115] on div "OPENAI_API_KEY=5vObJraJVzNs1tPW76enPQLa8dH3ygfp9P5vVuDAfueJBTpQqr7uJQQJ99BEACYe…" at bounding box center [503, 114] width 209 height 11
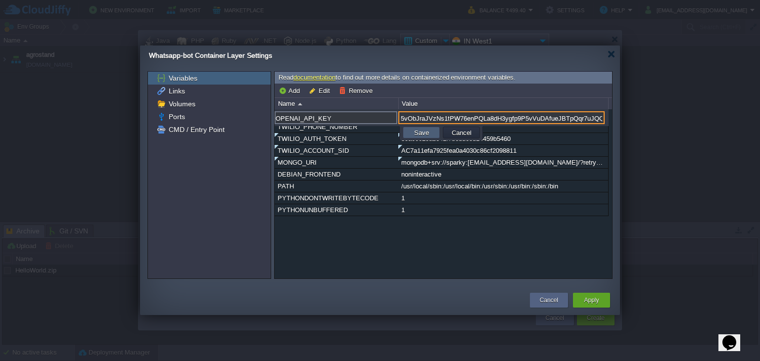
type input "5vObJraJVzNs1tPW76enPQLa8dH3ygfp9P5vVuDAfueJBTpQqr7uJQQJ99BEACYeBjFXJ3w3AAABACO…"
click at [425, 138] on td "Save" at bounding box center [421, 133] width 37 height 12
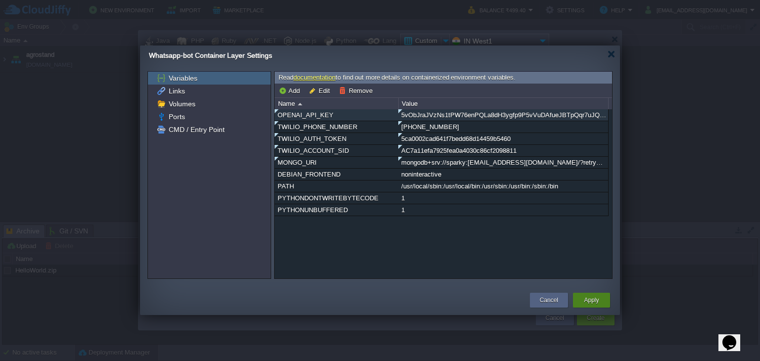
click at [592, 301] on button "Apply" at bounding box center [591, 300] width 15 height 10
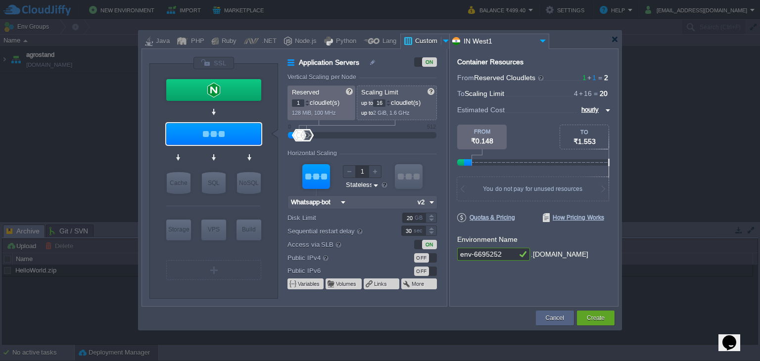
click at [511, 256] on input "env-6695252" at bounding box center [486, 254] width 59 height 13
type input "e"
type input "whatsapp-bot"
click at [594, 315] on button "Create" at bounding box center [596, 318] width 18 height 10
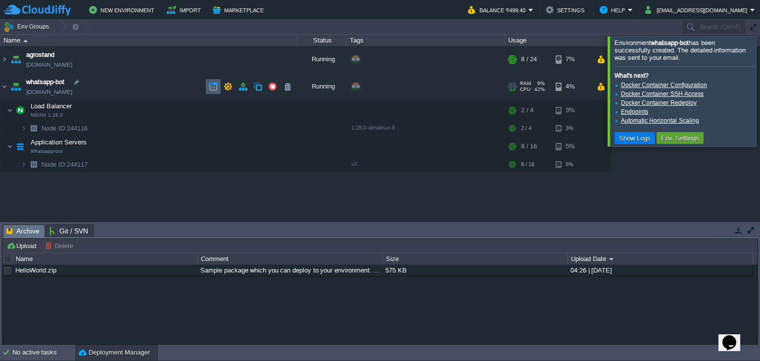
click at [214, 82] on td at bounding box center [213, 86] width 15 height 15
click at [243, 86] on button "button" at bounding box center [242, 86] width 9 height 9
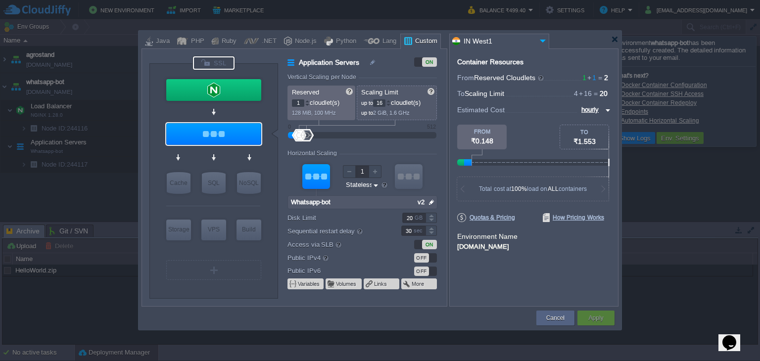
click at [224, 60] on div at bounding box center [214, 62] width 42 height 13
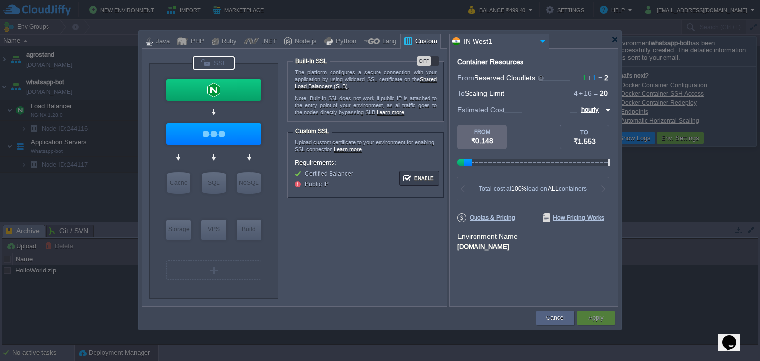
click at [426, 62] on div "OFF" at bounding box center [424, 60] width 15 height 9
click at [604, 317] on div "Apply" at bounding box center [596, 318] width 22 height 15
